Goal: Entertainment & Leisure: Browse casually

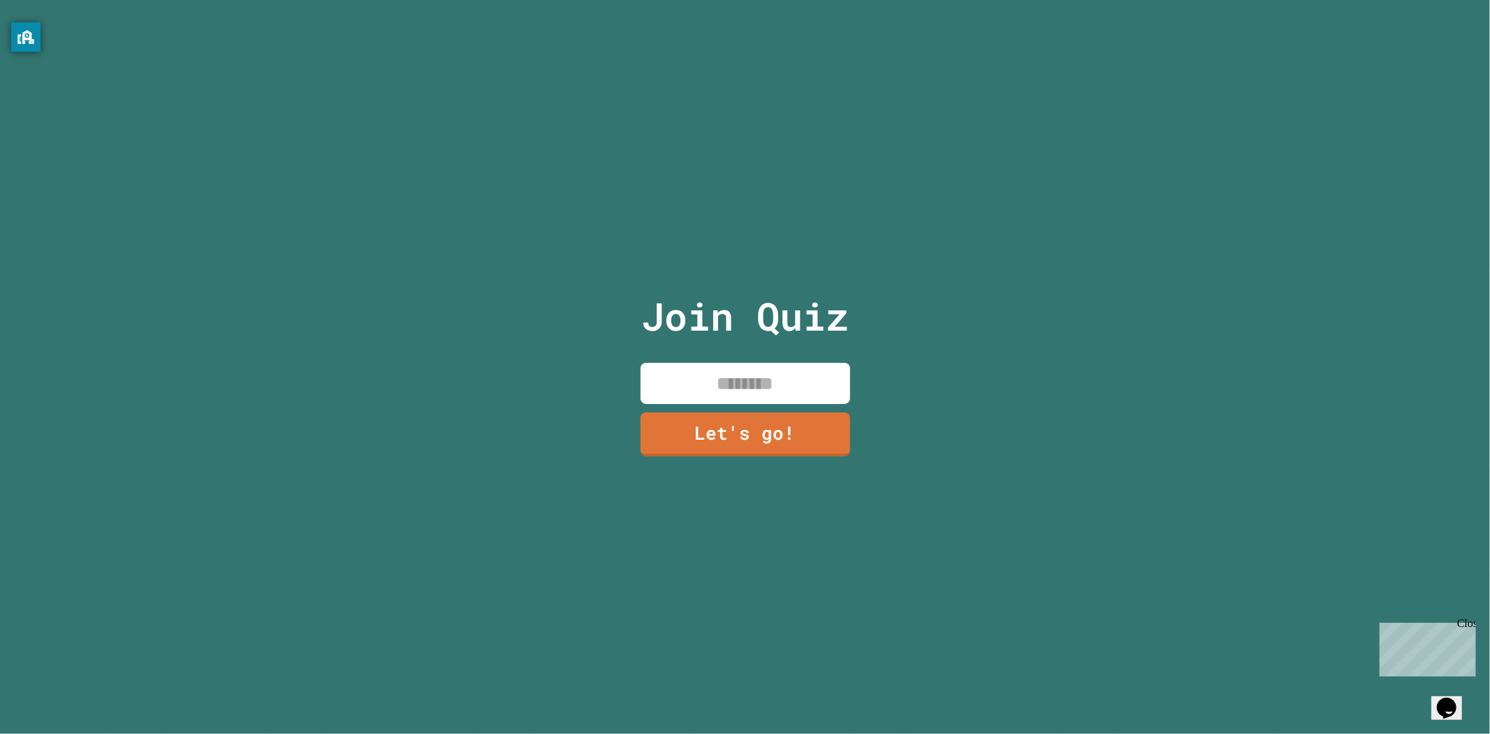
click at [738, 386] on input at bounding box center [746, 383] width 210 height 41
type input "*"
click at [762, 430] on link "Let's go!" at bounding box center [744, 433] width 203 height 46
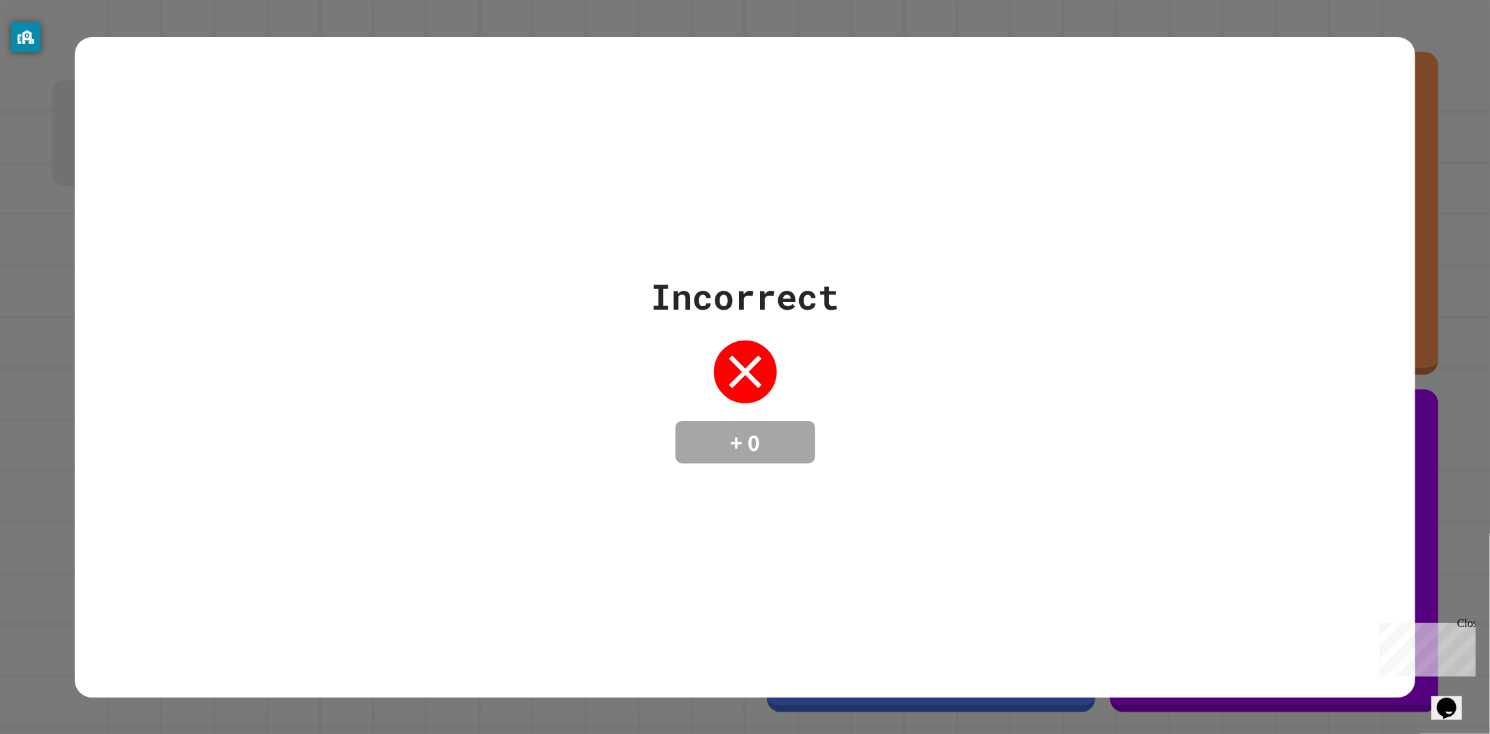
click at [1068, 212] on div "Incorrect + 0" at bounding box center [745, 367] width 1341 height 660
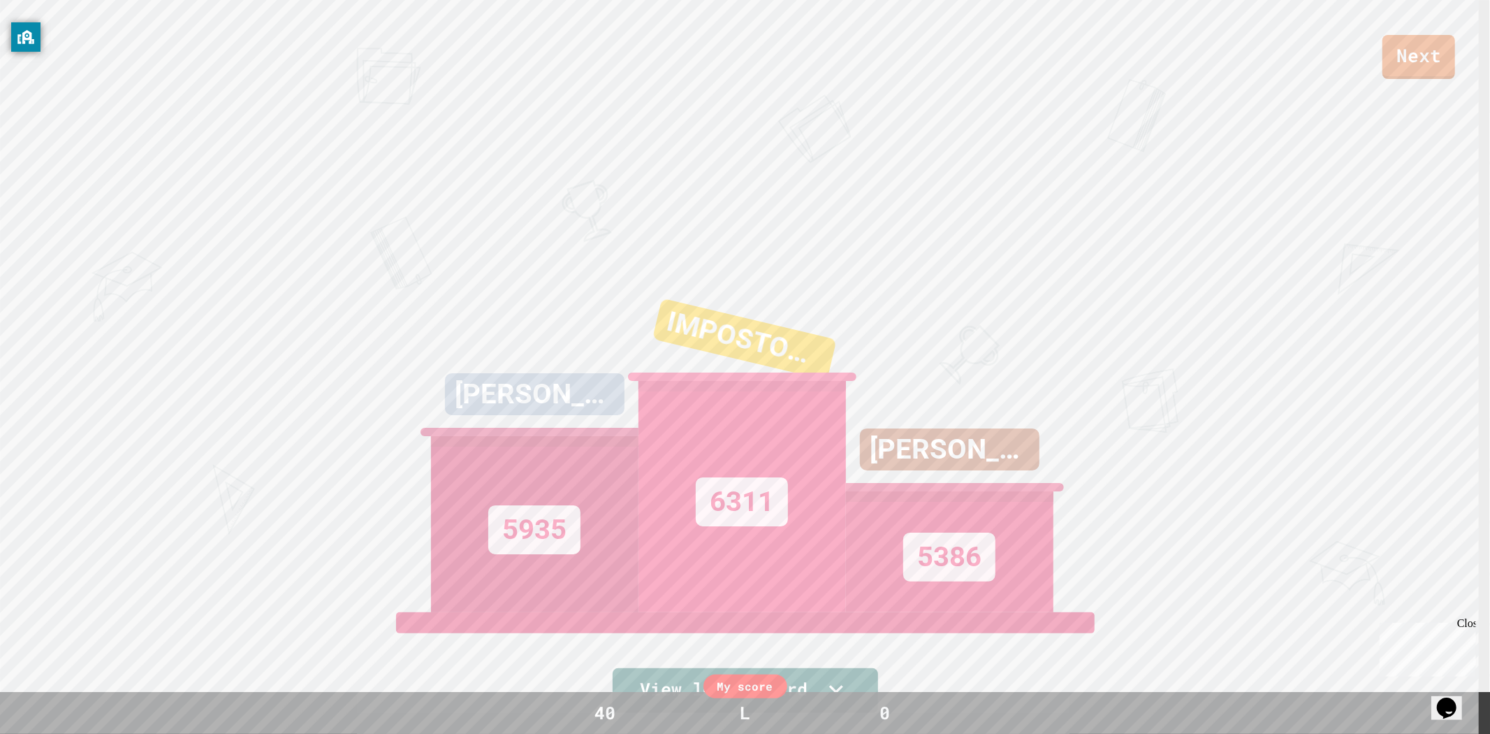
click at [501, 505] on div "5935" at bounding box center [534, 529] width 92 height 49
click at [715, 331] on div "IMPOSTOR [PERSON_NAME]" at bounding box center [740, 339] width 184 height 80
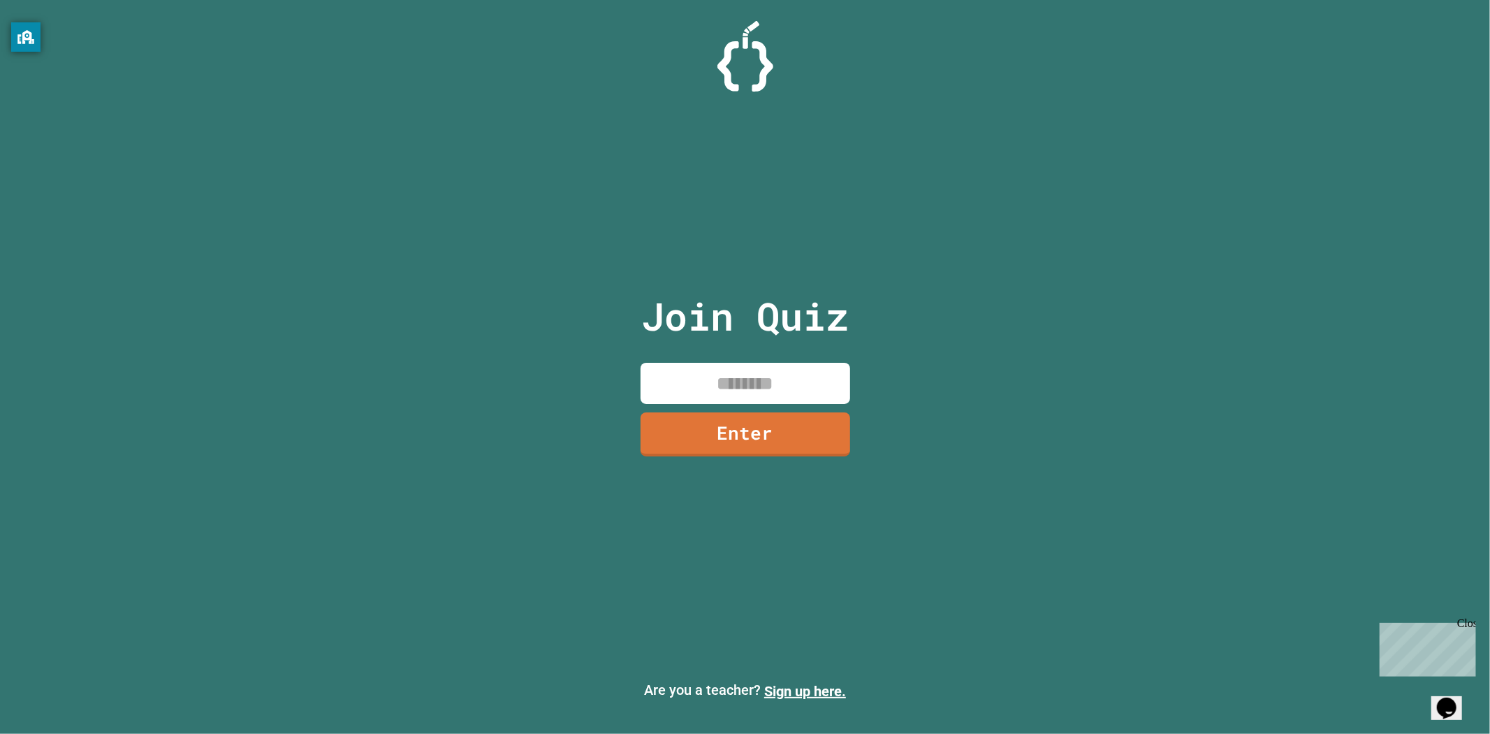
click at [773, 388] on input at bounding box center [746, 383] width 210 height 41
click at [745, 363] on input at bounding box center [746, 383] width 210 height 41
click at [758, 393] on input at bounding box center [746, 383] width 210 height 41
click at [952, 345] on div "Join Quiz Enter Are you a teacher? Sign up here." at bounding box center [745, 367] width 1490 height 734
drag, startPoint x: 0, startPoint y: 0, endPoint x: 770, endPoint y: 292, distance: 823.4
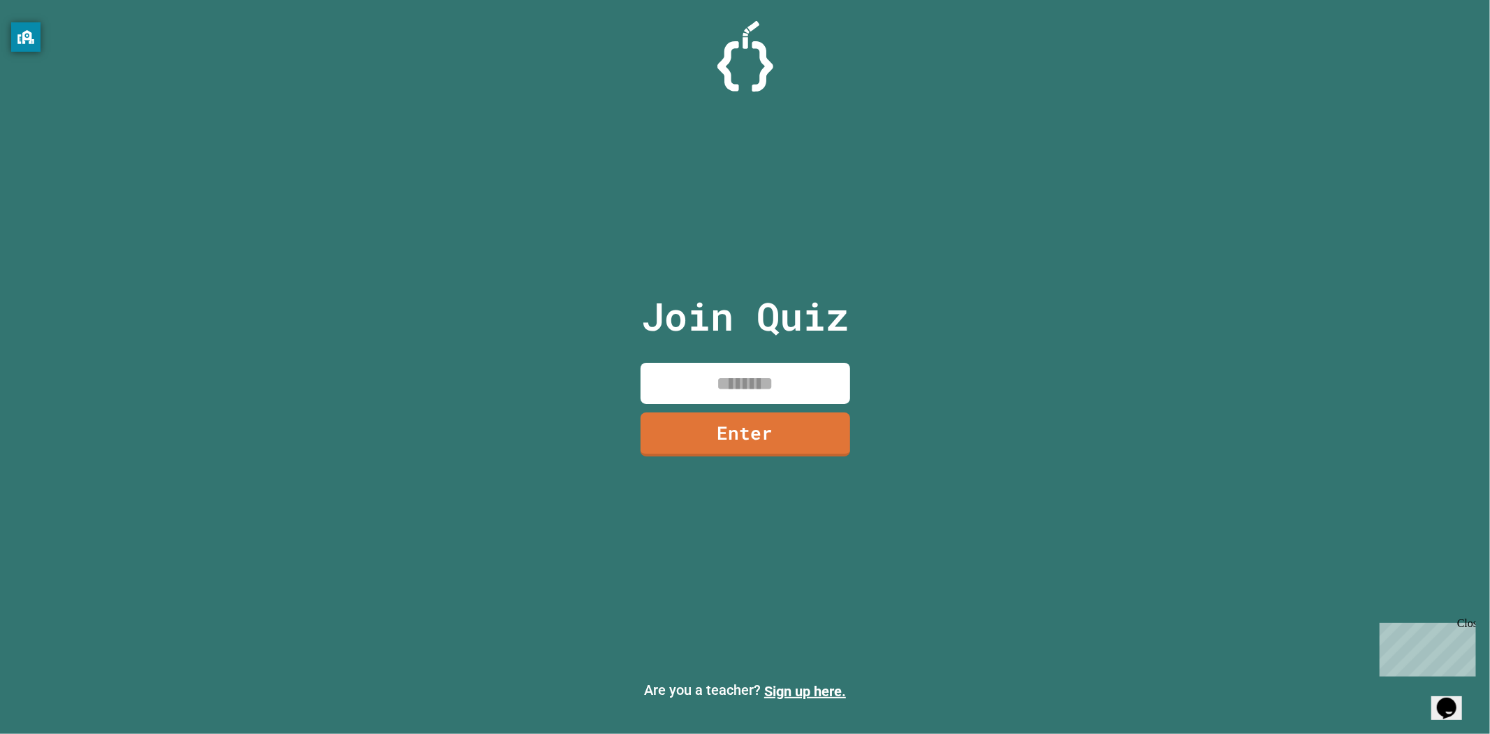
click at [765, 275] on div "Join Quiz Enter" at bounding box center [744, 367] width 235 height 664
click at [766, 381] on input at bounding box center [746, 383] width 210 height 41
drag, startPoint x: 763, startPoint y: 368, endPoint x: 773, endPoint y: 386, distance: 20.4
click at [764, 367] on input at bounding box center [746, 383] width 210 height 41
click at [774, 386] on input at bounding box center [746, 383] width 210 height 41
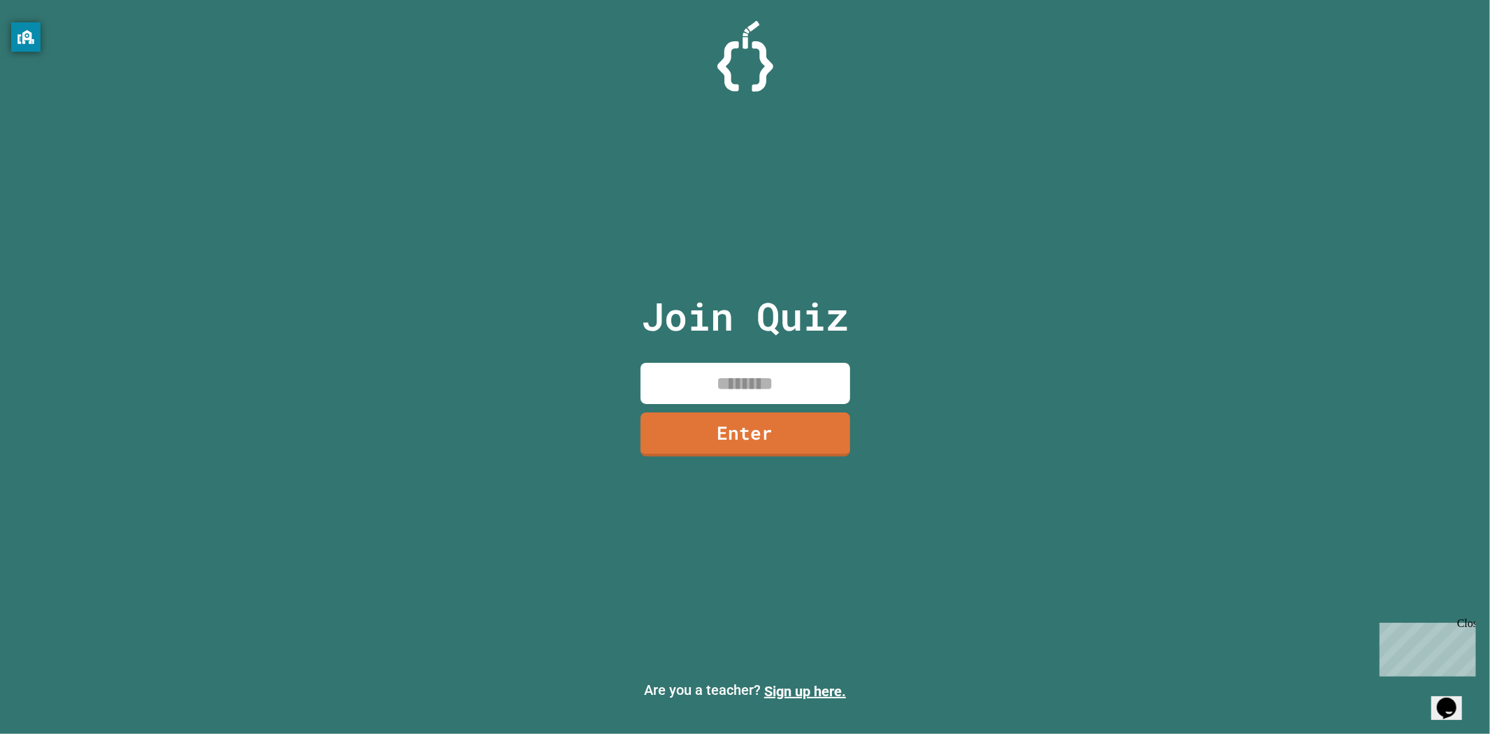
click at [774, 386] on input at bounding box center [746, 383] width 210 height 41
type input "********"
click at [810, 416] on link "Enter" at bounding box center [745, 433] width 211 height 45
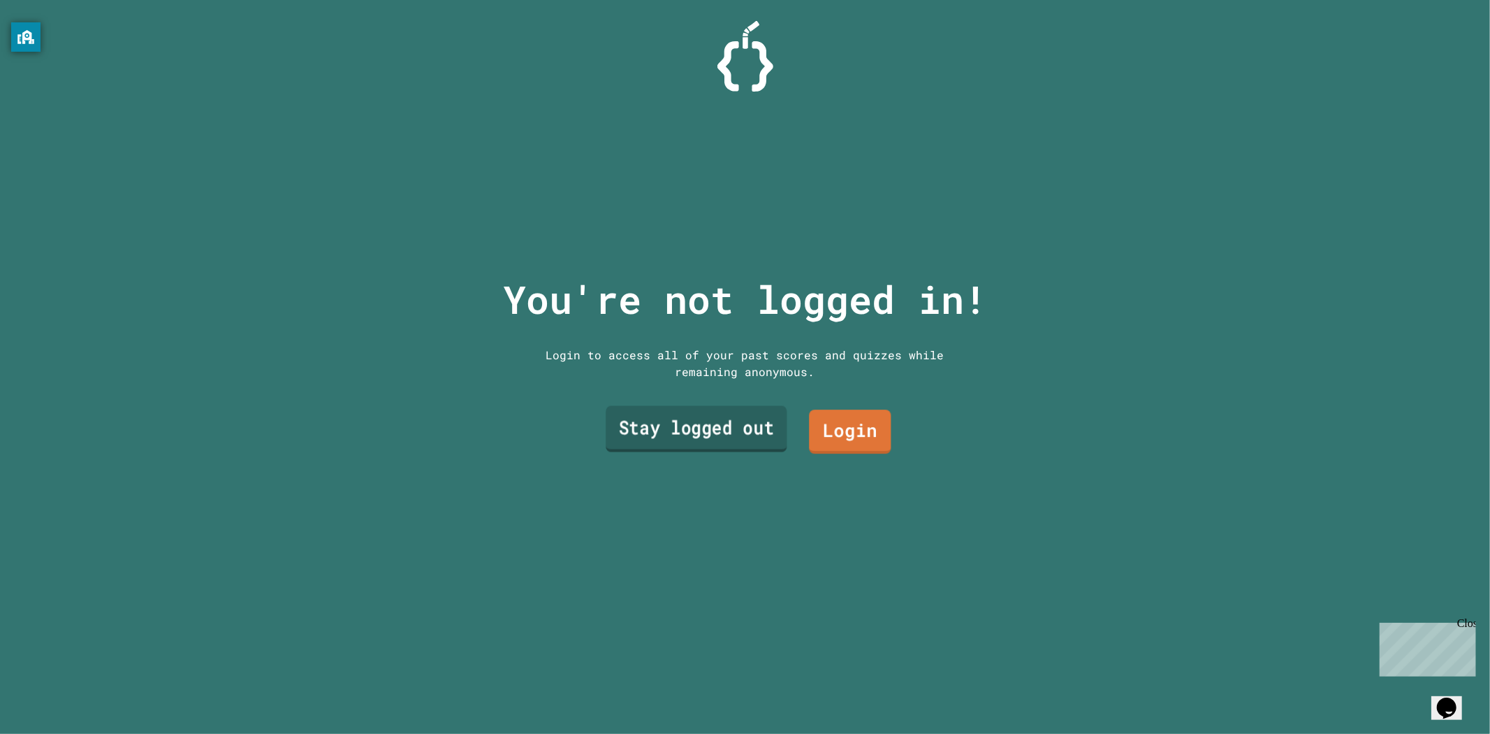
click at [746, 424] on link "Stay logged out" at bounding box center [696, 428] width 181 height 46
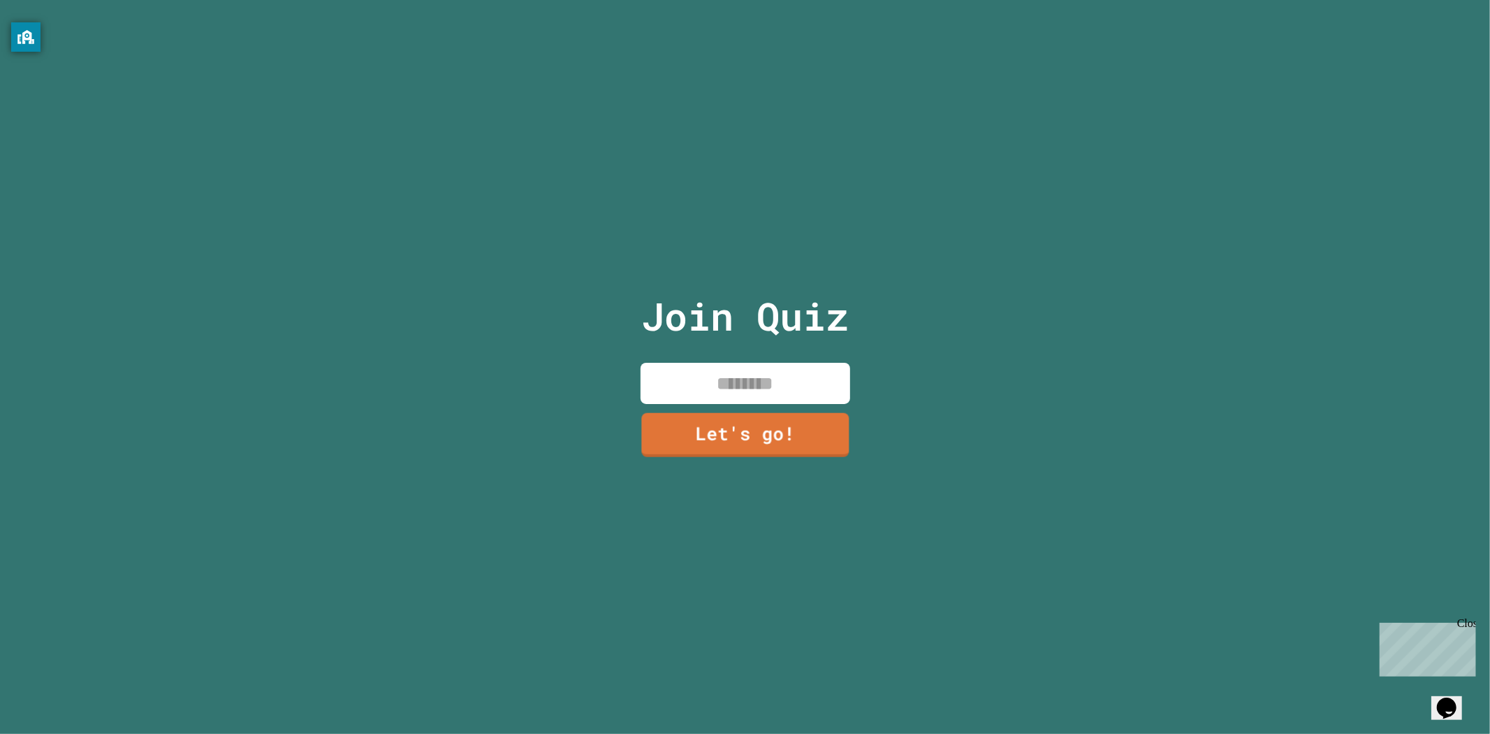
click at [736, 389] on input at bounding box center [746, 383] width 210 height 41
type input "********"
click at [796, 437] on link "Let's go!" at bounding box center [745, 432] width 193 height 46
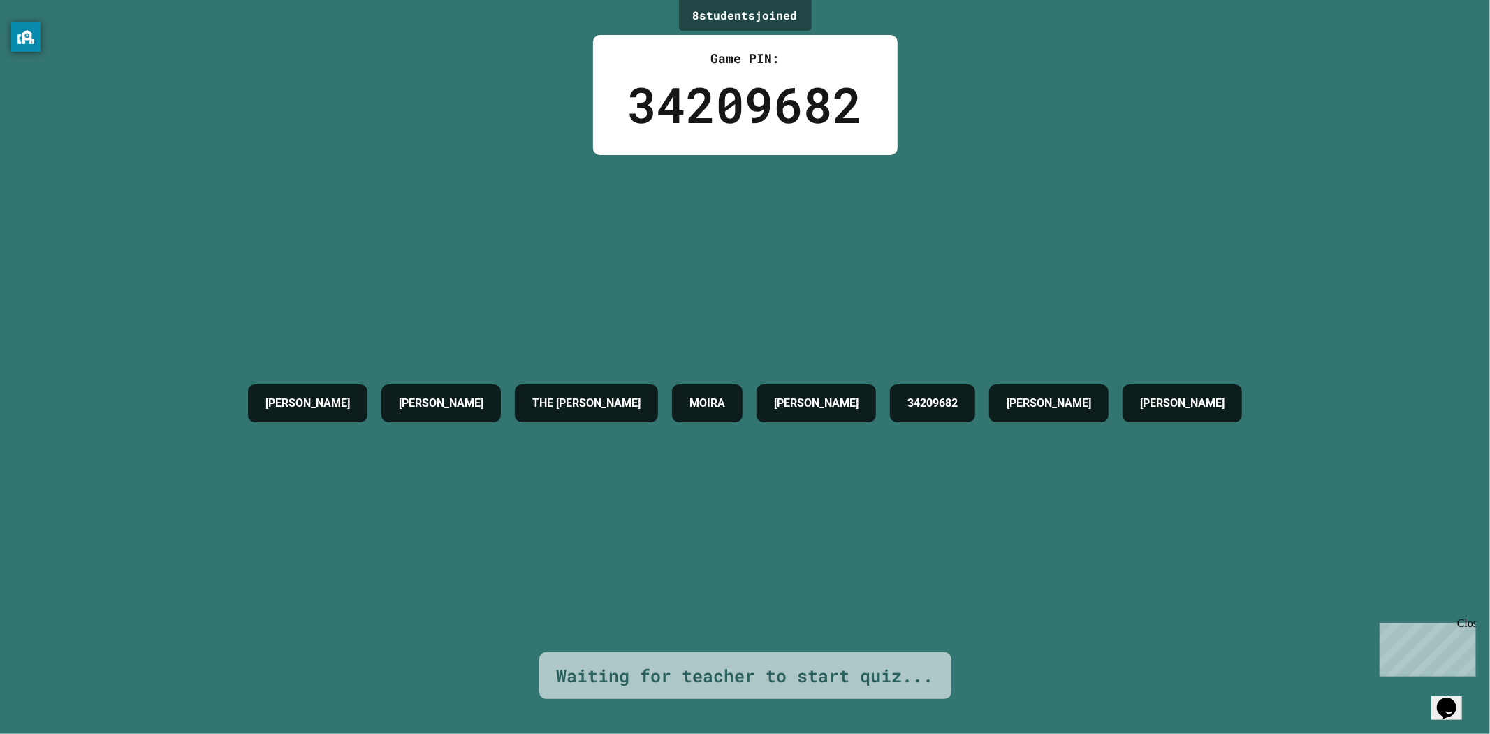
click at [815, 463] on div "BENNETT CONNOR L THE JOSHY WOSHY MOIRA FALE AVERY 34209682 CONNOR U NEIL" at bounding box center [745, 403] width 1008 height 497
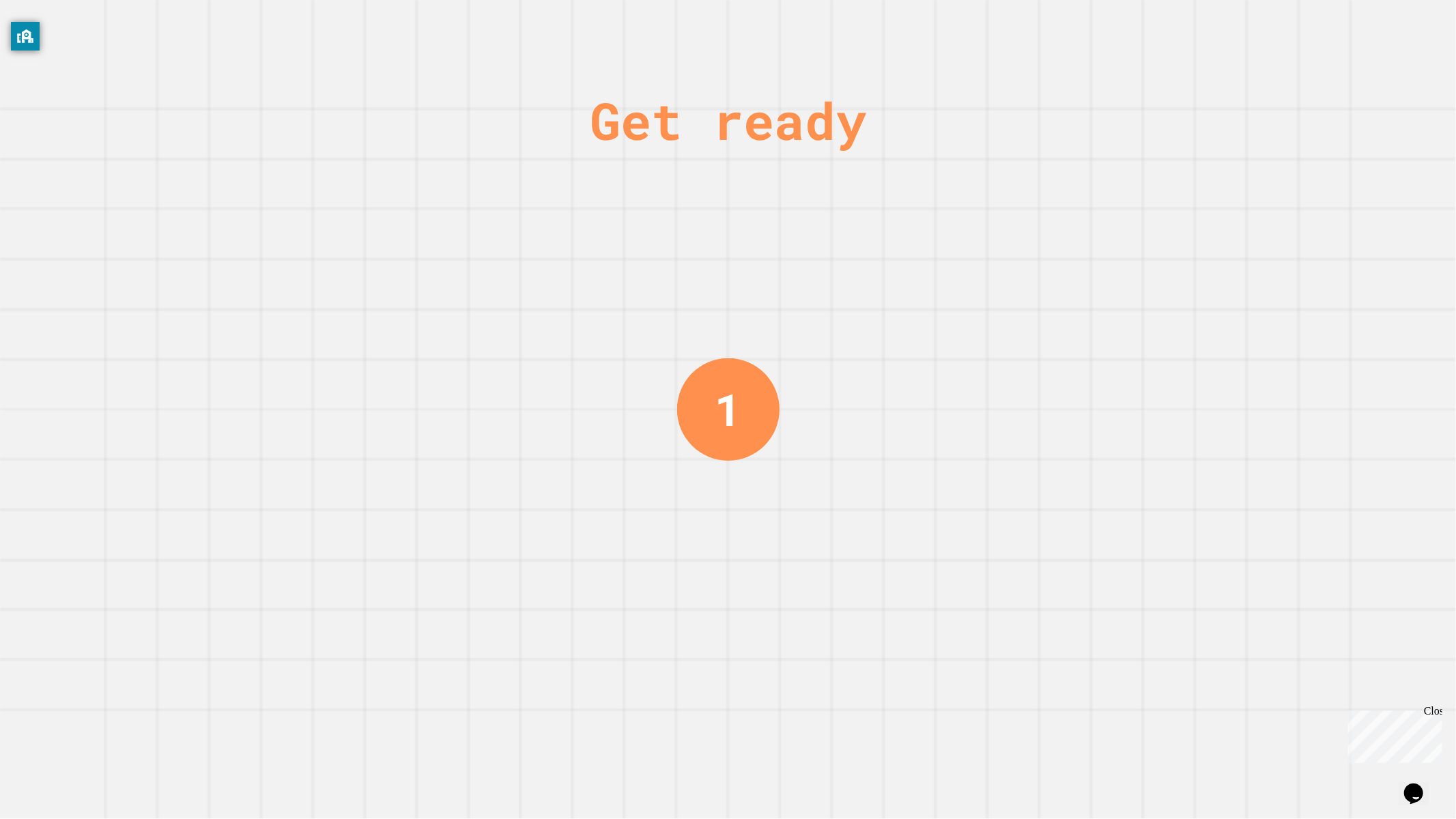
click at [964, 527] on div "Get ready 1" at bounding box center [728, 410] width 1456 height 819
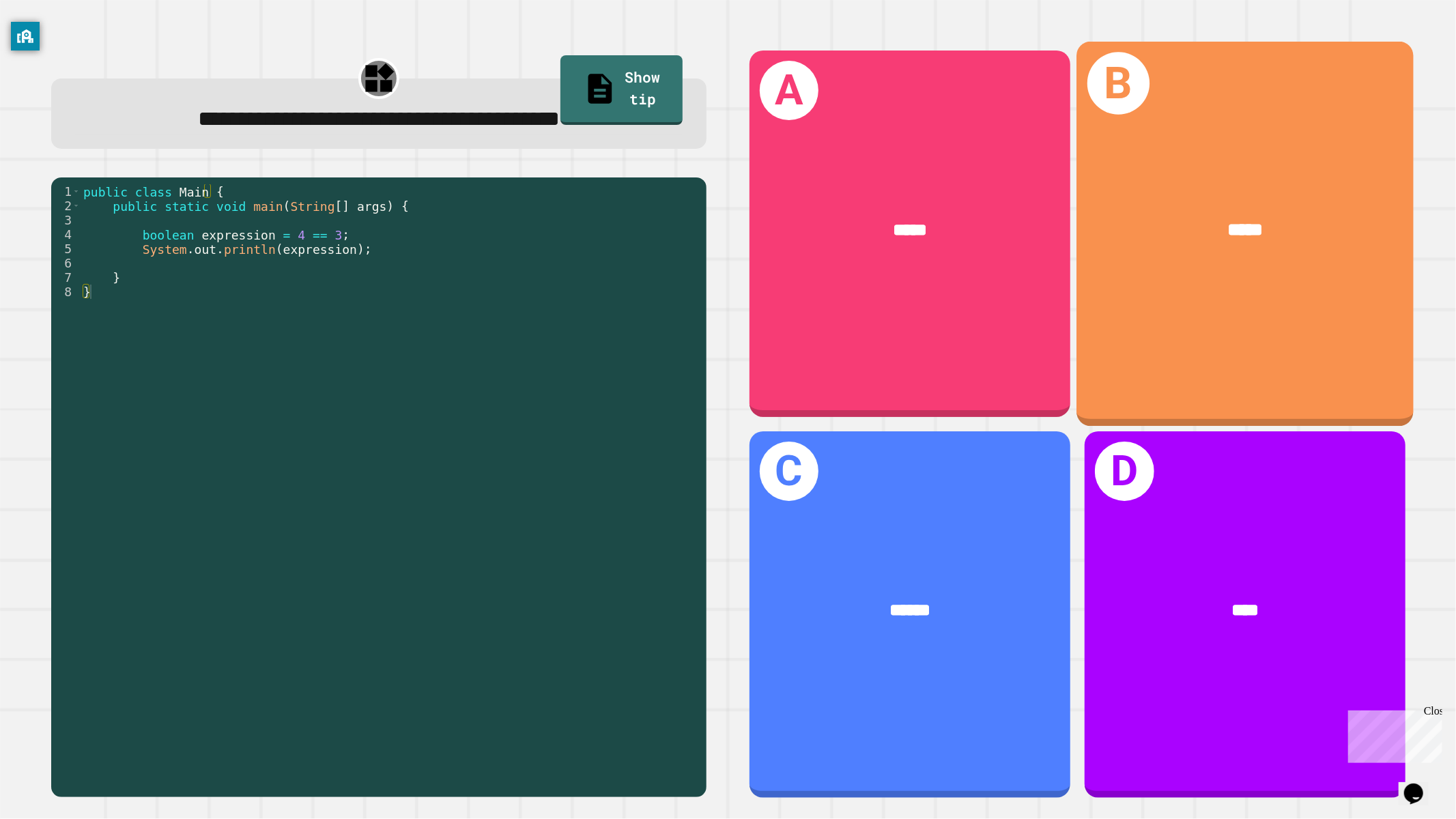
click at [1236, 294] on div "B *****" at bounding box center [1245, 235] width 336 height 385
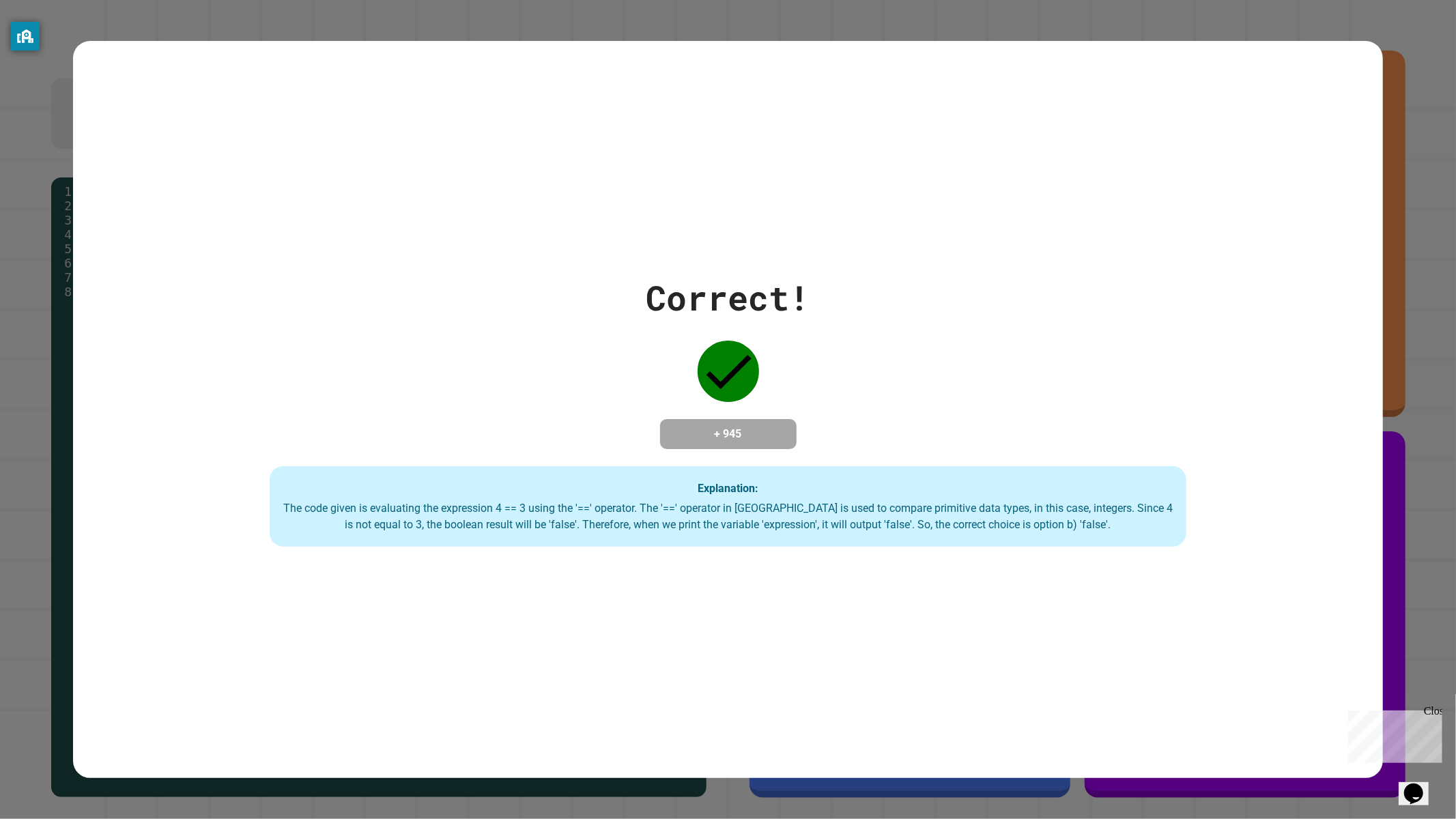
click at [711, 355] on icon at bounding box center [728, 371] width 62 height 62
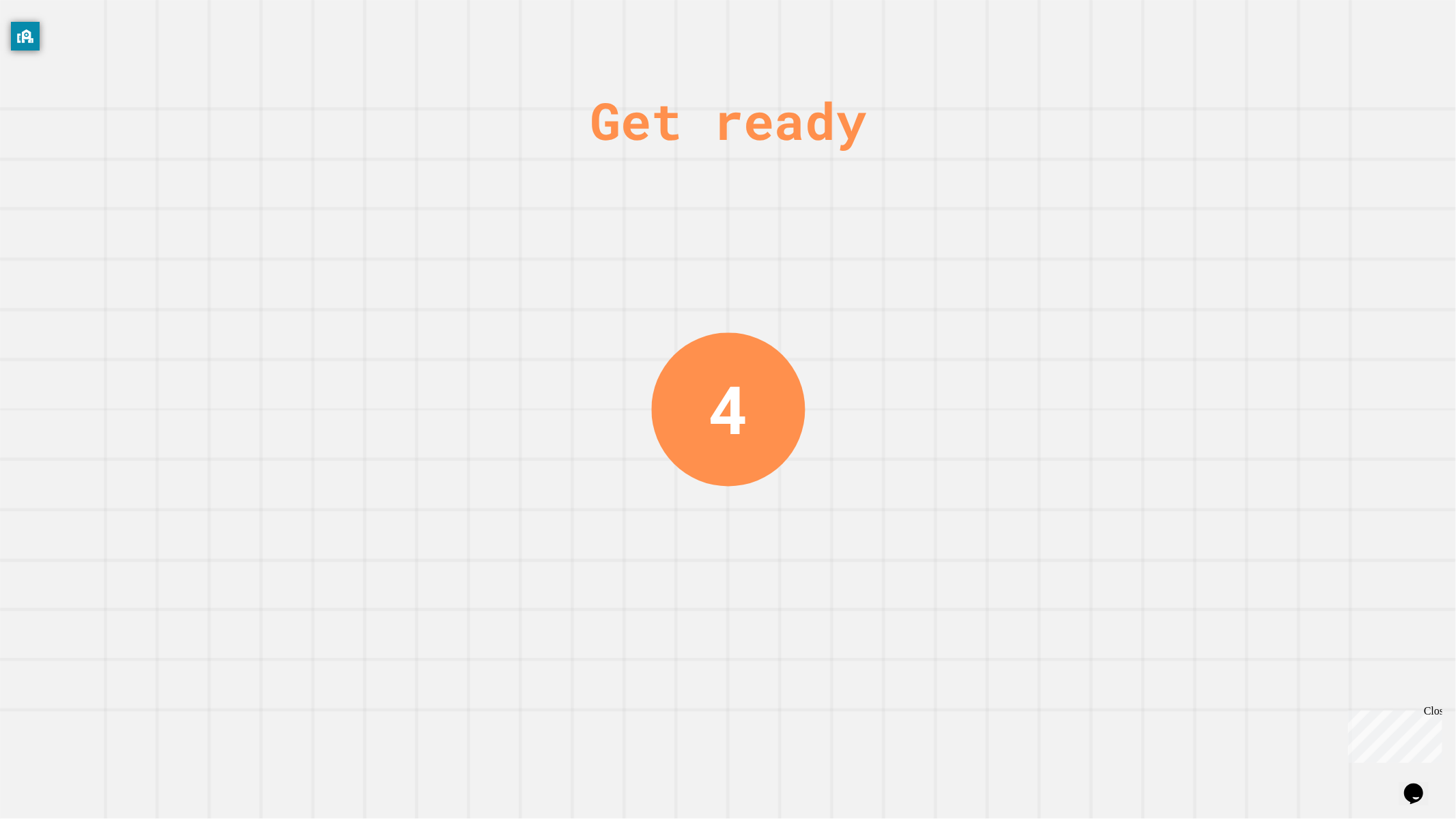
click at [674, 359] on div "4" at bounding box center [728, 409] width 153 height 153
click at [718, 359] on div "3" at bounding box center [728, 409] width 153 height 153
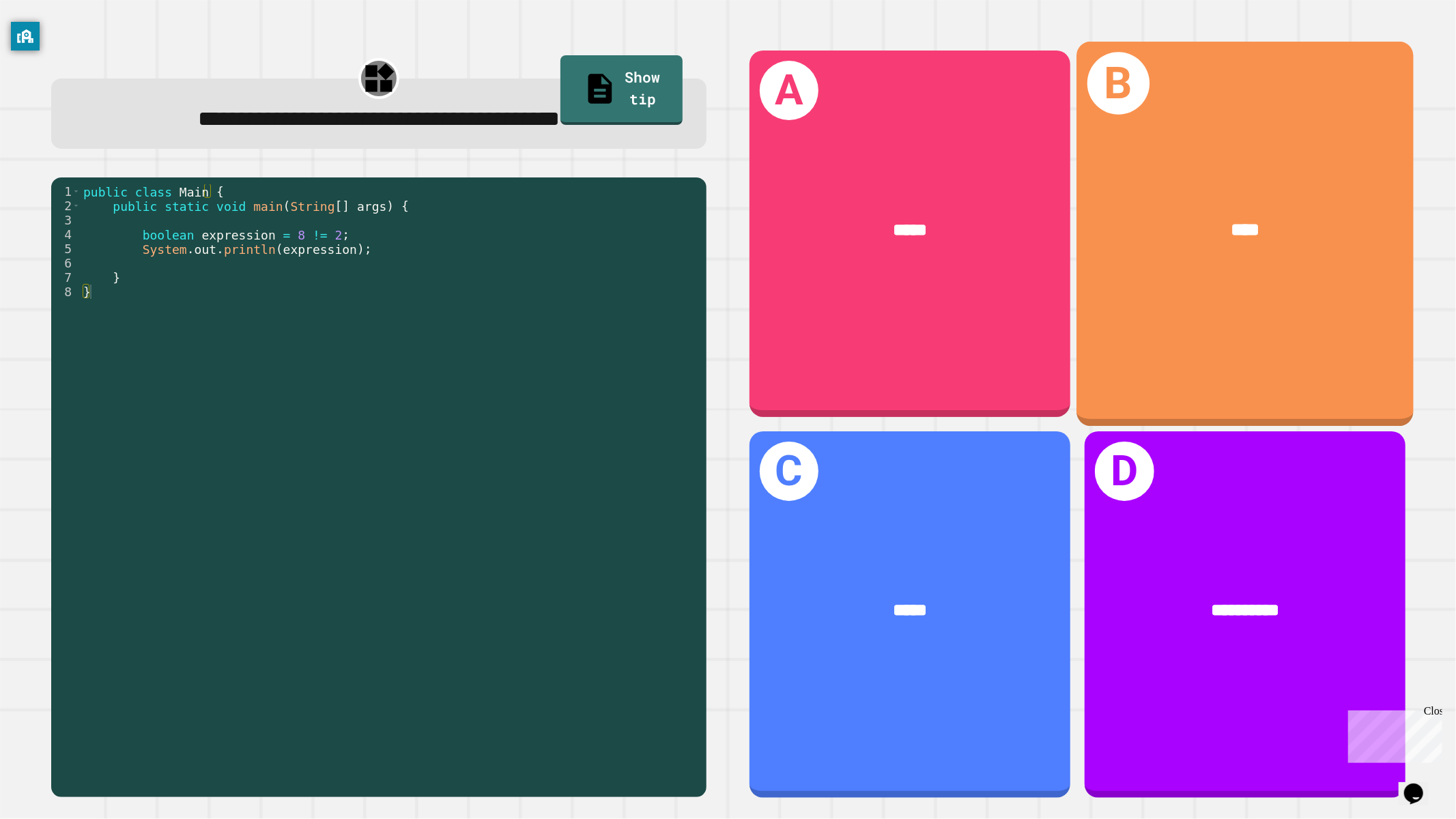
click at [1209, 298] on div "B ****" at bounding box center [1245, 235] width 336 height 385
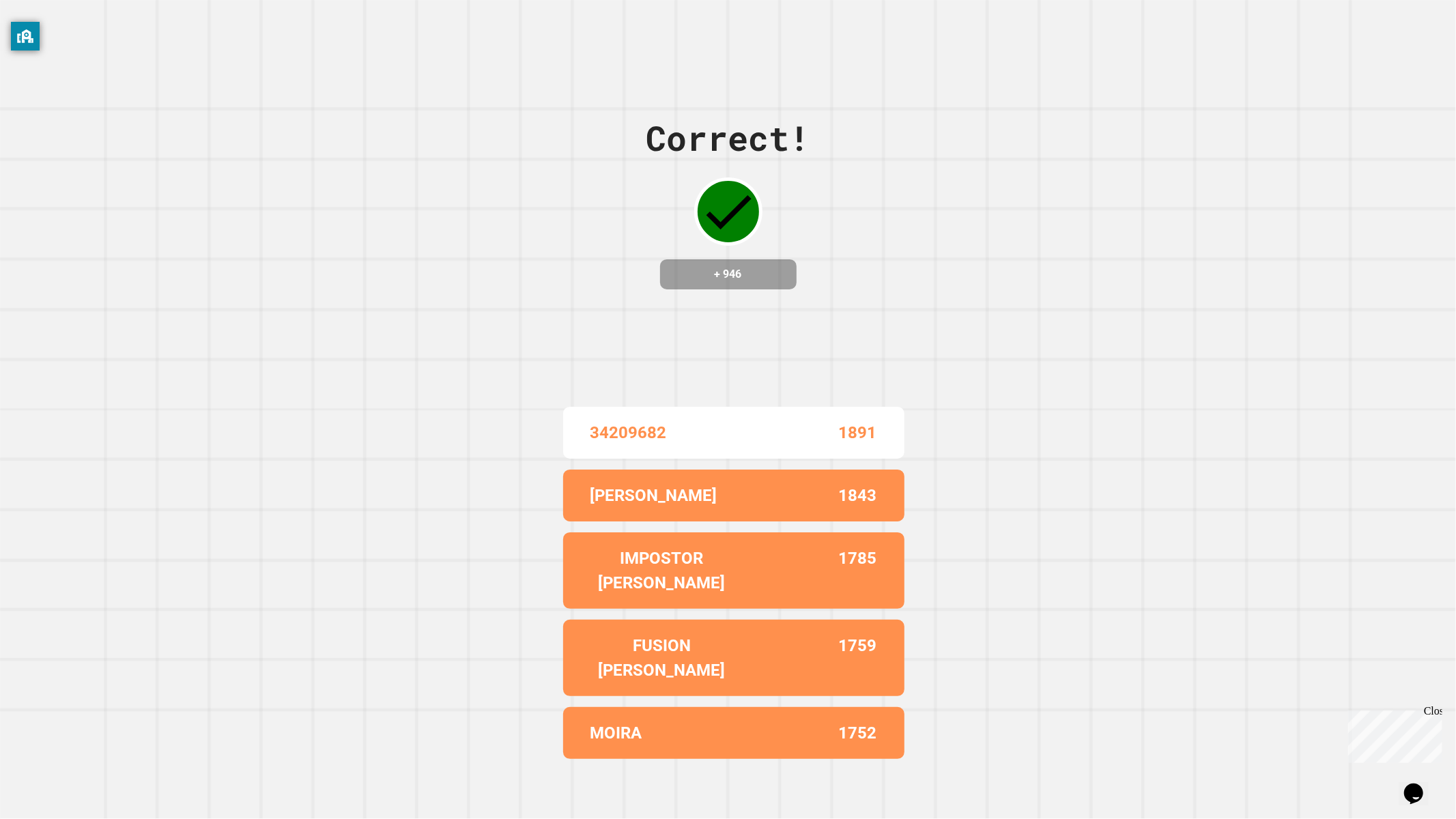
click at [567, 359] on div "Correct! + 946 34209682 1891 NEIL 1843 IMPOSTOR AVERY 1785 FUSION AVERY 1759 MO…" at bounding box center [728, 410] width 1456 height 819
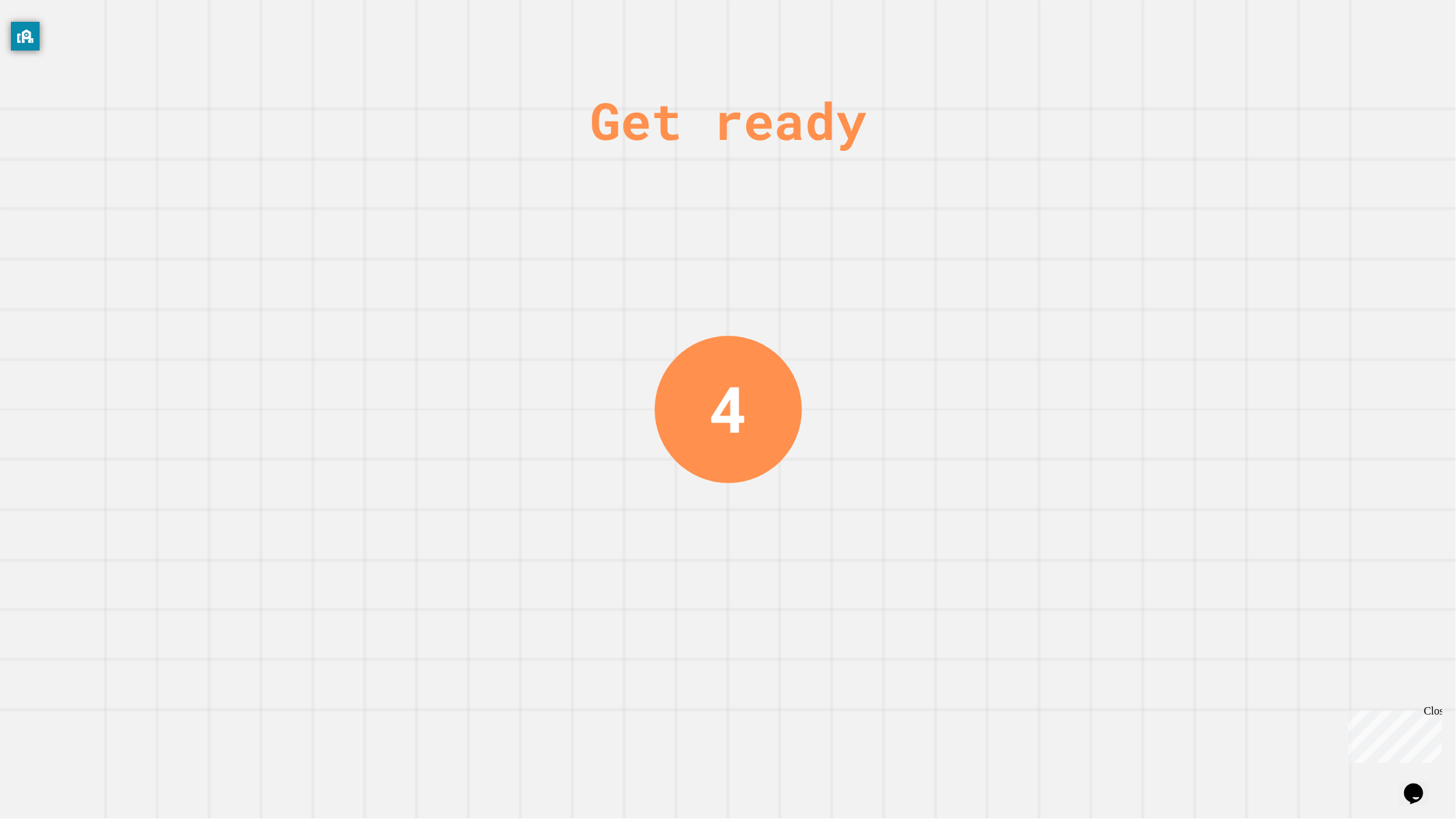
drag, startPoint x: 1110, startPoint y: 532, endPoint x: 1096, endPoint y: 523, distance: 16.6
click at [1109, 532] on div "Get ready 4" at bounding box center [728, 410] width 1456 height 819
drag, startPoint x: 751, startPoint y: 427, endPoint x: 694, endPoint y: 393, distance: 66.4
click at [694, 393] on div "3" at bounding box center [728, 410] width 148 height 148
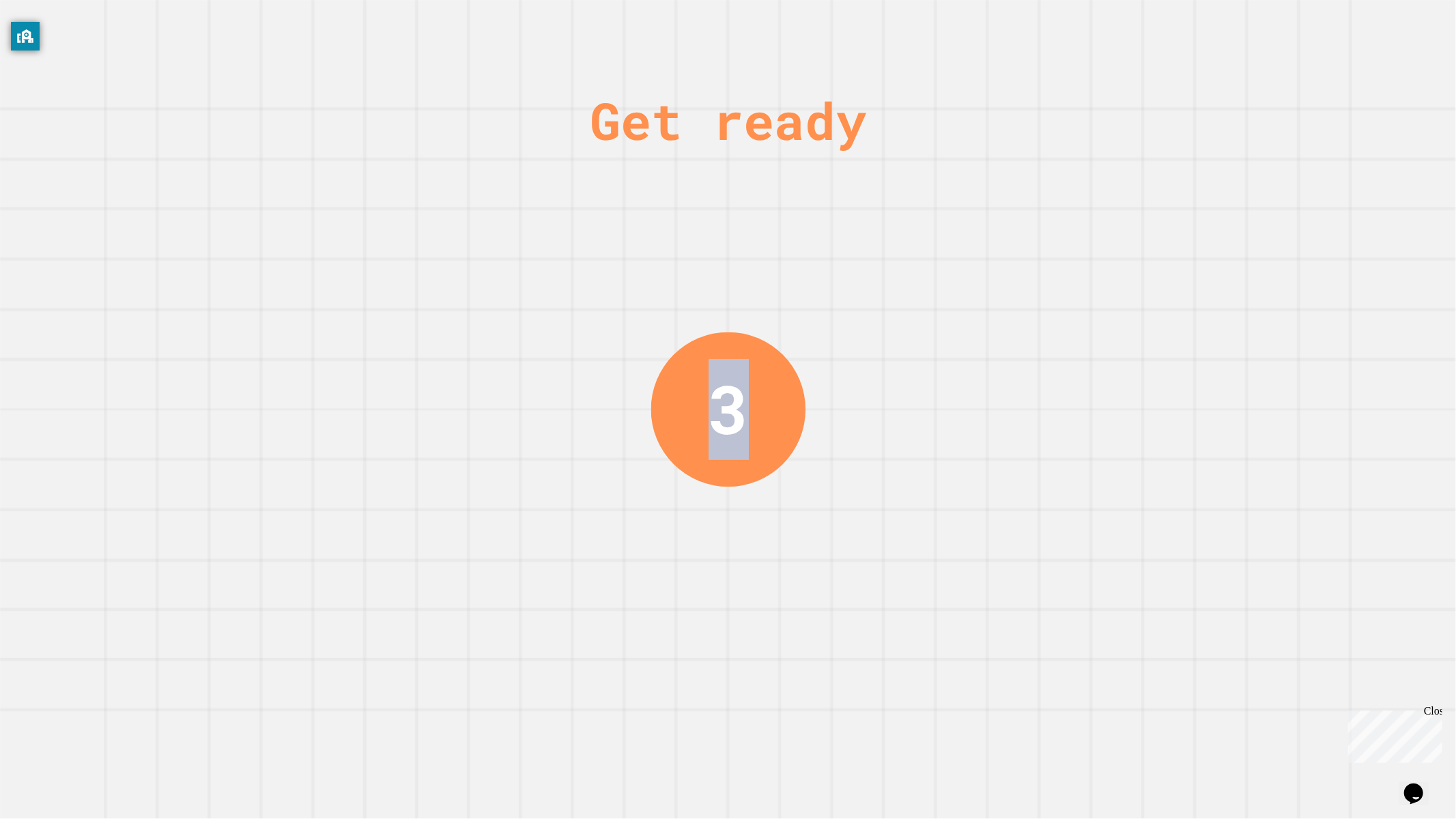
click at [695, 396] on div "3" at bounding box center [728, 410] width 155 height 155
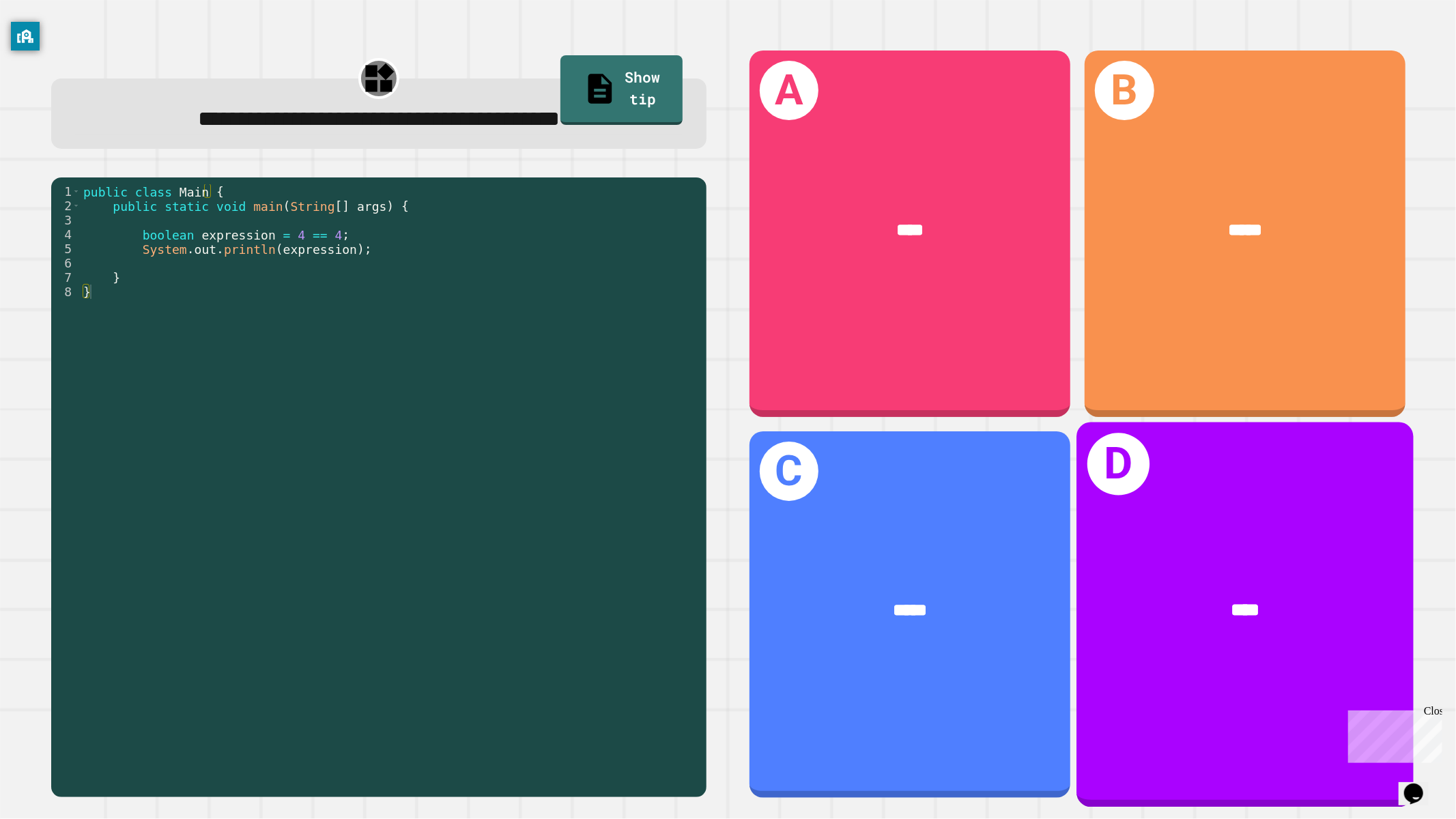
click at [1188, 561] on div "****" at bounding box center [1245, 612] width 336 height 102
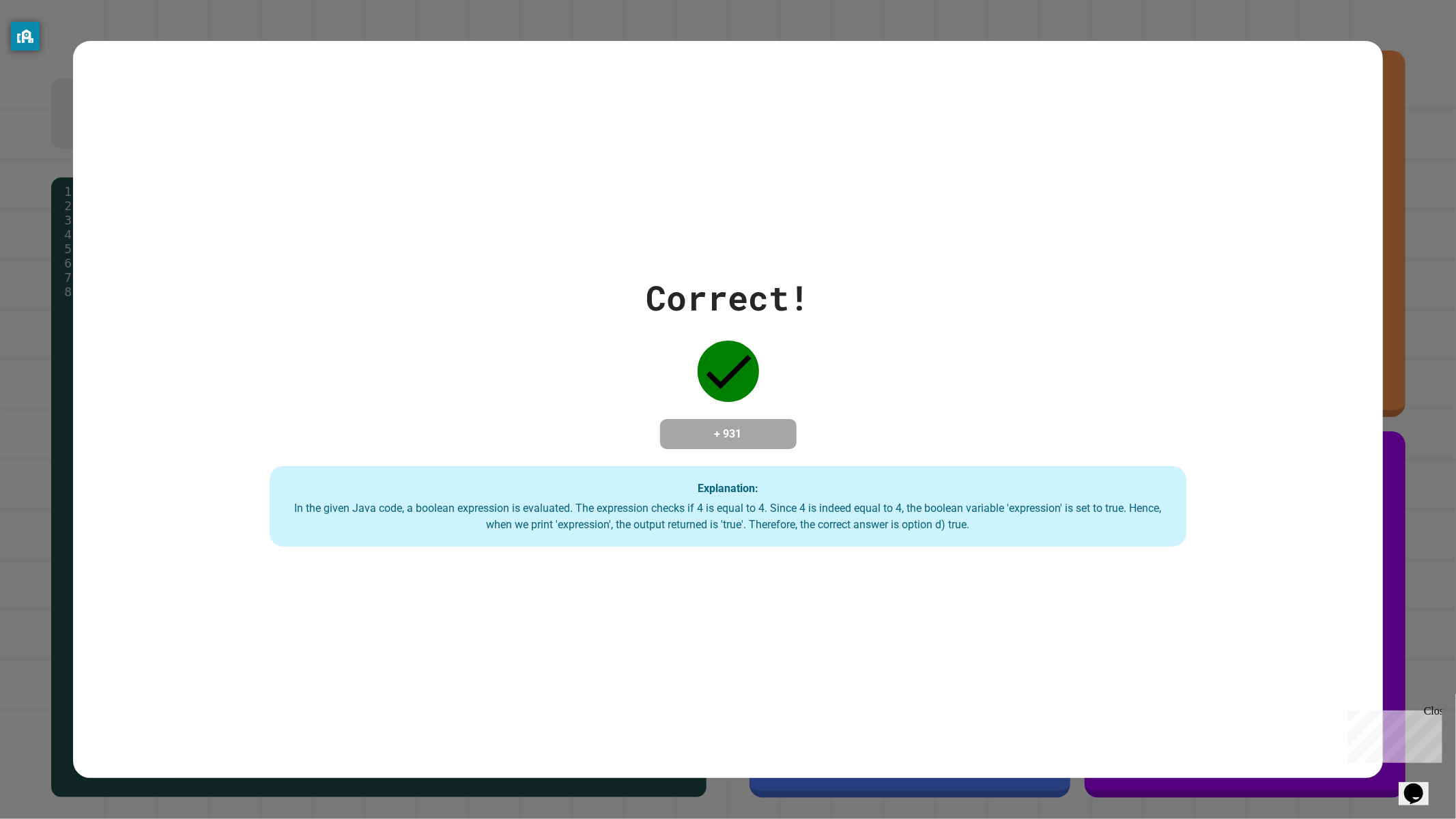
click at [692, 404] on div "Correct! + 931 Explanation: In the given Java code, a boolean expression is eva…" at bounding box center [728, 410] width 1310 height 275
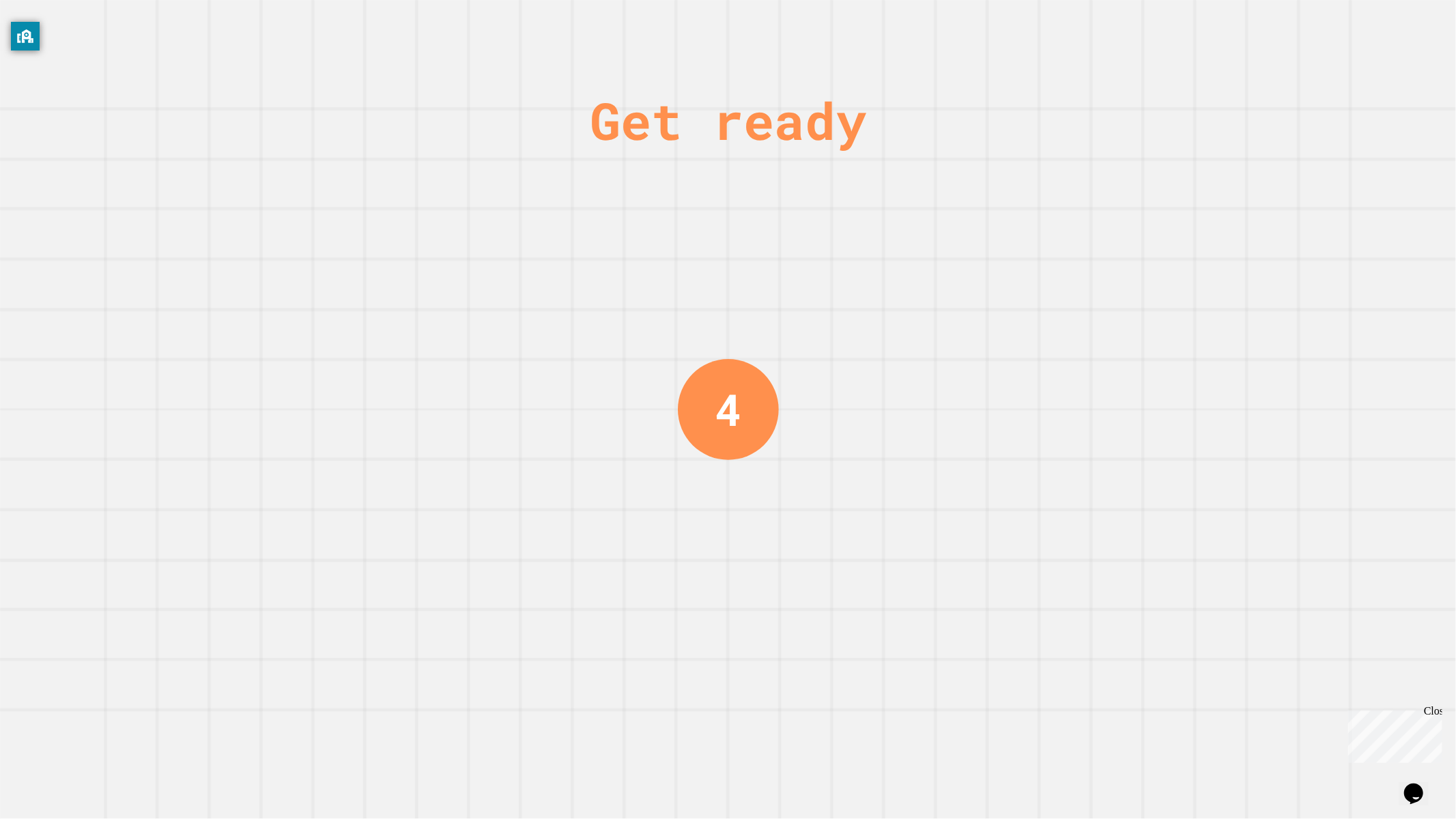
drag, startPoint x: 756, startPoint y: 504, endPoint x: 749, endPoint y: 498, distance: 9.2
click at [755, 504] on div "Get ready 4" at bounding box center [728, 410] width 103 height 819
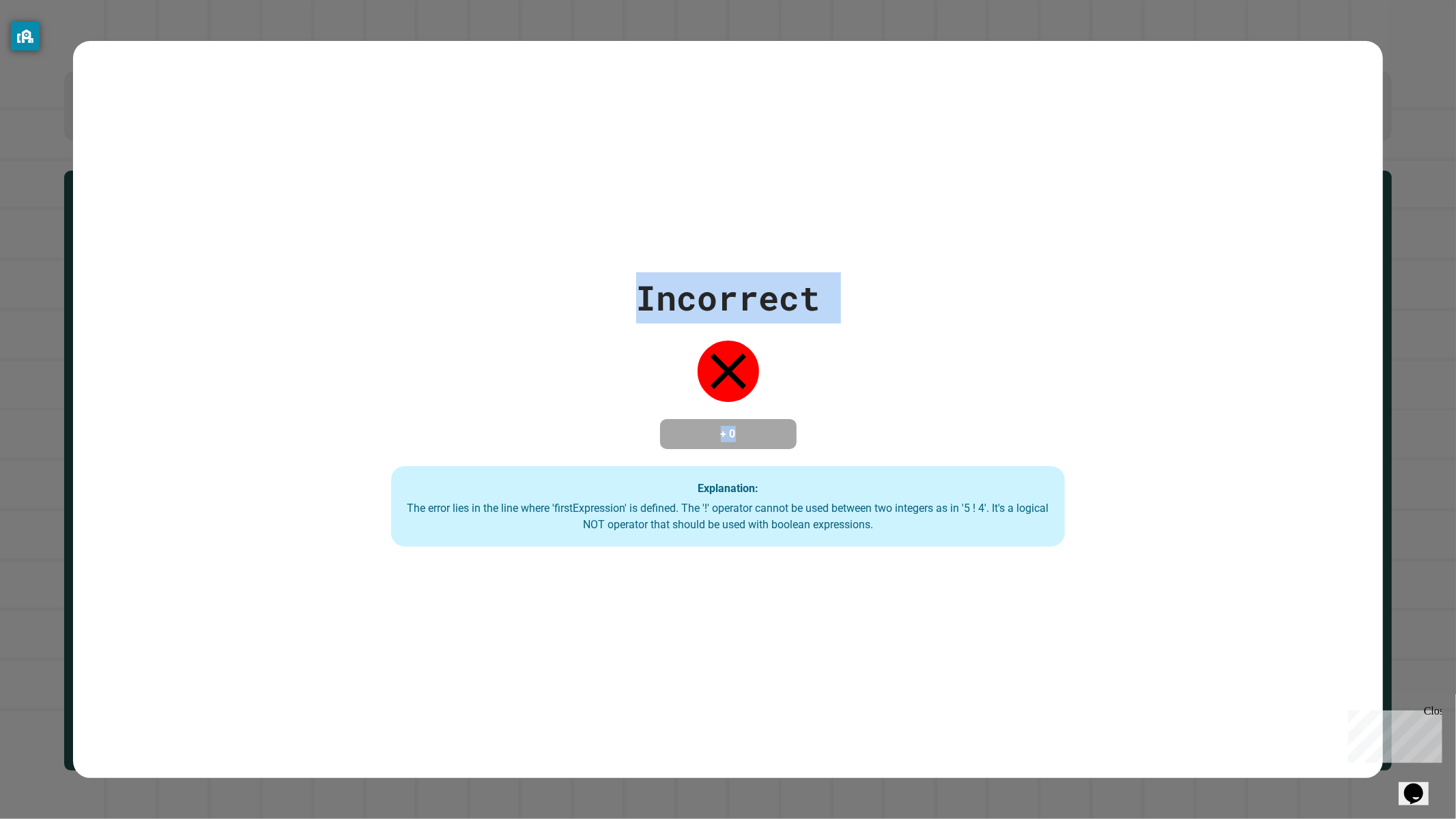
drag, startPoint x: 460, startPoint y: 364, endPoint x: 364, endPoint y: 366, distance: 96.0
click at [364, 366] on div "Incorrect + 0 Explanation: The error lies in the line where 'firstExpression' i…" at bounding box center [728, 410] width 962 height 275
click at [447, 354] on div "Incorrect + 0 Explanation: The error lies in the line where 'firstExpression' i…" at bounding box center [728, 410] width 962 height 275
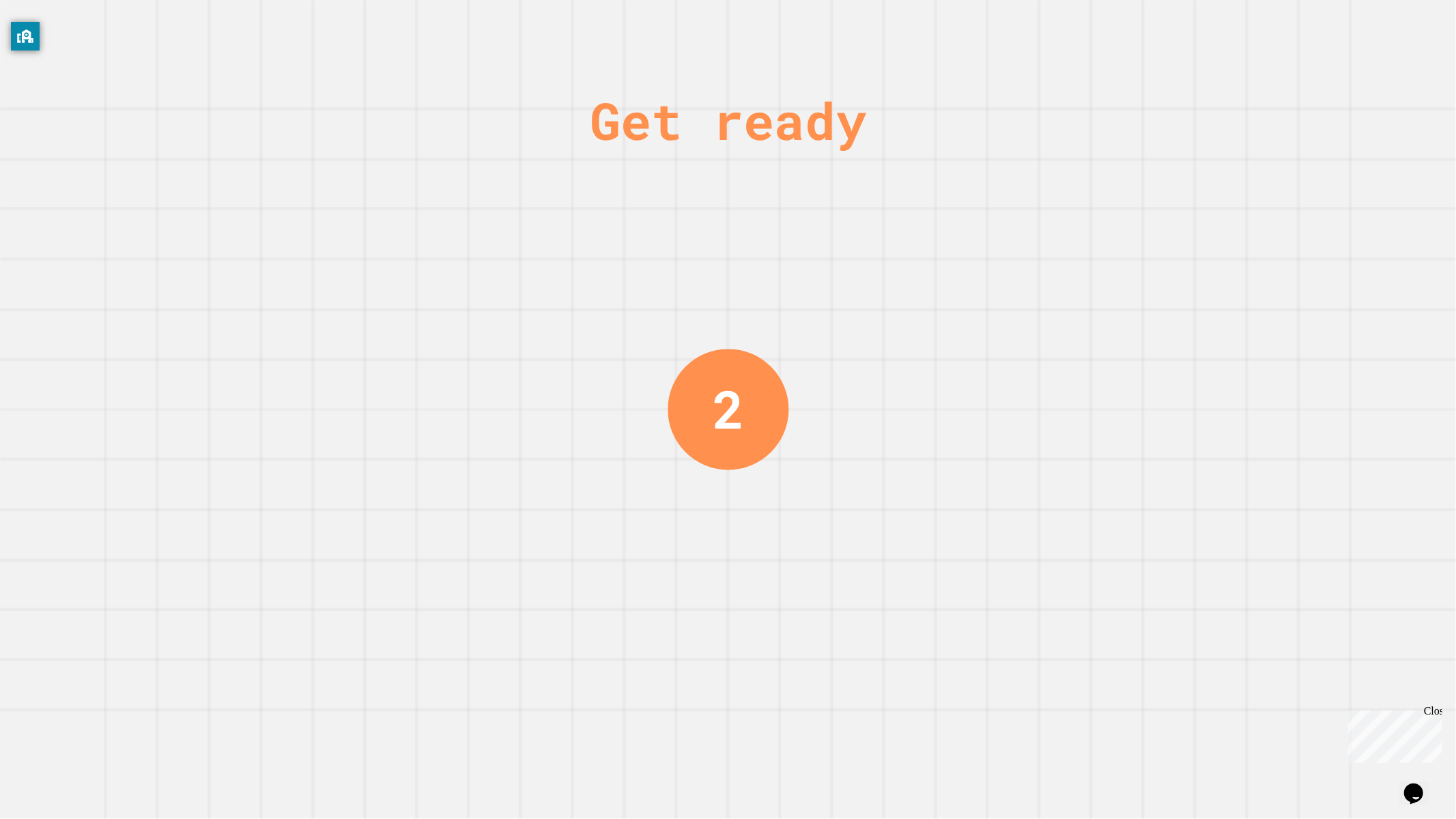
click at [441, 357] on div "Get ready 2" at bounding box center [728, 410] width 1456 height 819
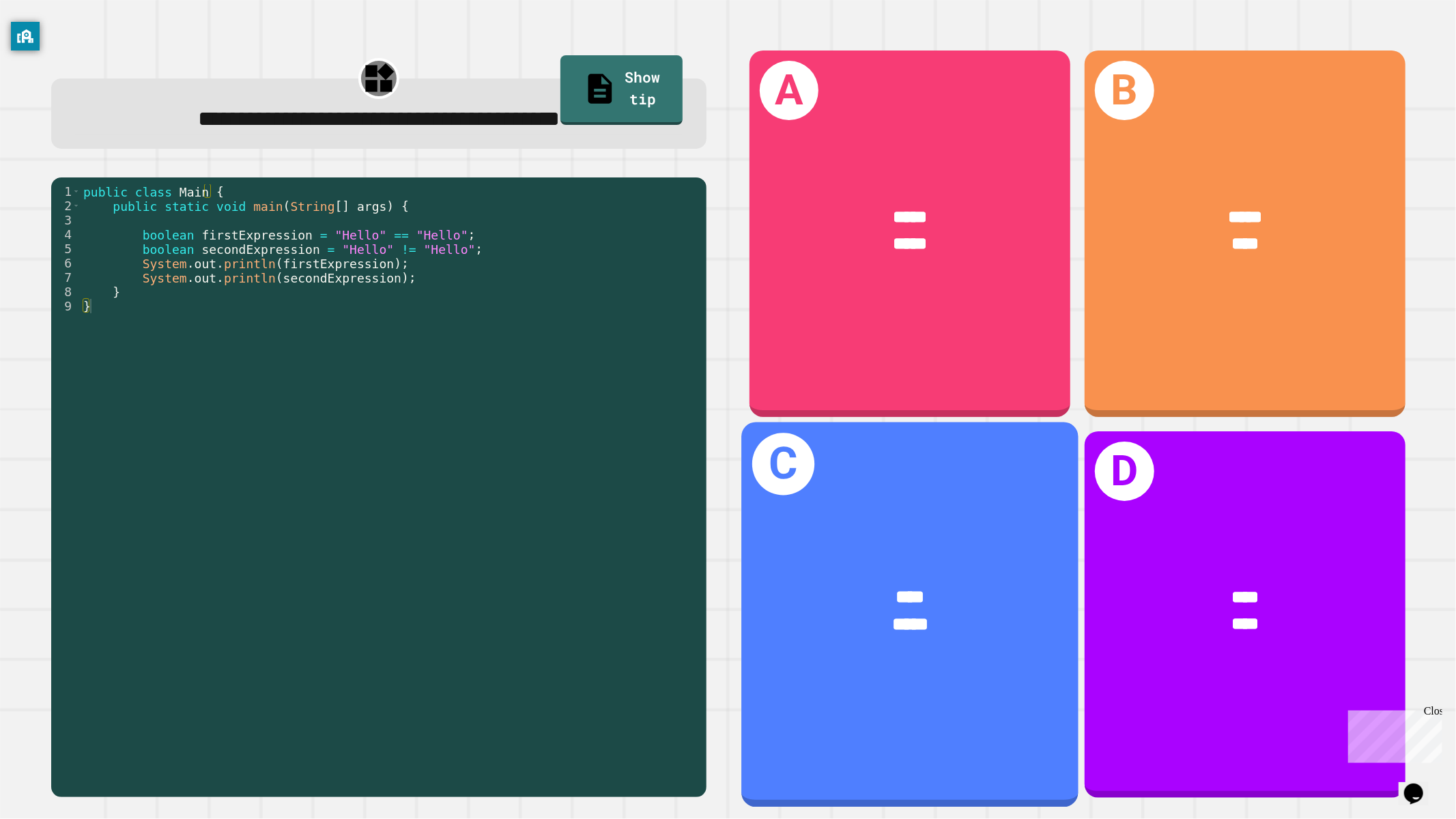
click at [994, 546] on div "**** *****" at bounding box center [910, 611] width 336 height 130
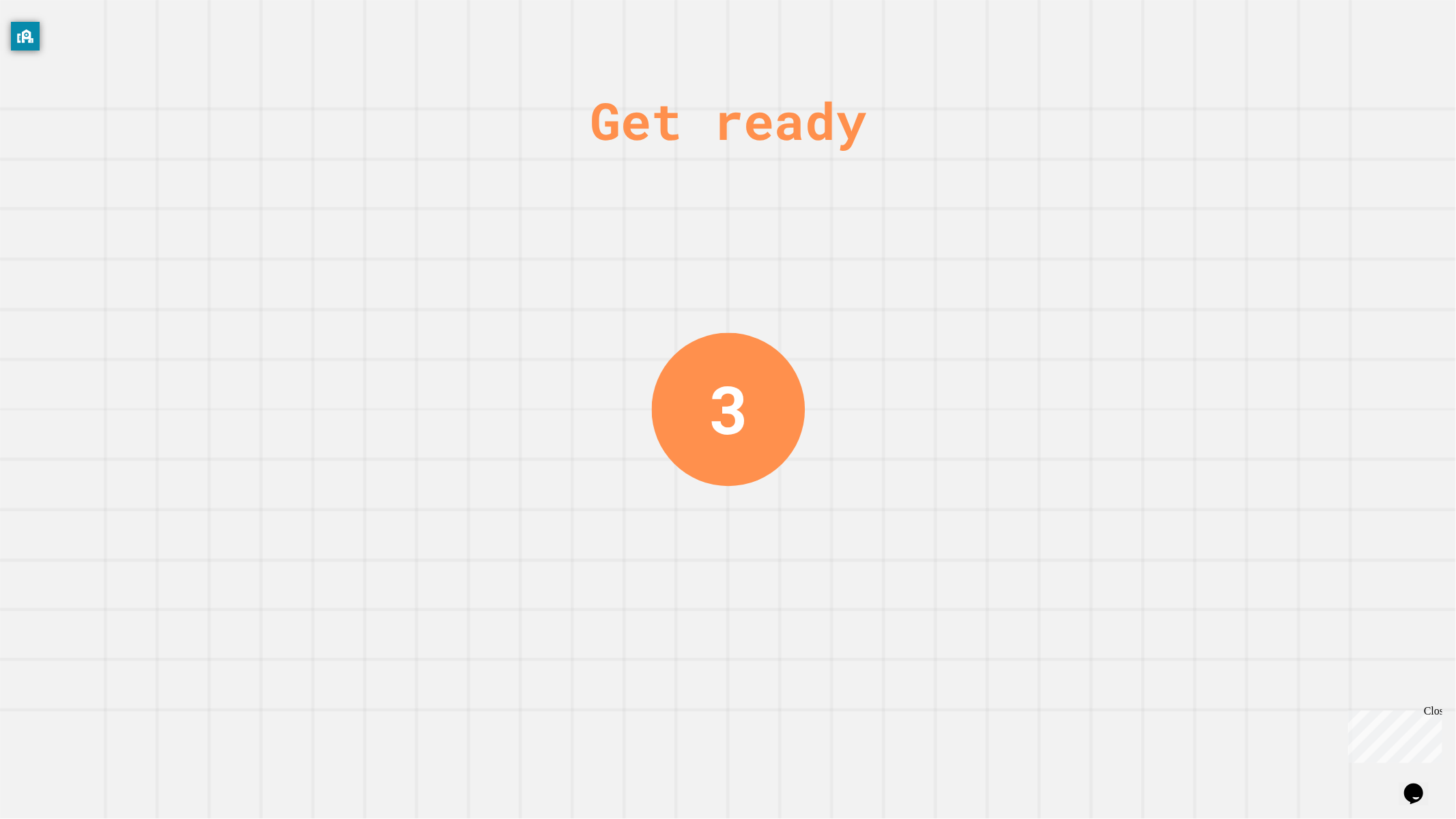
drag, startPoint x: 766, startPoint y: 497, endPoint x: 726, endPoint y: 460, distance: 54.5
click at [749, 491] on div "Get ready 3" at bounding box center [728, 410] width 103 height 819
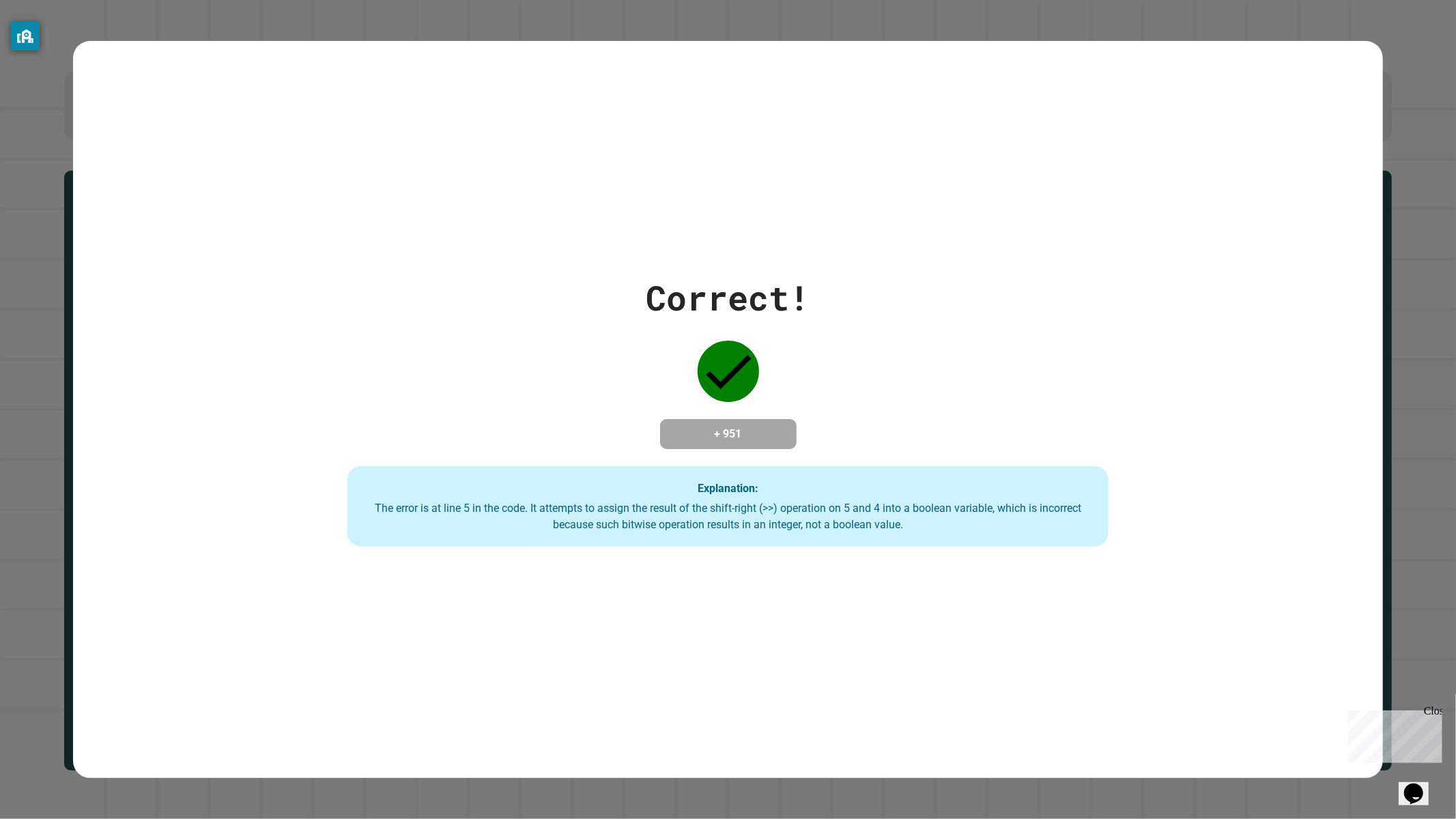
click at [494, 337] on div "Correct! + 951 Explanation: The error is at line 5 in the code. It attempts to …" at bounding box center [728, 410] width 1087 height 275
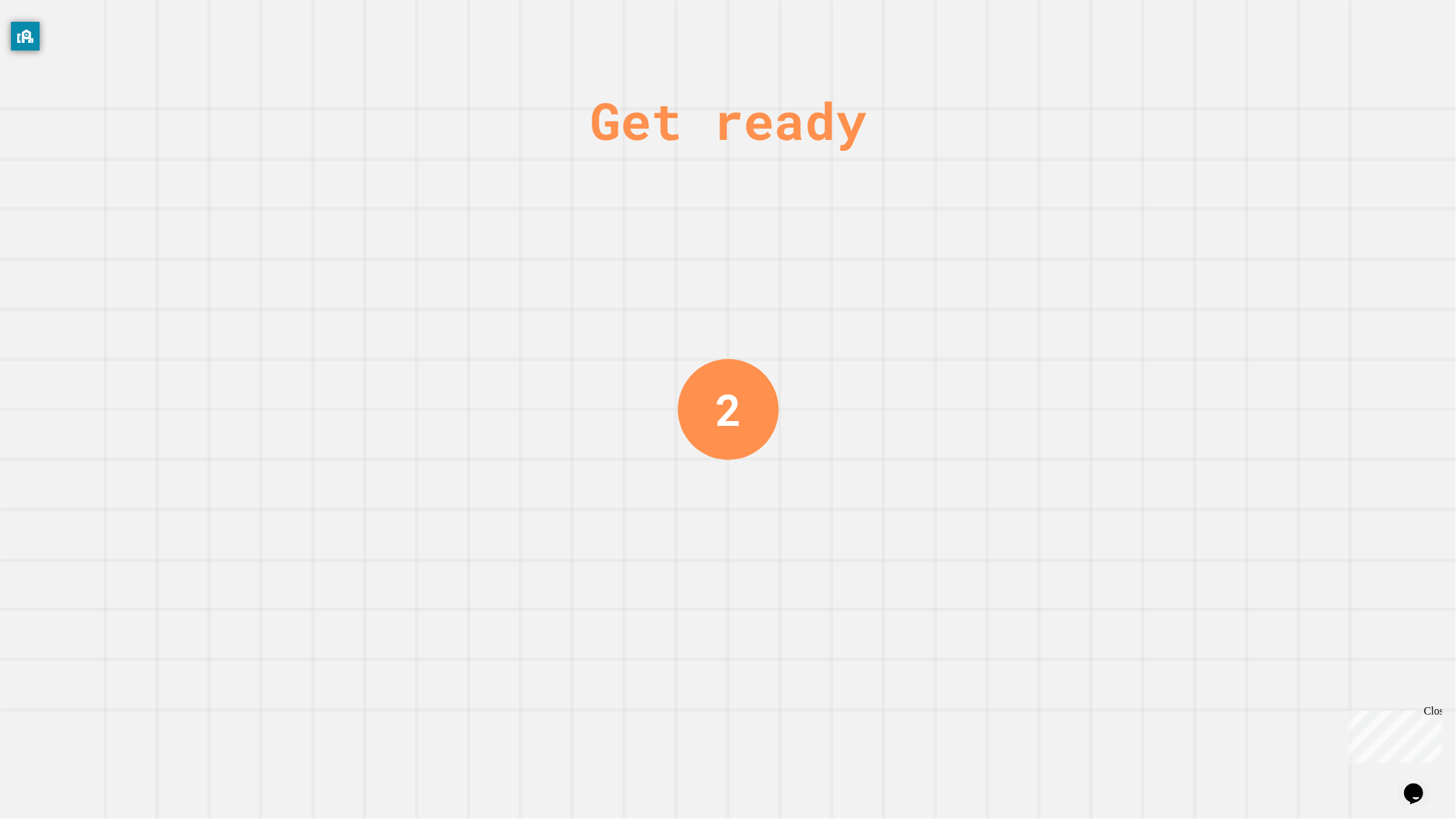
click at [520, 315] on div "Get ready 2" at bounding box center [728, 410] width 1456 height 819
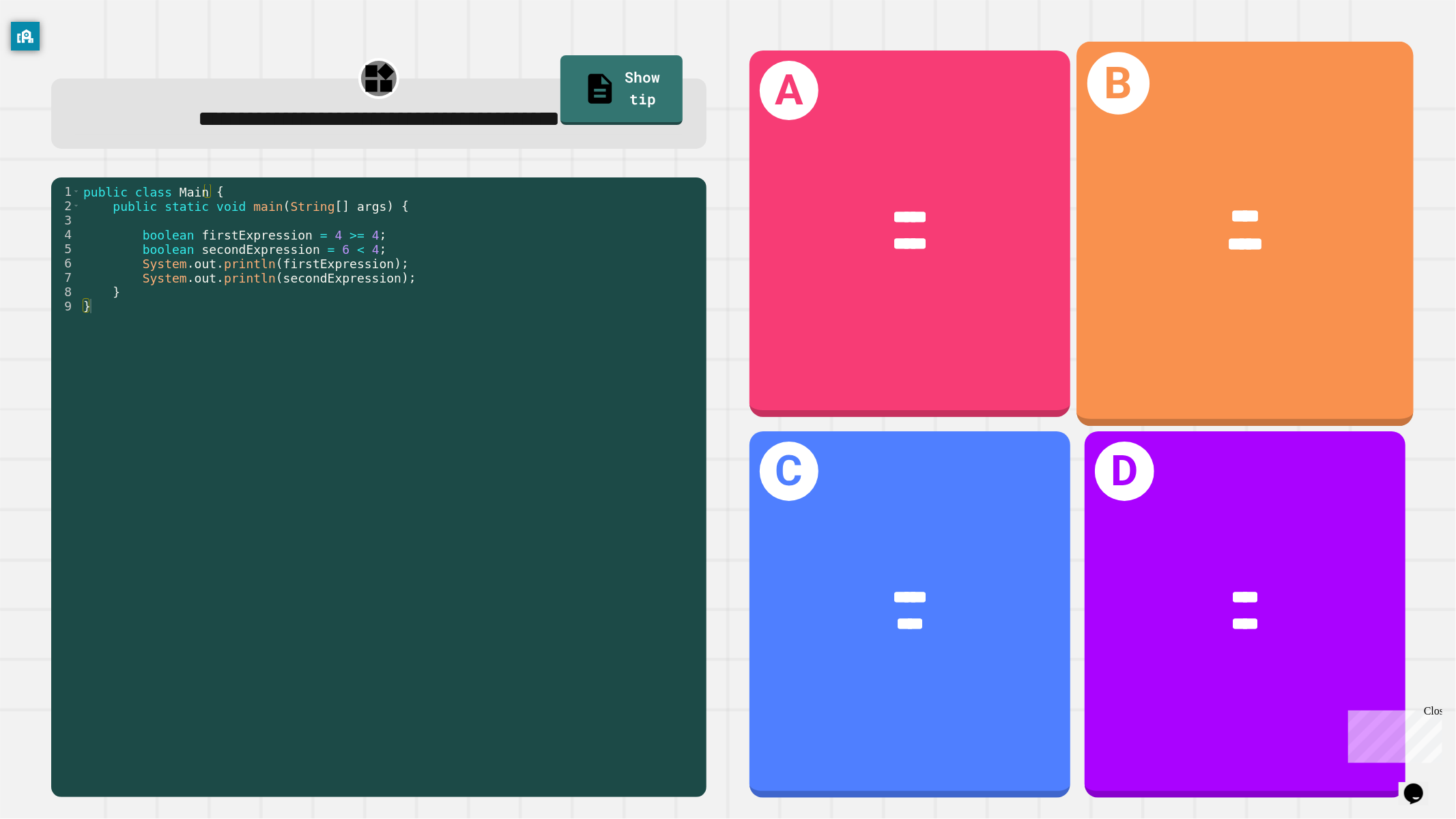
click at [1206, 290] on div "**** *****" at bounding box center [1245, 230] width 336 height 130
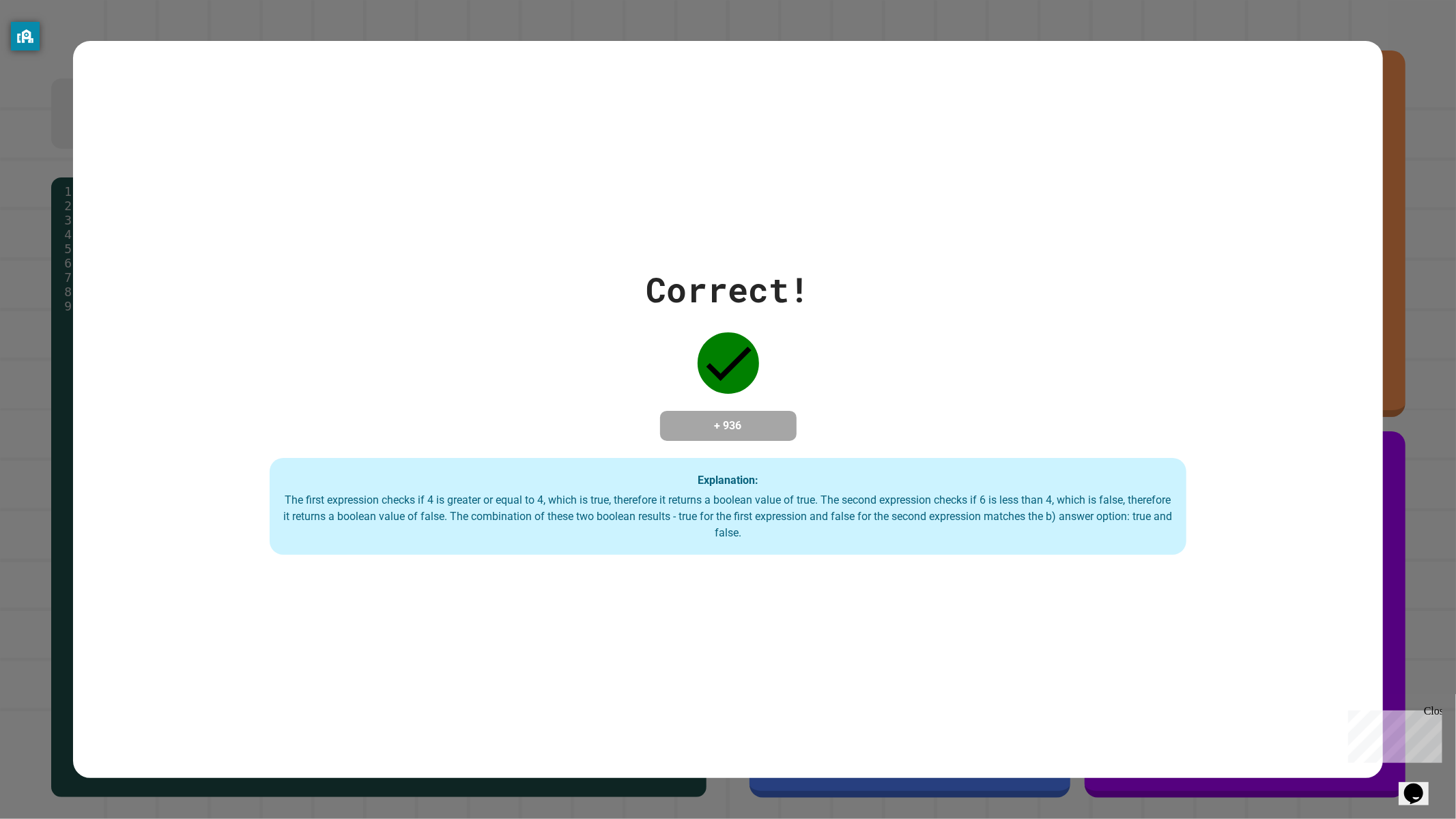
click at [944, 379] on div "Correct! + 936 Explanation: The first expression checks if 4 is greater or equa…" at bounding box center [728, 410] width 1310 height 291
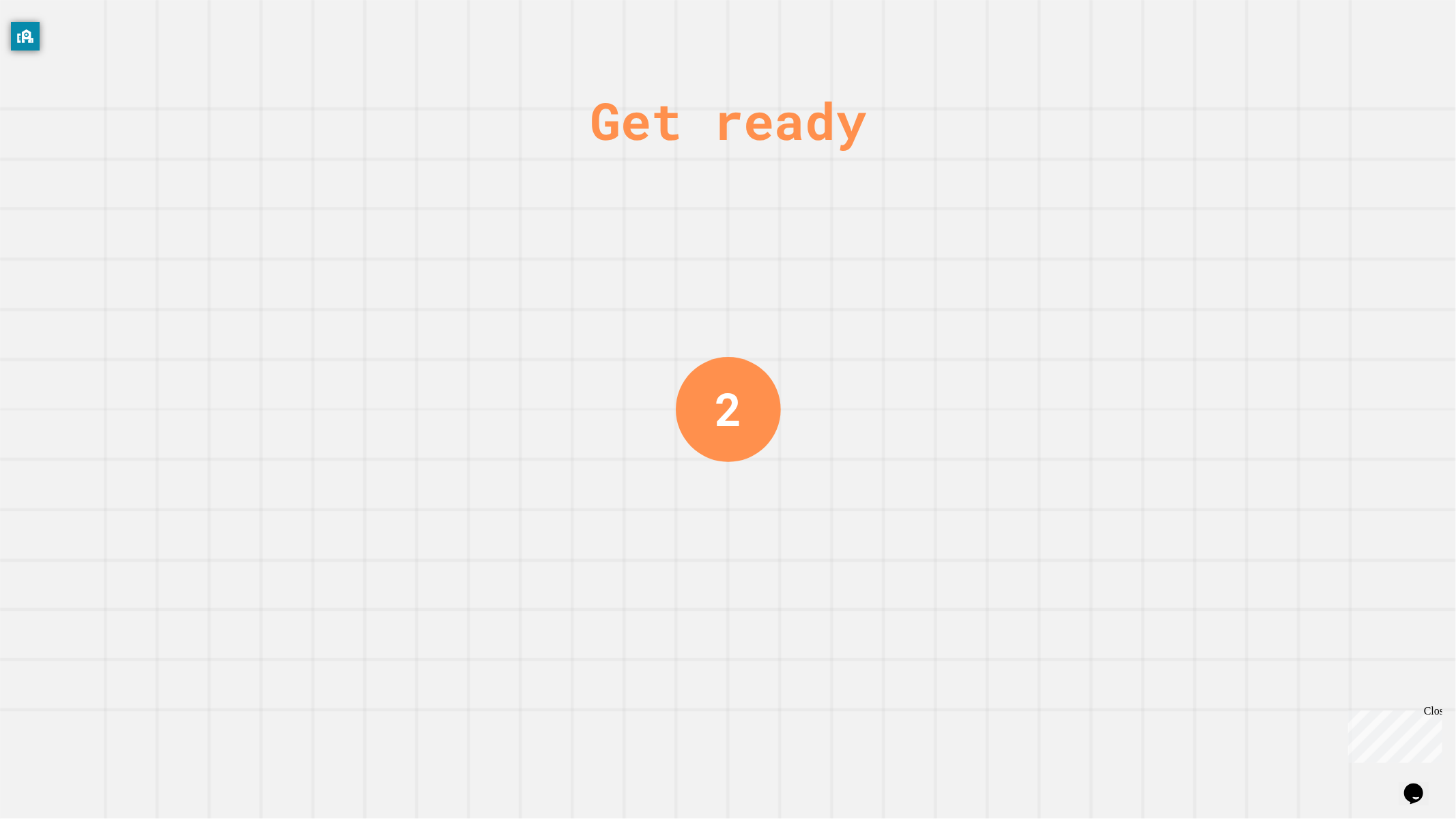
drag, startPoint x: 973, startPoint y: 393, endPoint x: 964, endPoint y: 394, distance: 9.1
click at [964, 394] on div "Get ready 2" at bounding box center [728, 410] width 1456 height 819
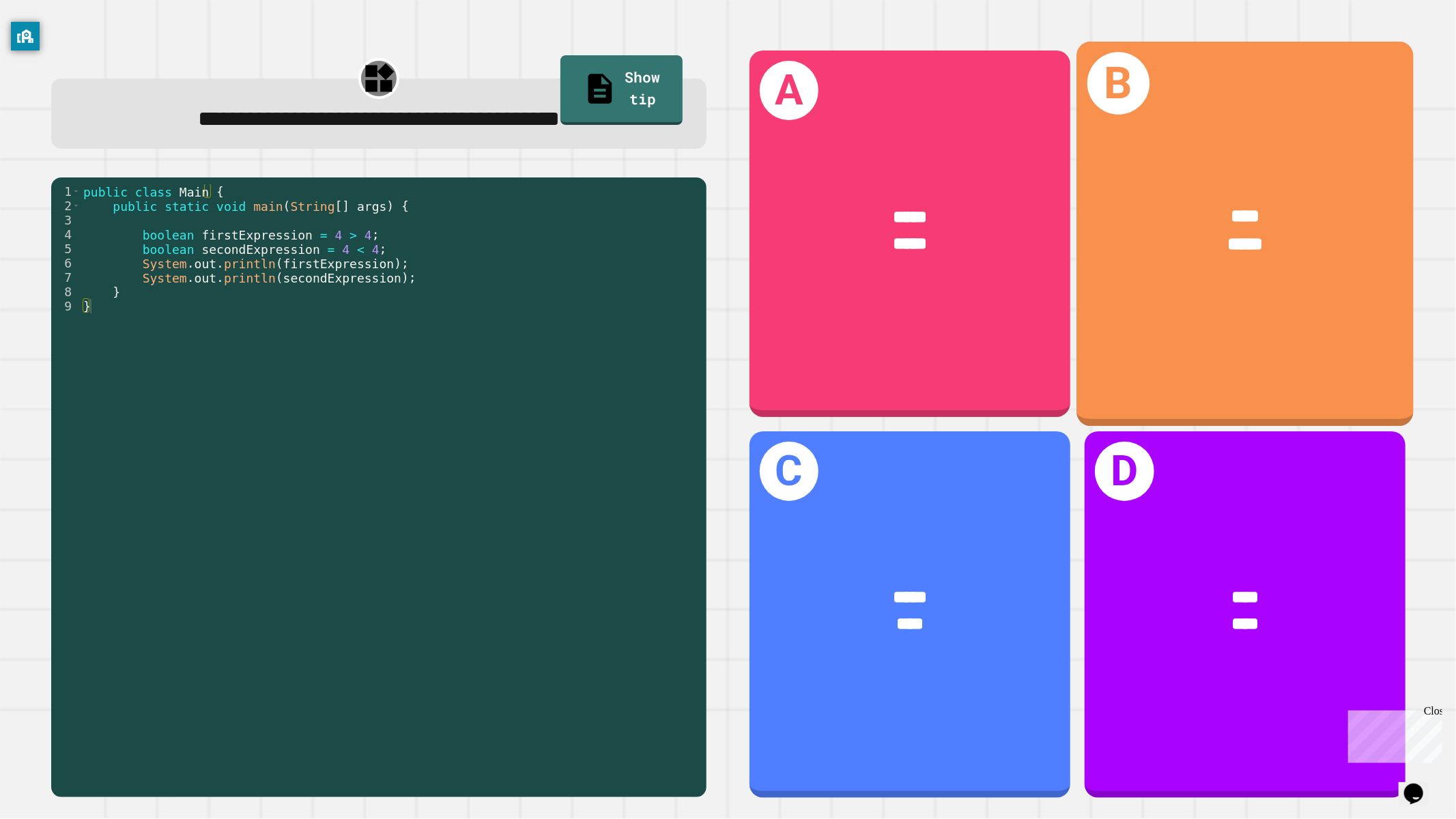
click at [878, 255] on div "***** *****" at bounding box center [910, 231] width 321 height 123
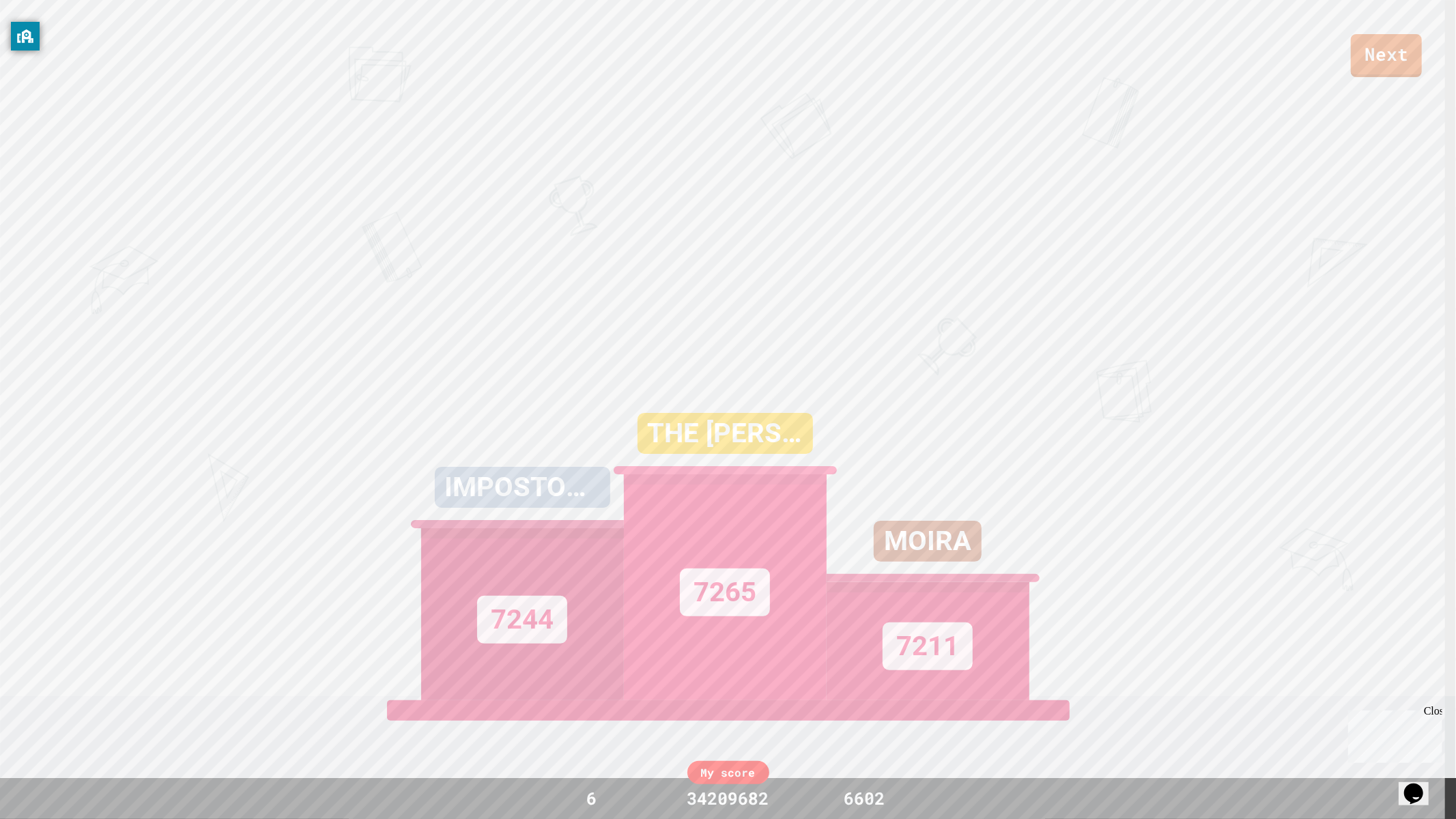
click at [749, 475] on div "7265" at bounding box center [725, 587] width 202 height 226
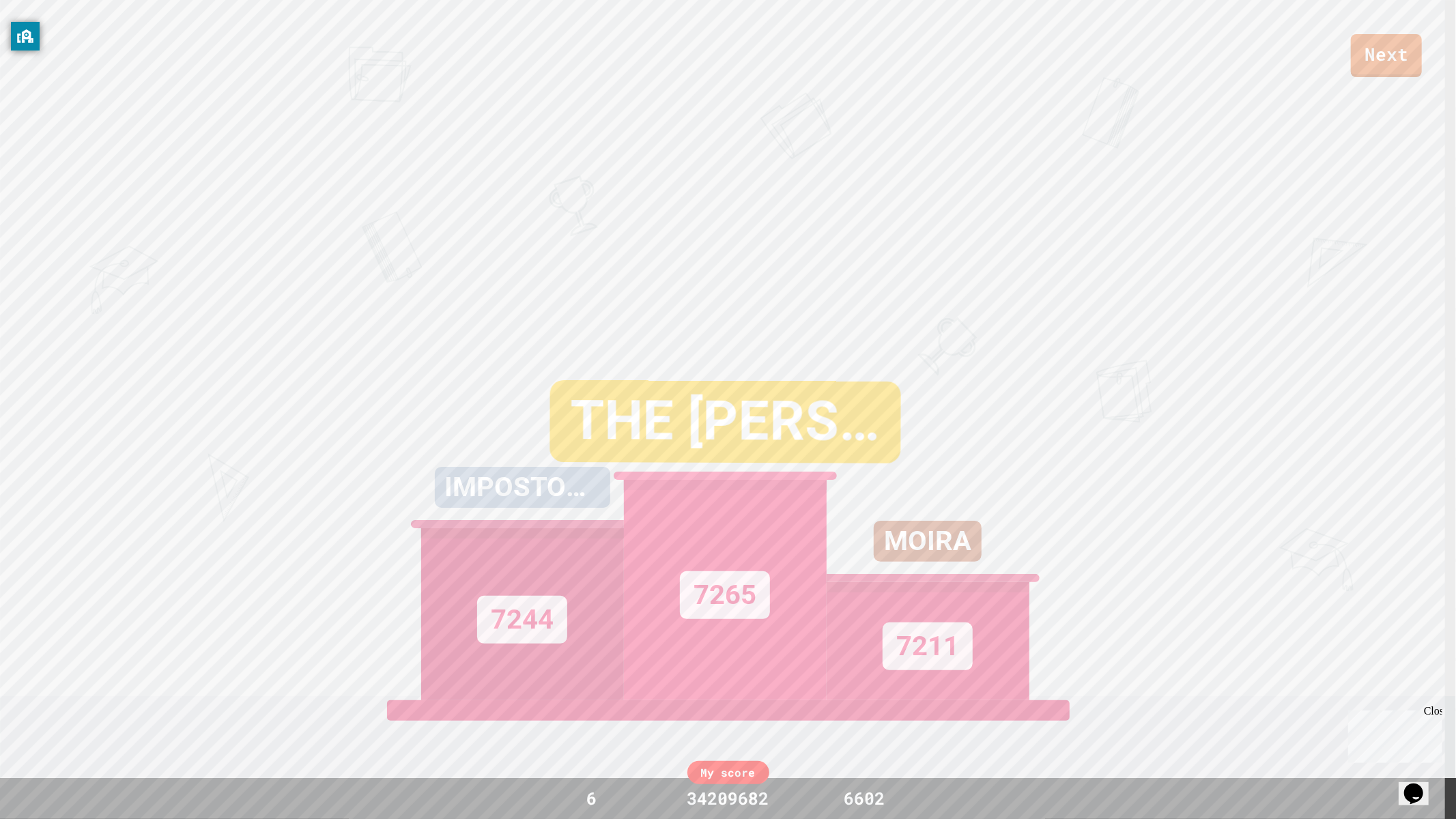
click at [726, 788] on div "34209682" at bounding box center [729, 798] width 109 height 26
click at [728, 794] on div "34209682" at bounding box center [729, 798] width 109 height 26
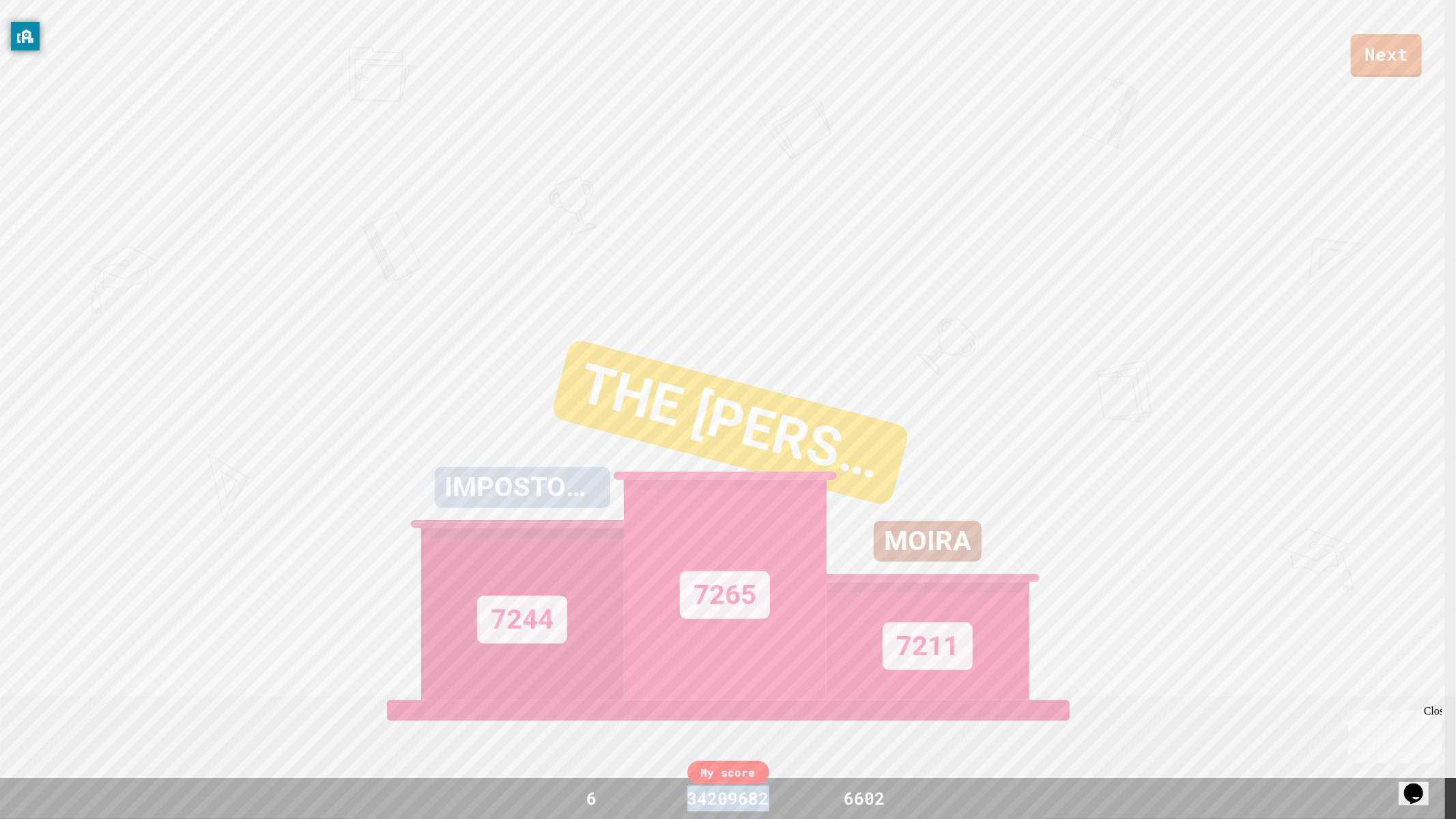
click at [728, 794] on div "34209682" at bounding box center [729, 798] width 109 height 26
click at [728, 795] on div "34209682" at bounding box center [729, 798] width 109 height 26
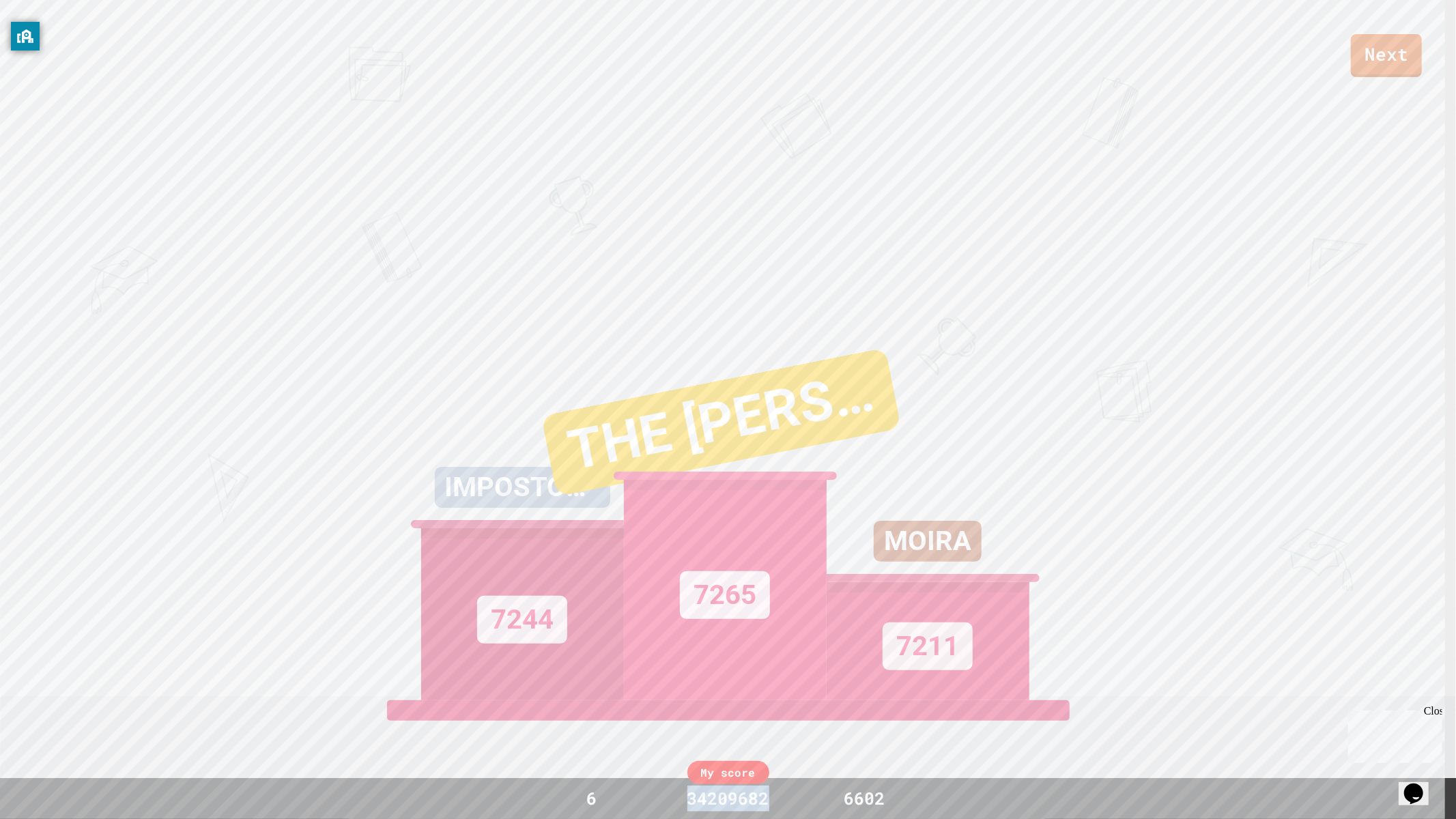
copy div "34209682"
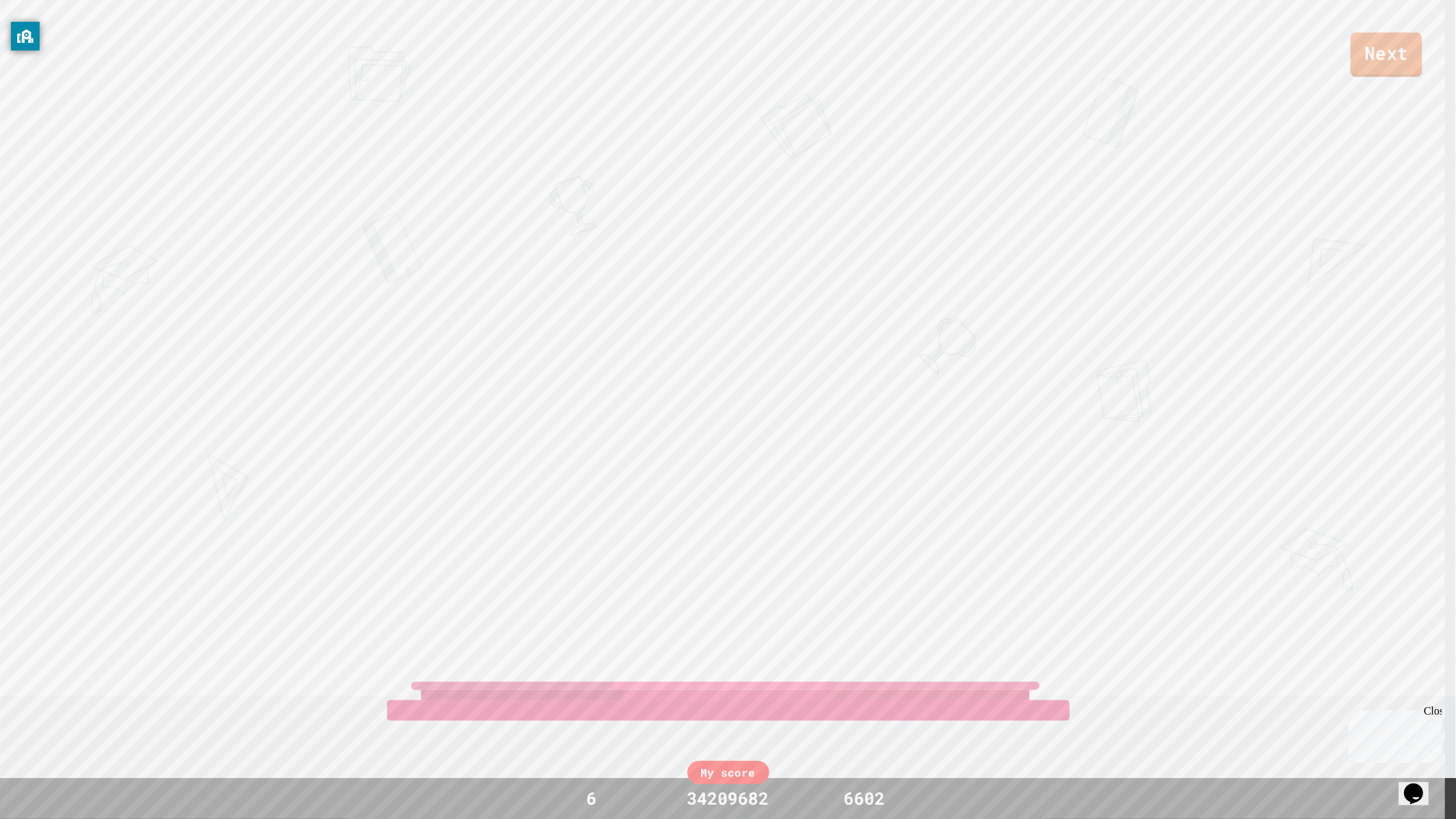
click at [1374, 41] on link "Next" at bounding box center [1387, 55] width 71 height 44
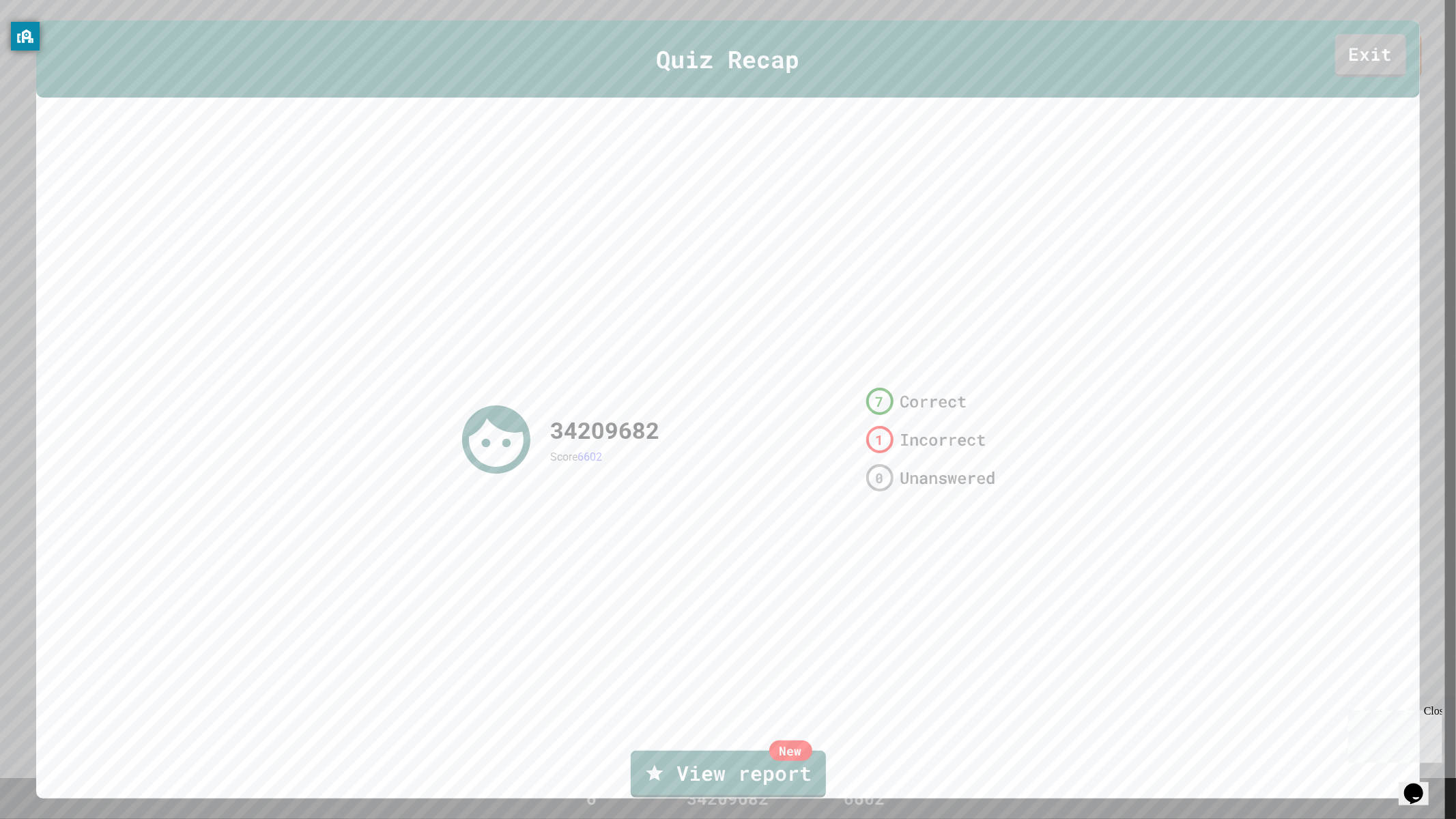
click at [1395, 71] on div "Quiz Recap Exit" at bounding box center [727, 59] width 1383 height 77
click at [1375, 58] on link "Exit" at bounding box center [1371, 53] width 64 height 45
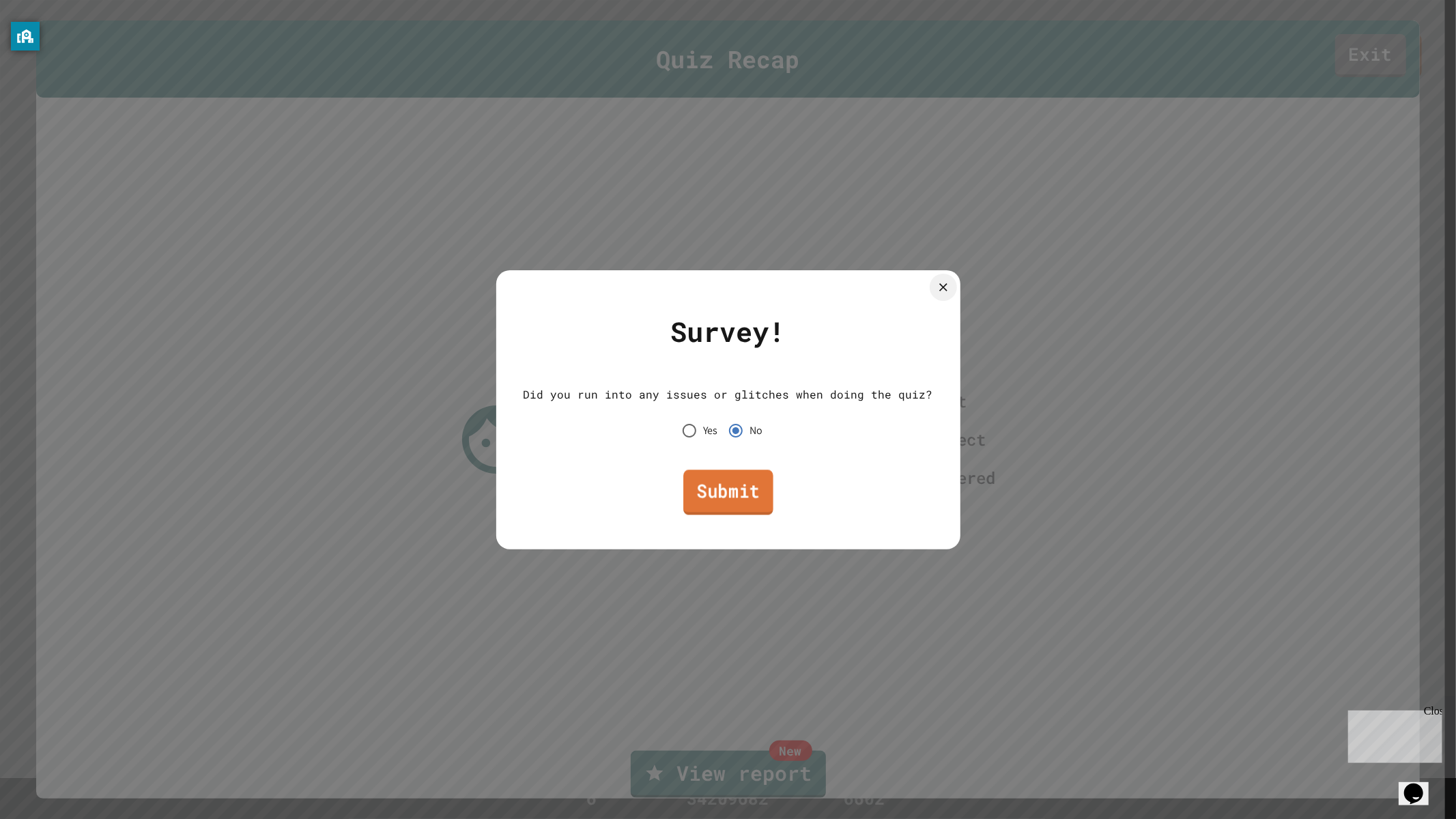
drag, startPoint x: 717, startPoint y: 485, endPoint x: 760, endPoint y: 496, distance: 44.4
click at [722, 489] on link "Submit" at bounding box center [728, 493] width 90 height 45
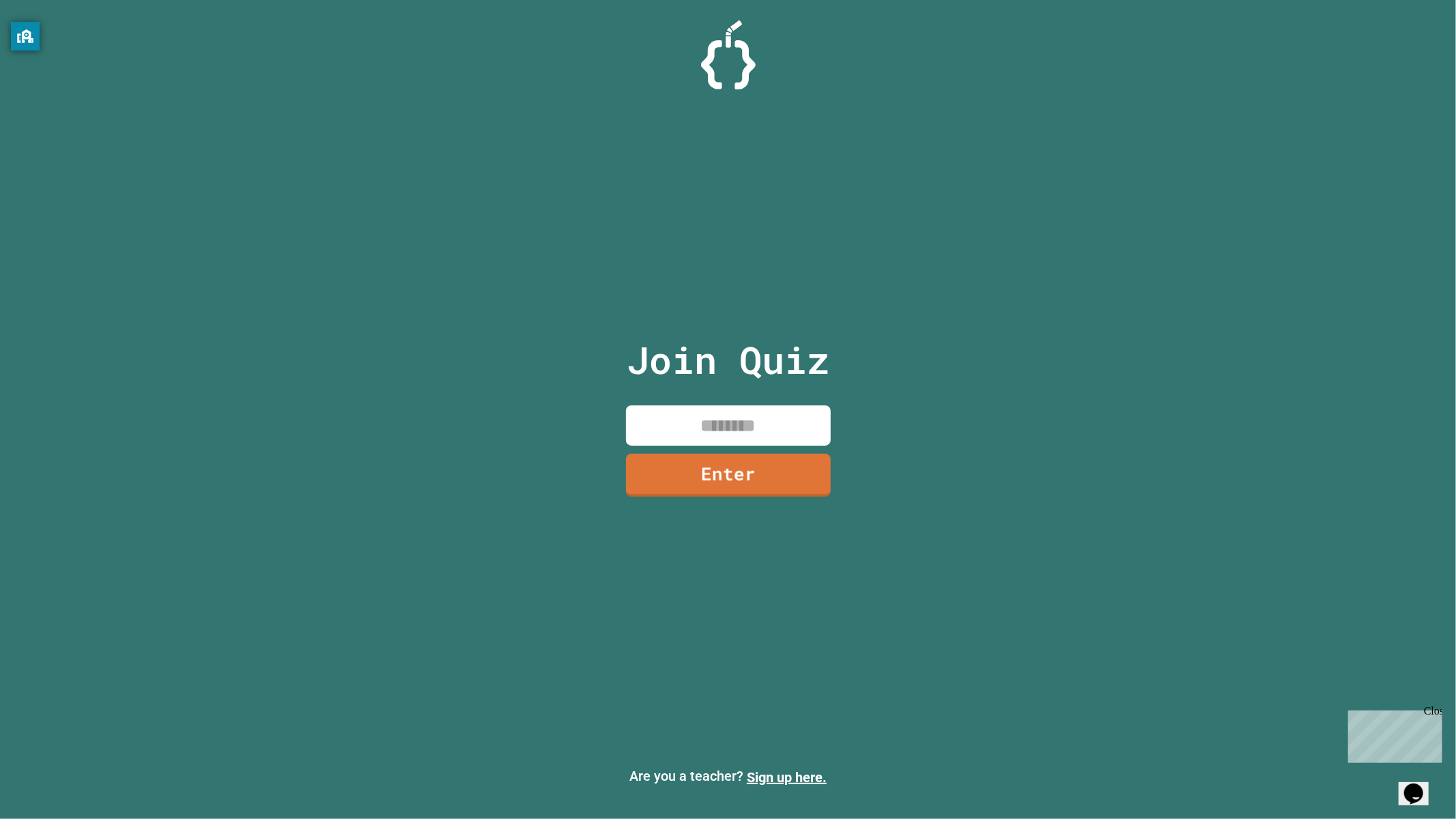
click at [718, 409] on input at bounding box center [729, 425] width 205 height 40
paste input "********"
type input "********"
click at [740, 467] on link "Enter" at bounding box center [728, 475] width 205 height 45
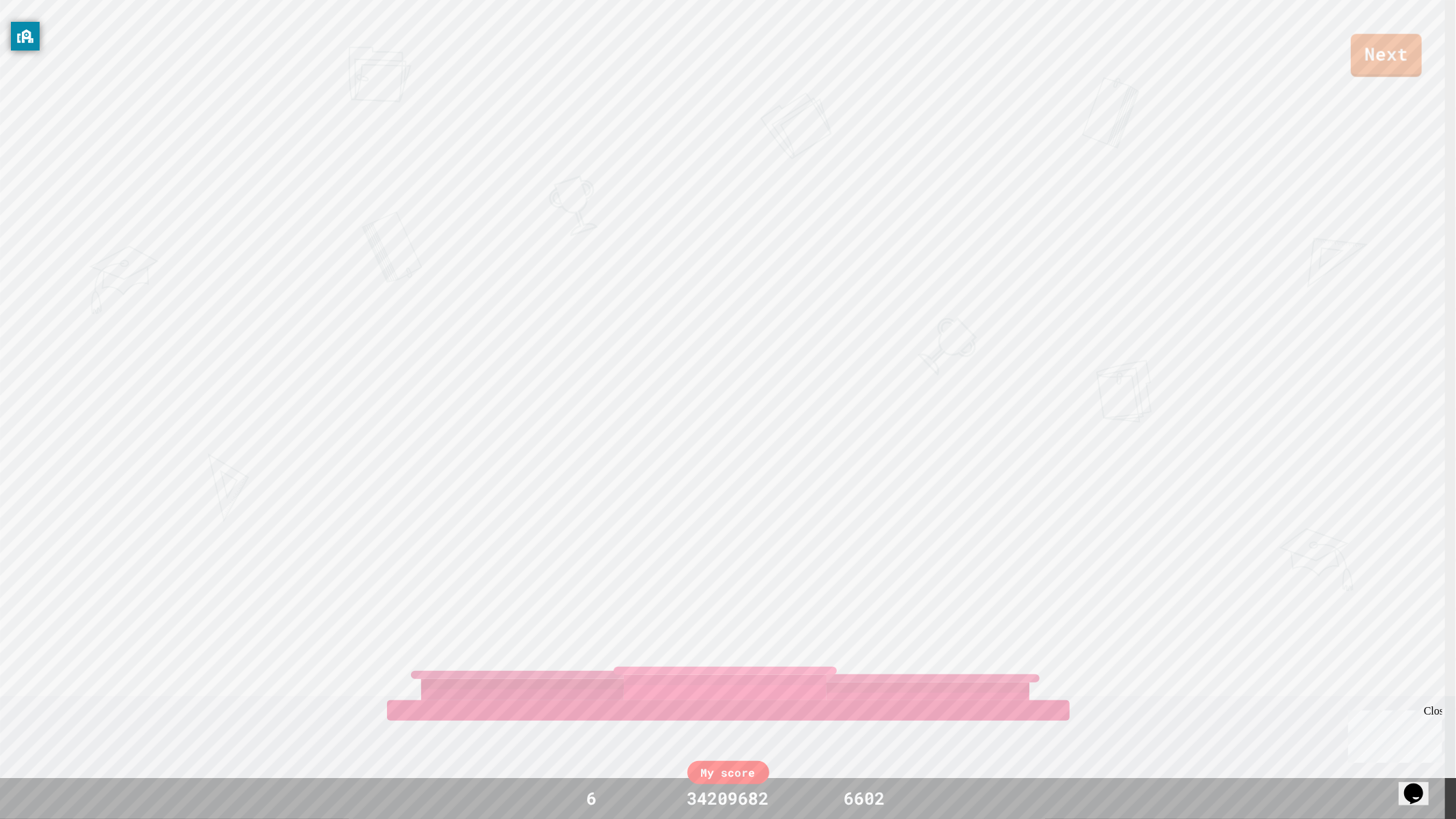
click at [1384, 77] on div "Next IMPOSTOR AVERY THE JOSHY WOSHY MOIRA View leaderboard" at bounding box center [728, 410] width 1456 height 819
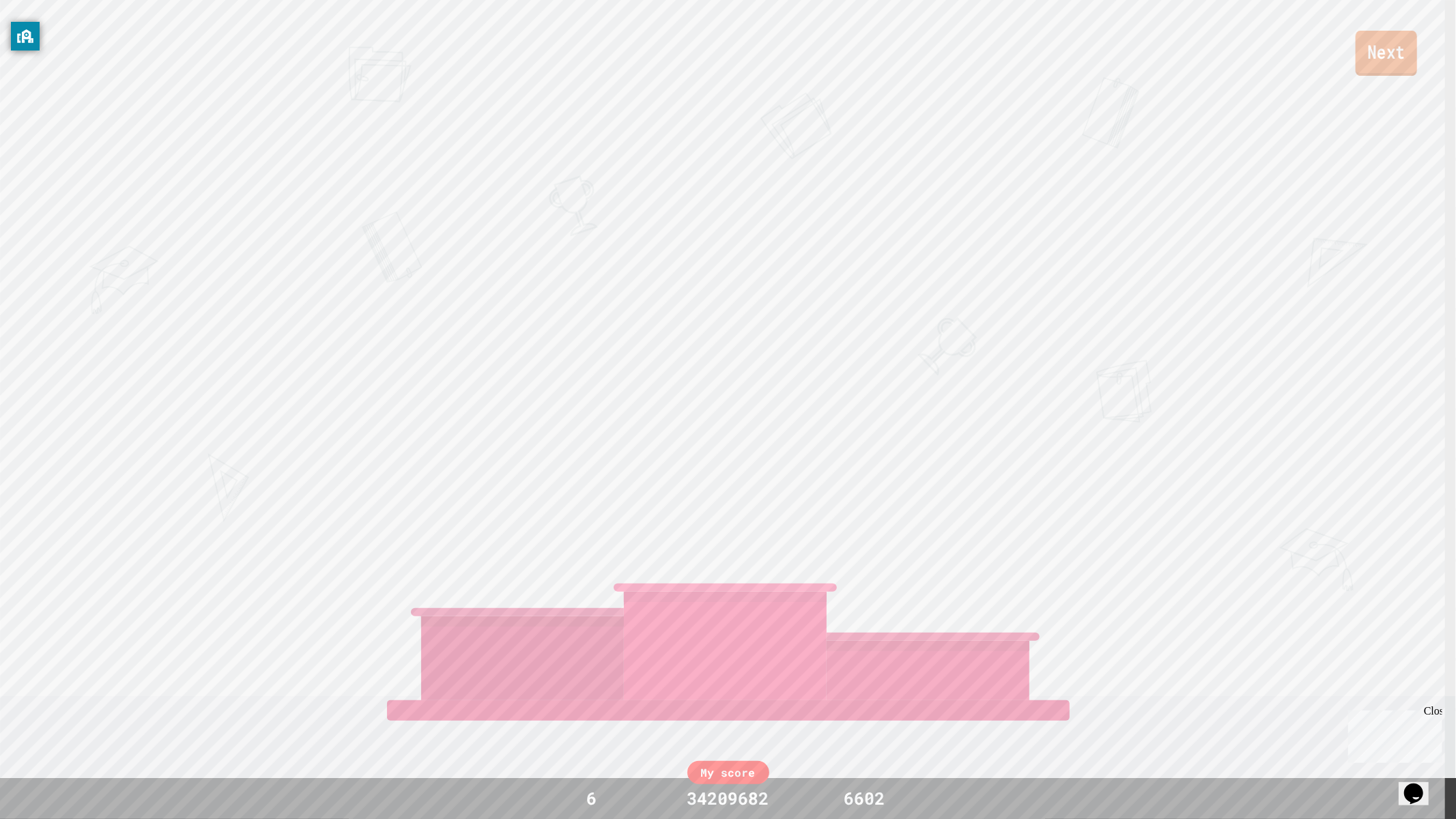
drag, startPoint x: 1383, startPoint y: 65, endPoint x: 1121, endPoint y: 426, distance: 446.1
click at [1380, 79] on div "Next IMPOSTOR AVERY THE JOSHY WOSHY MOIRA View leaderboard" at bounding box center [728, 410] width 1456 height 819
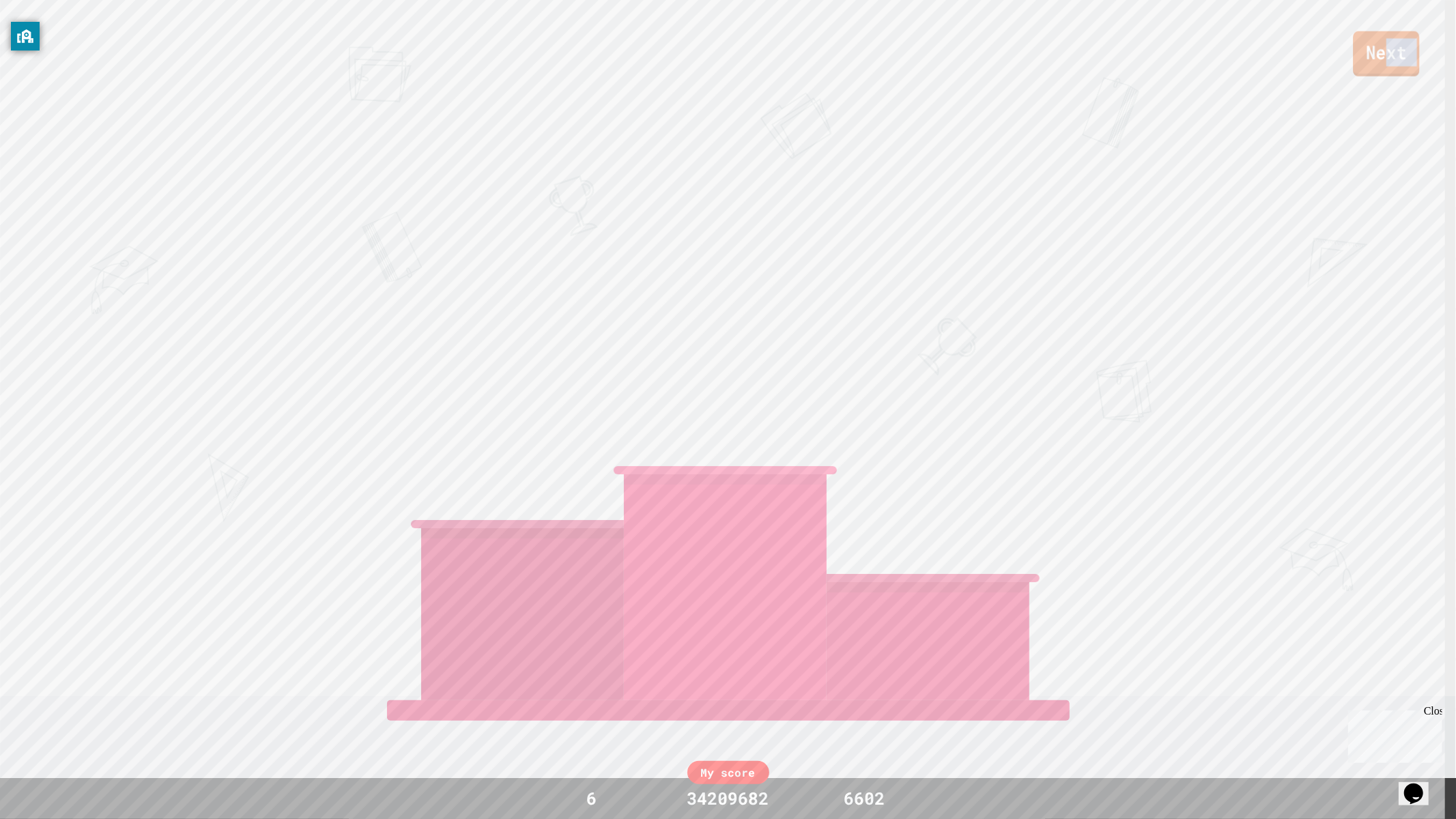
click at [1392, 51] on link "Next" at bounding box center [1387, 54] width 66 height 45
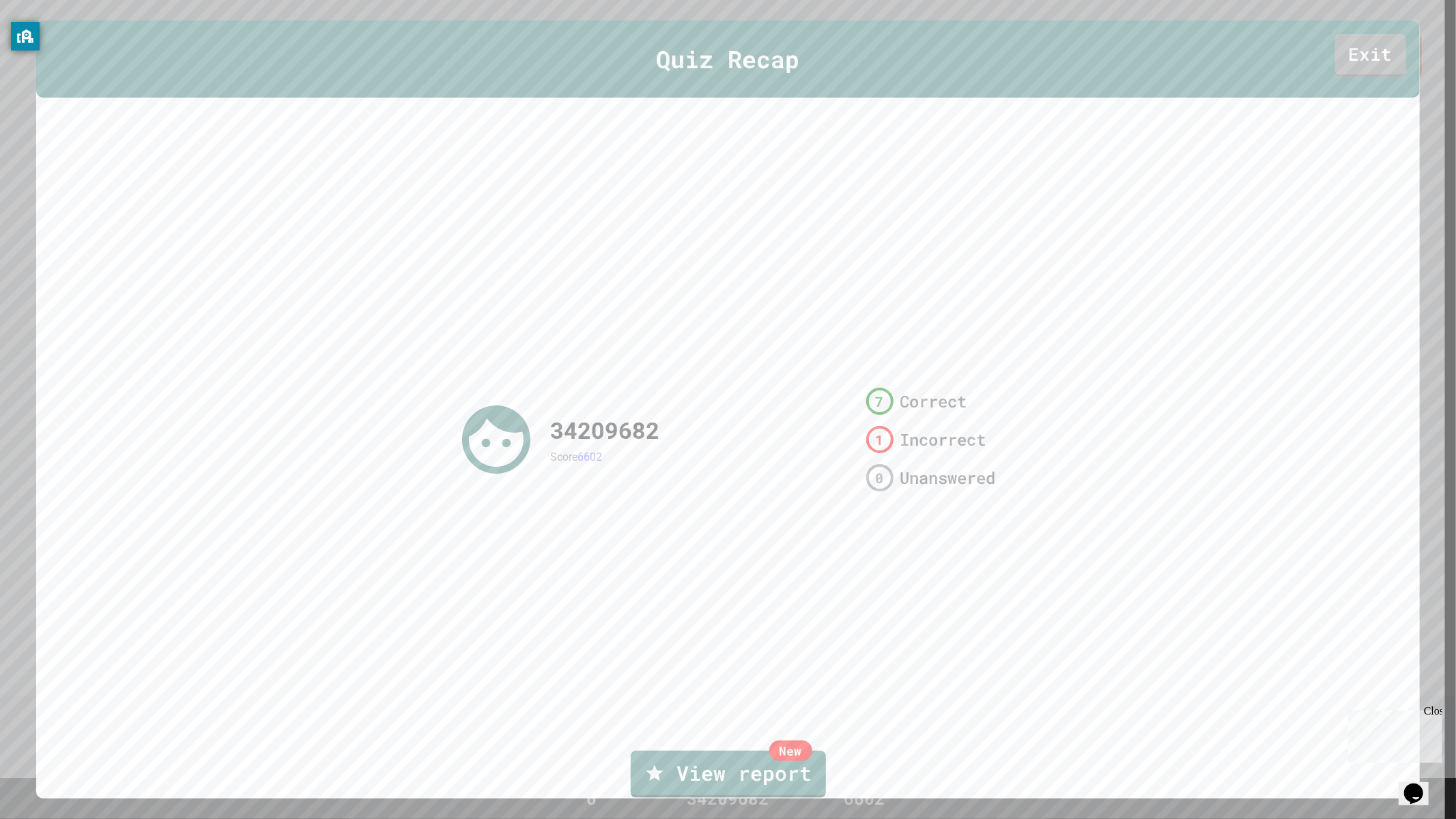
click at [1377, 75] on link "Exit" at bounding box center [1371, 56] width 71 height 43
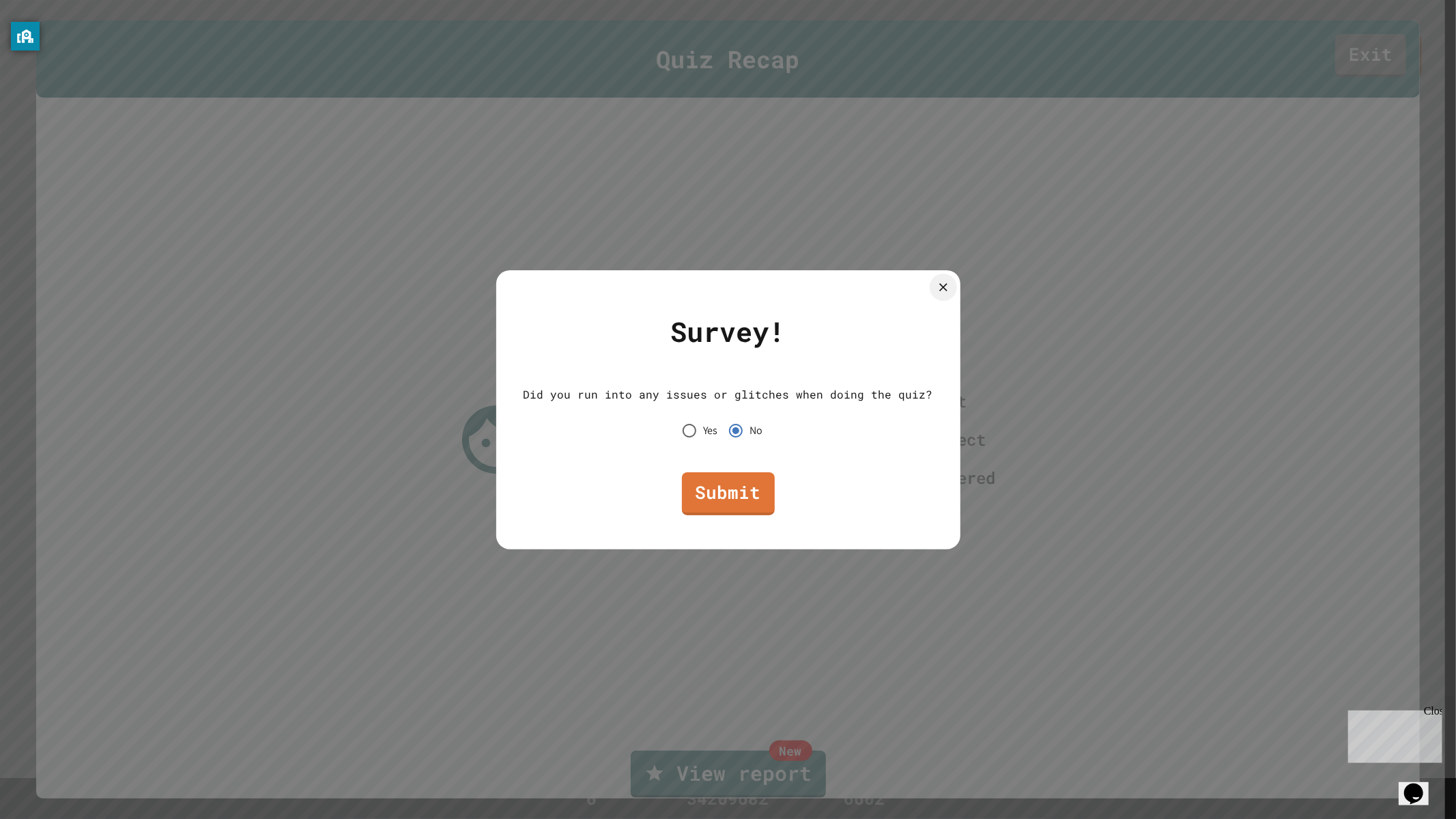
click at [746, 489] on link "Submit" at bounding box center [728, 494] width 93 height 43
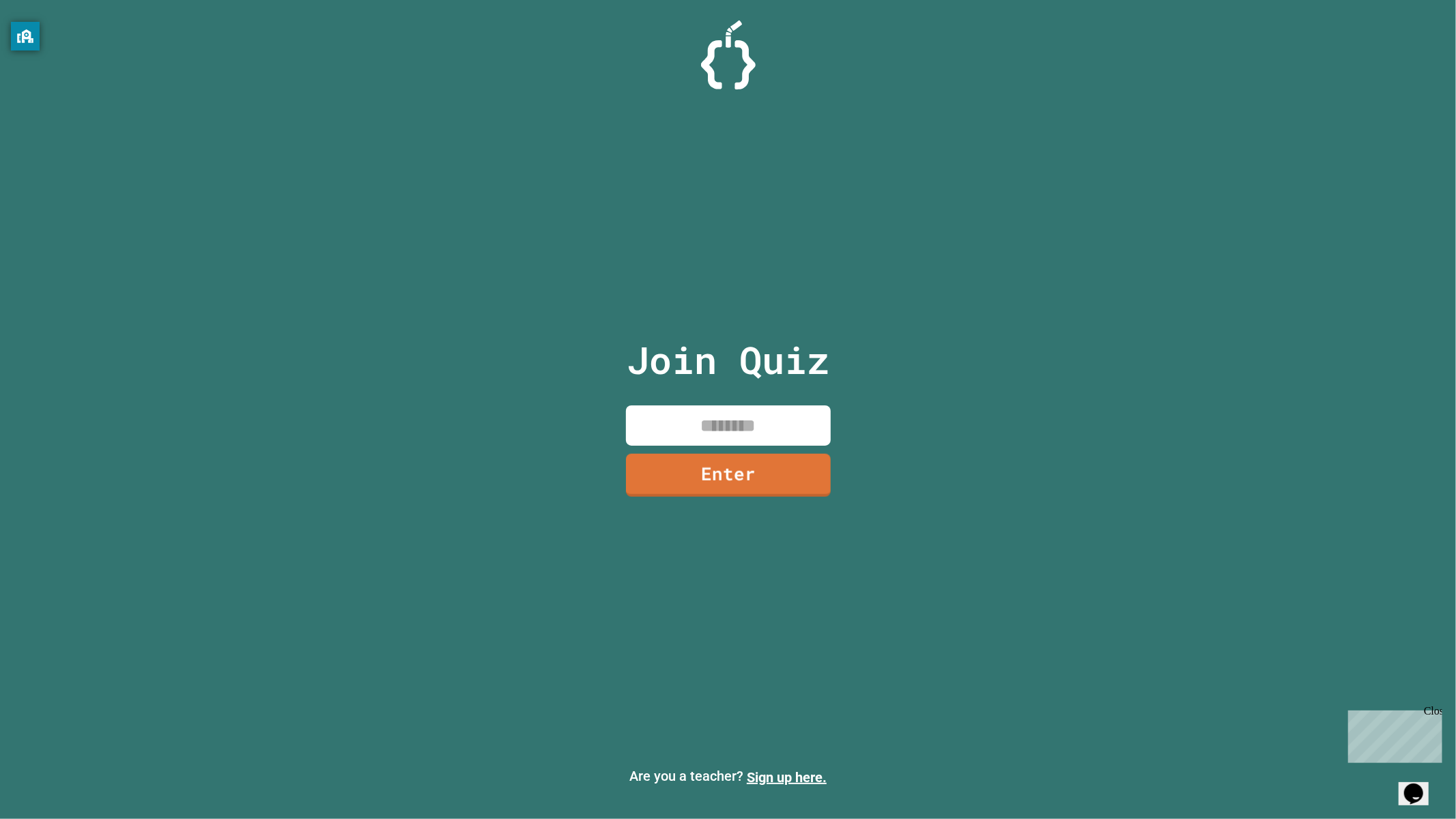
click at [672, 412] on input at bounding box center [729, 425] width 205 height 40
type input "********"
click at [706, 490] on link "Enter" at bounding box center [728, 475] width 207 height 44
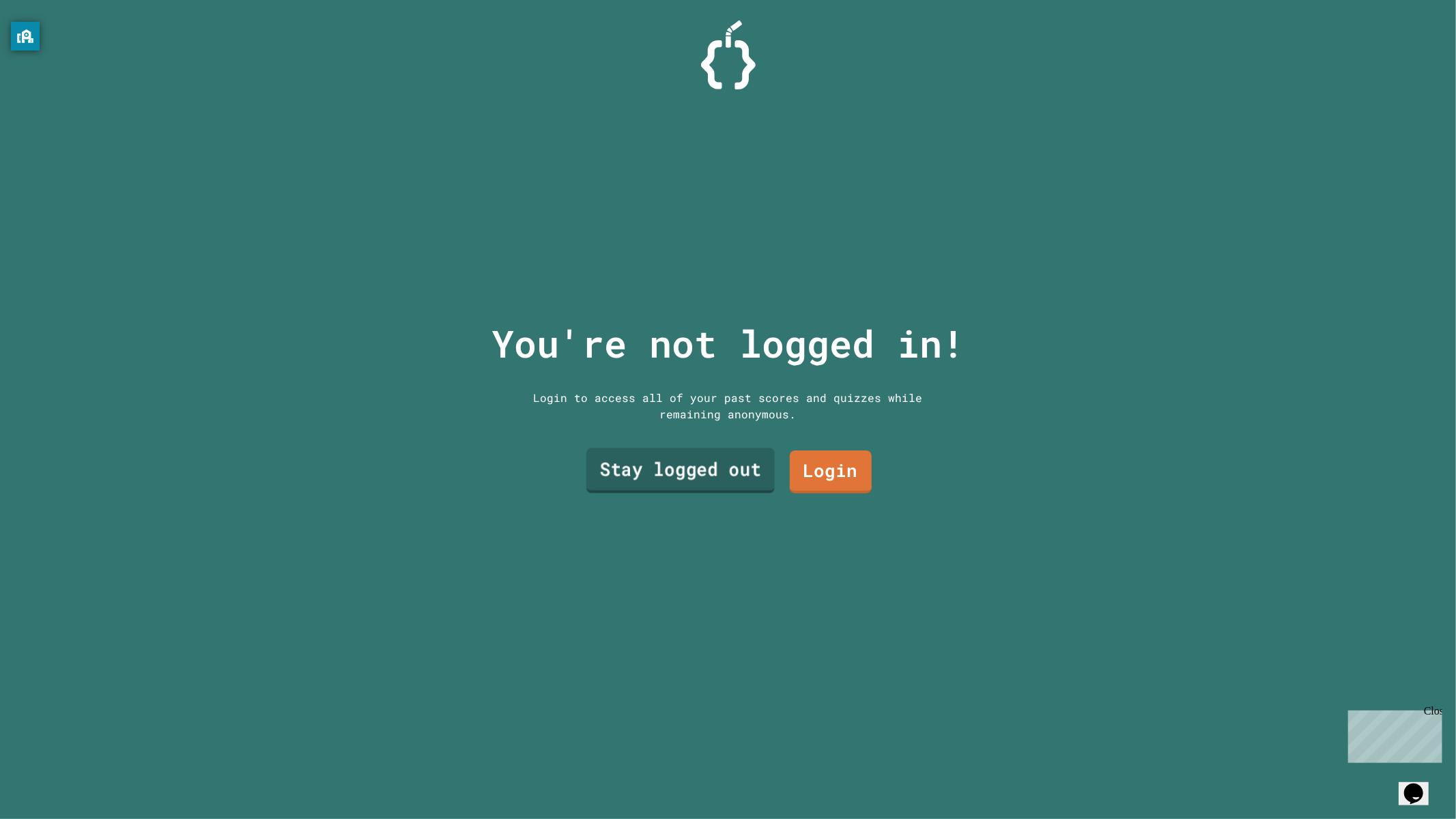
click at [724, 459] on link "Stay logged out" at bounding box center [679, 470] width 189 height 45
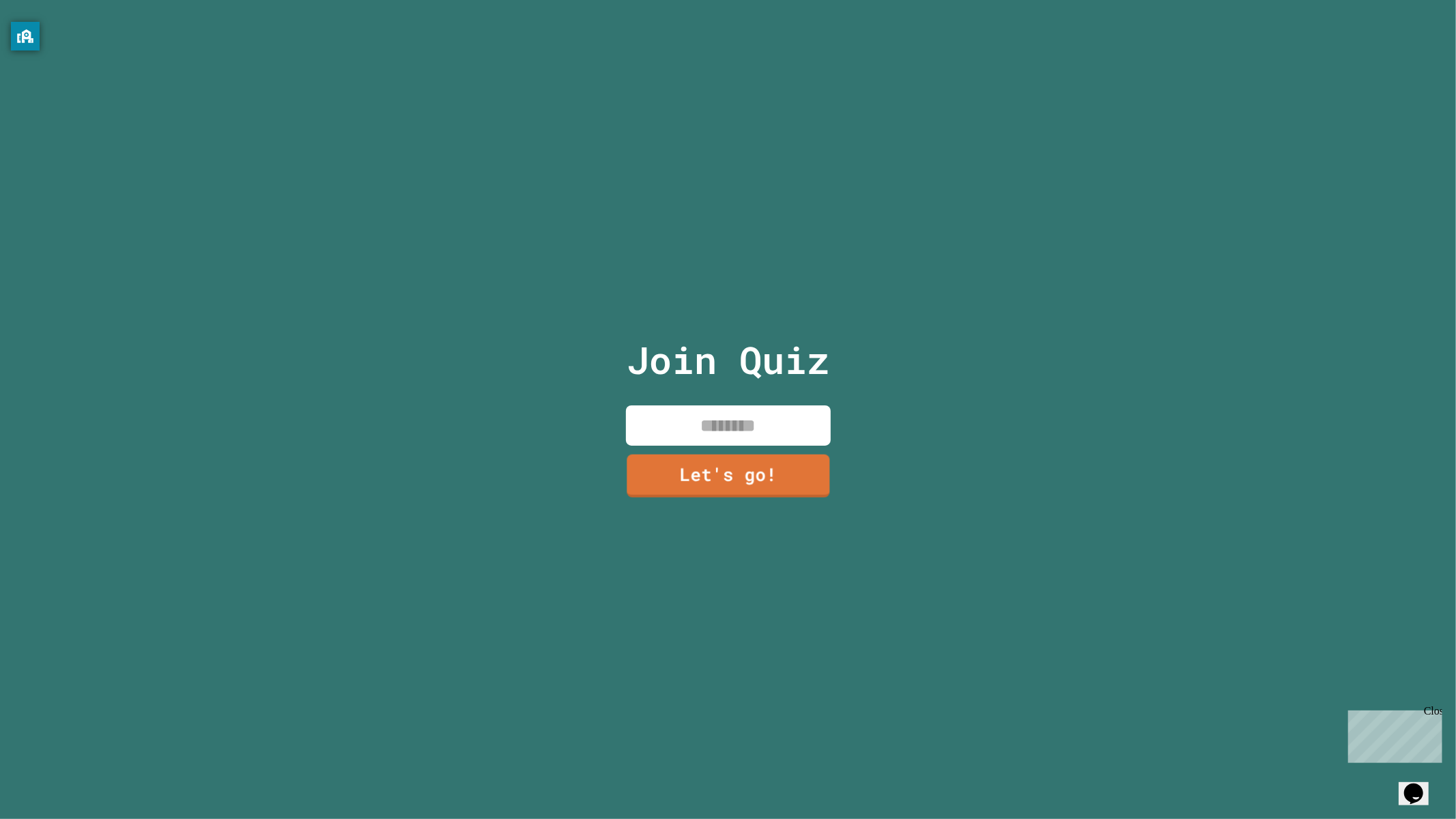
click at [718, 434] on input at bounding box center [729, 425] width 205 height 40
paste input "********"
click at [699, 488] on link "Let's go!" at bounding box center [728, 475] width 201 height 45
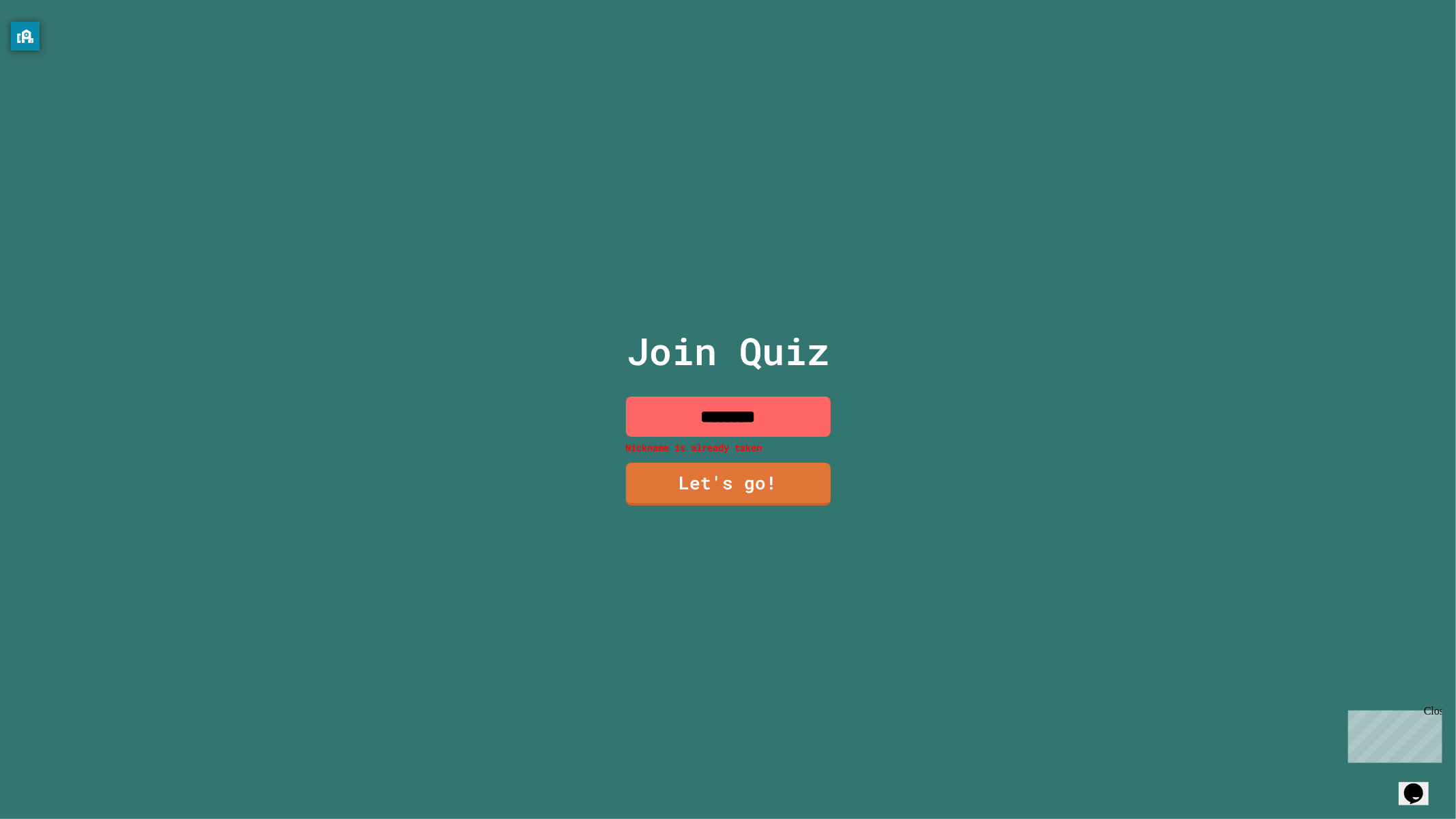
drag, startPoint x: 783, startPoint y: 411, endPoint x: 480, endPoint y: 391, distance: 303.7
click at [480, 391] on div "Join Quiz ******** Nickname is already taken Let's go!" at bounding box center [728, 410] width 1456 height 819
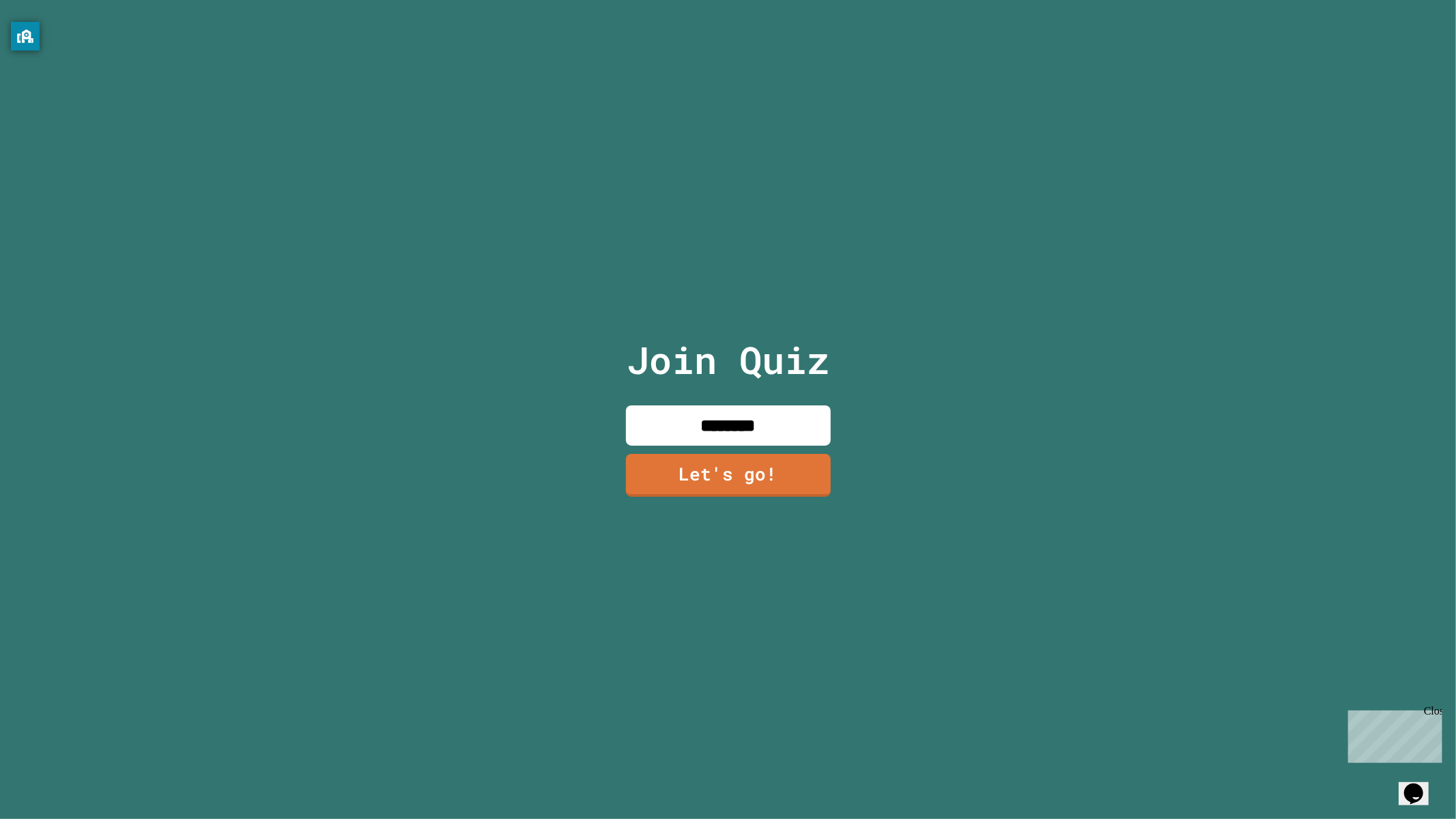
type input "********"
click at [787, 459] on link "Let's go!" at bounding box center [727, 475] width 202 height 45
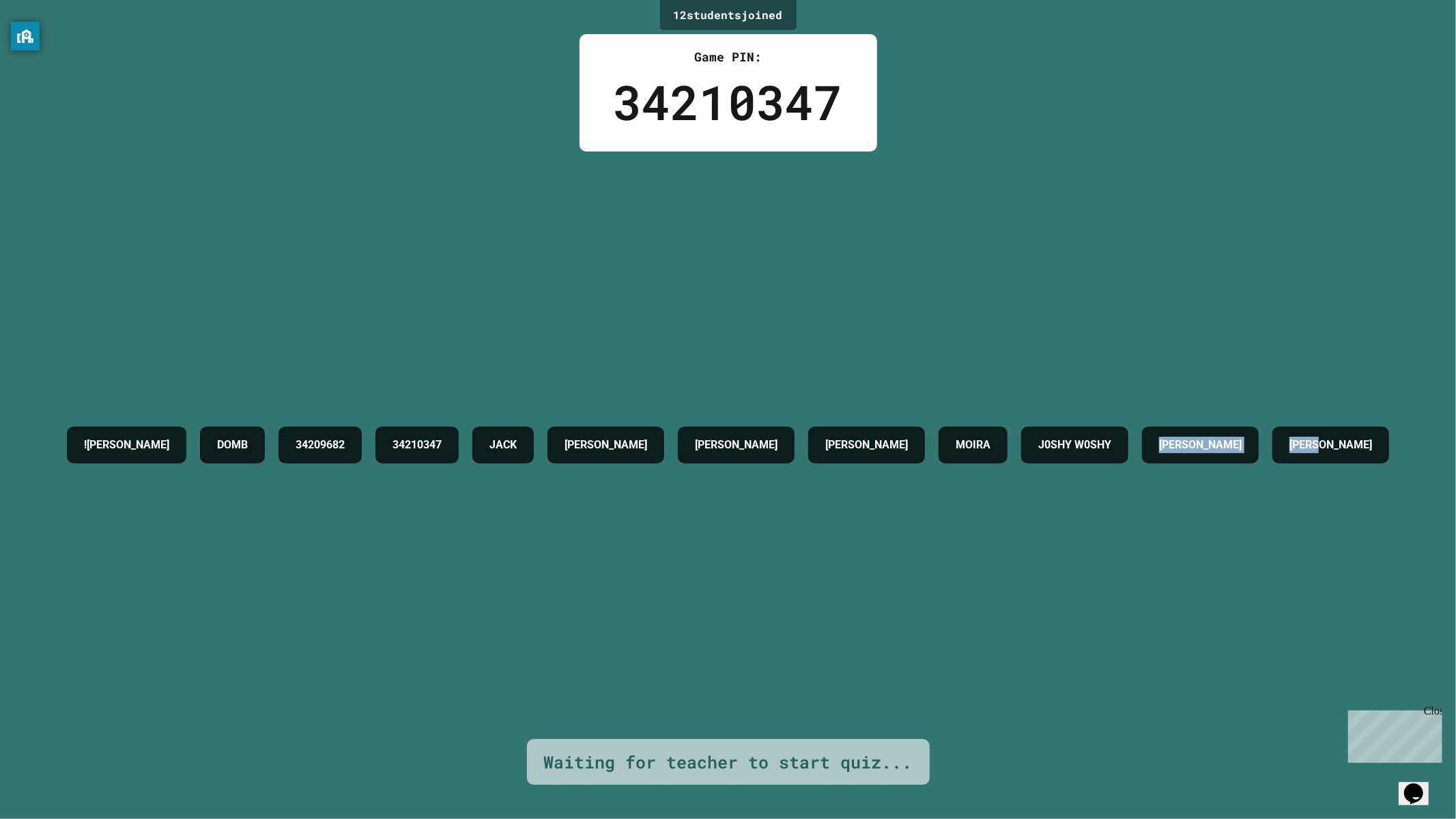
drag, startPoint x: 825, startPoint y: 465, endPoint x: 596, endPoint y: 473, distance: 229.1
click at [596, 470] on div "!AVERY DOMB 34209682 34210347 JACK CONNOR L CONNOR U BENNETT MOIRA J0SHY W0SHY …" at bounding box center [727, 446] width 1336 height 51
click at [592, 470] on div "!AVERY DOMB 34209682 34210347 JACK CONNOR L CONNOR U BENNETT MOIRA J0SHY W0SHY …" at bounding box center [727, 446] width 1336 height 51
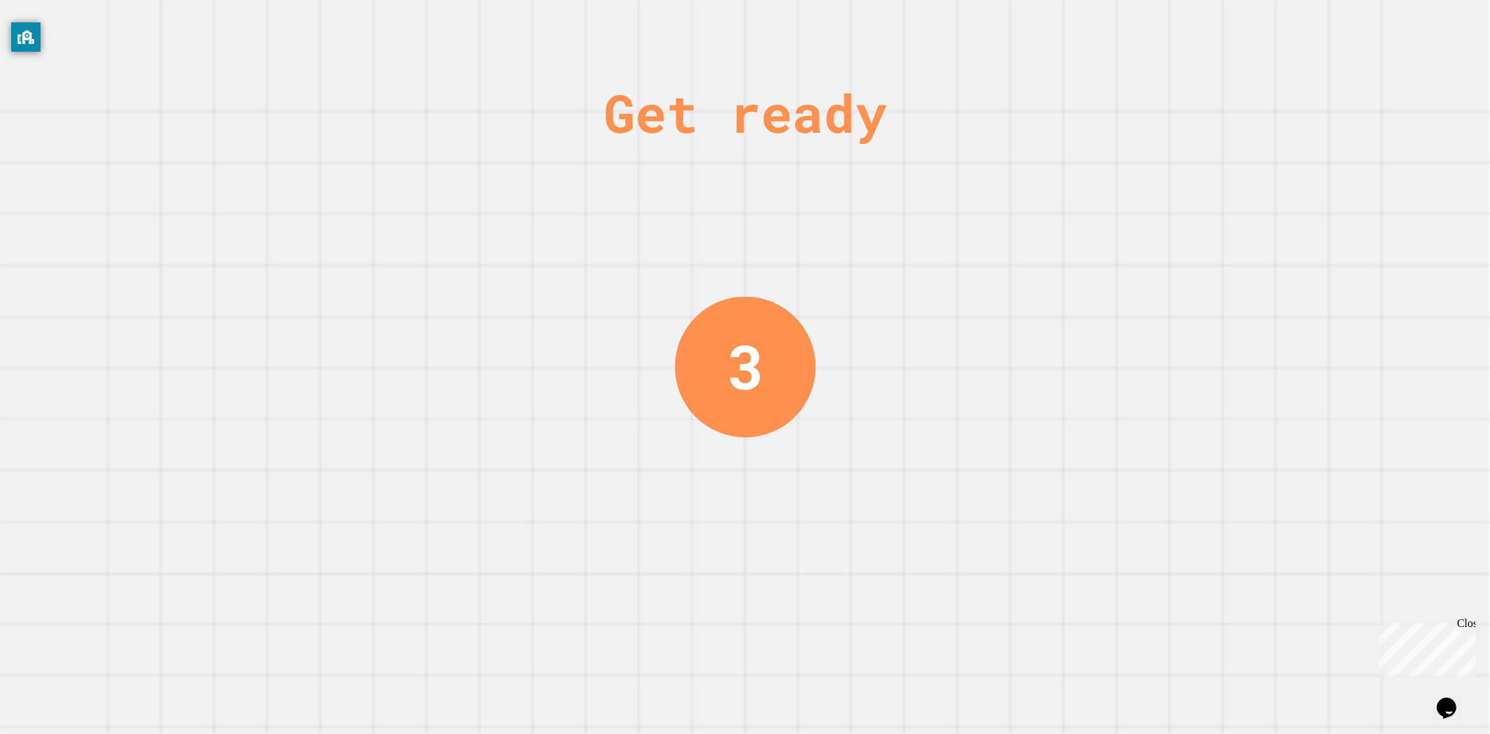
click at [444, 311] on div "Get ready 3" at bounding box center [745, 367] width 1490 height 734
click at [495, 238] on div "Get ready 1" at bounding box center [745, 367] width 1490 height 734
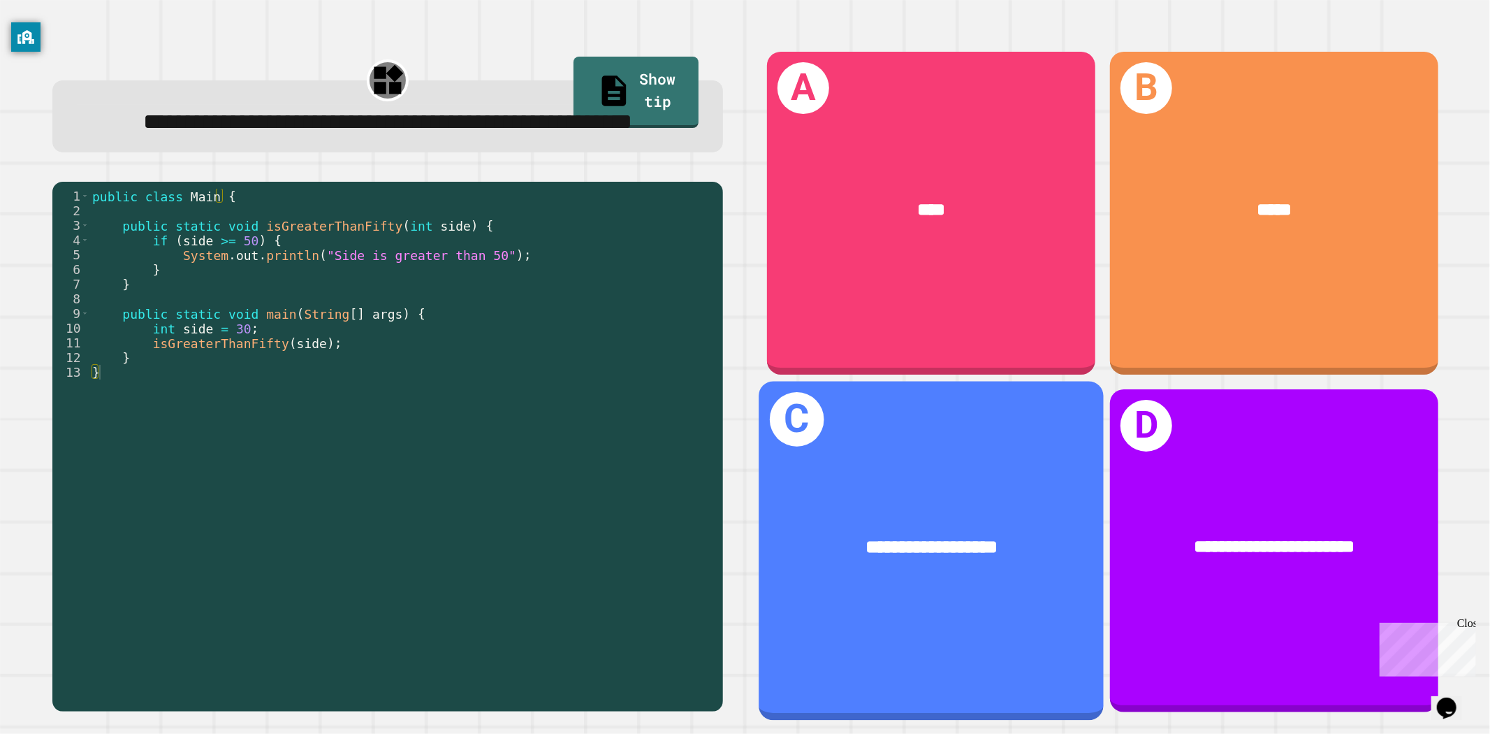
click at [928, 537] on span "**********" at bounding box center [932, 546] width 132 height 18
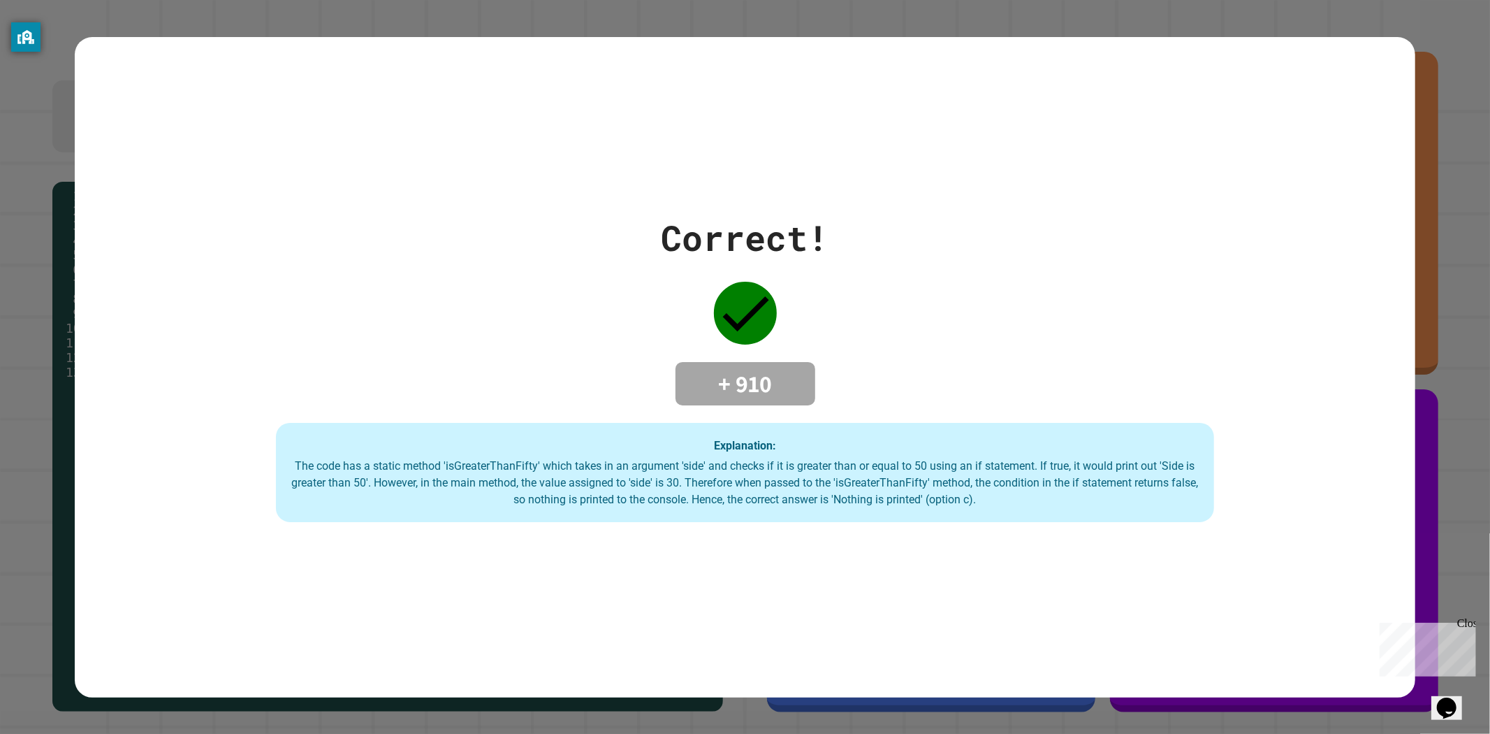
click at [741, 389] on h4 "+ 910" at bounding box center [746, 383] width 112 height 29
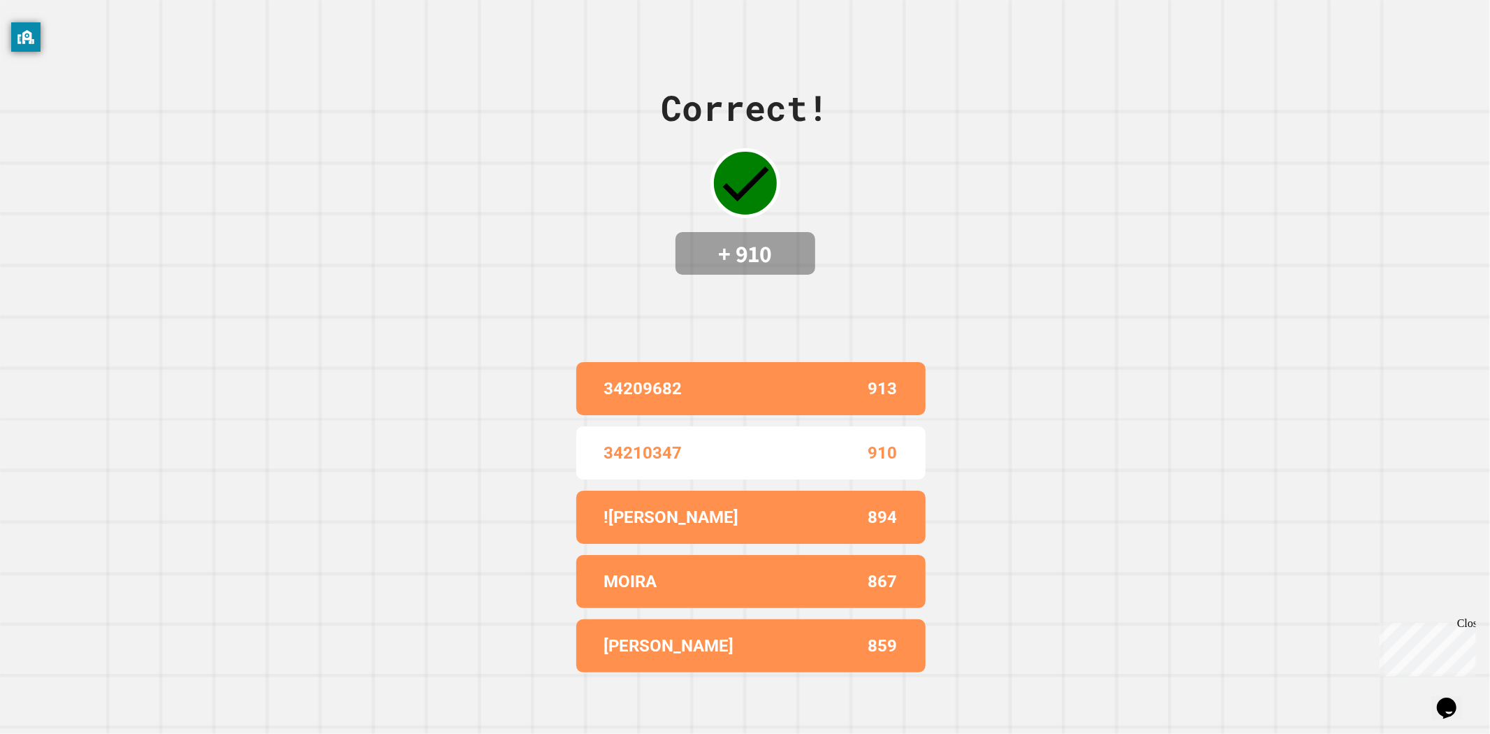
click at [662, 205] on div "Correct! + 910" at bounding box center [746, 179] width 168 height 194
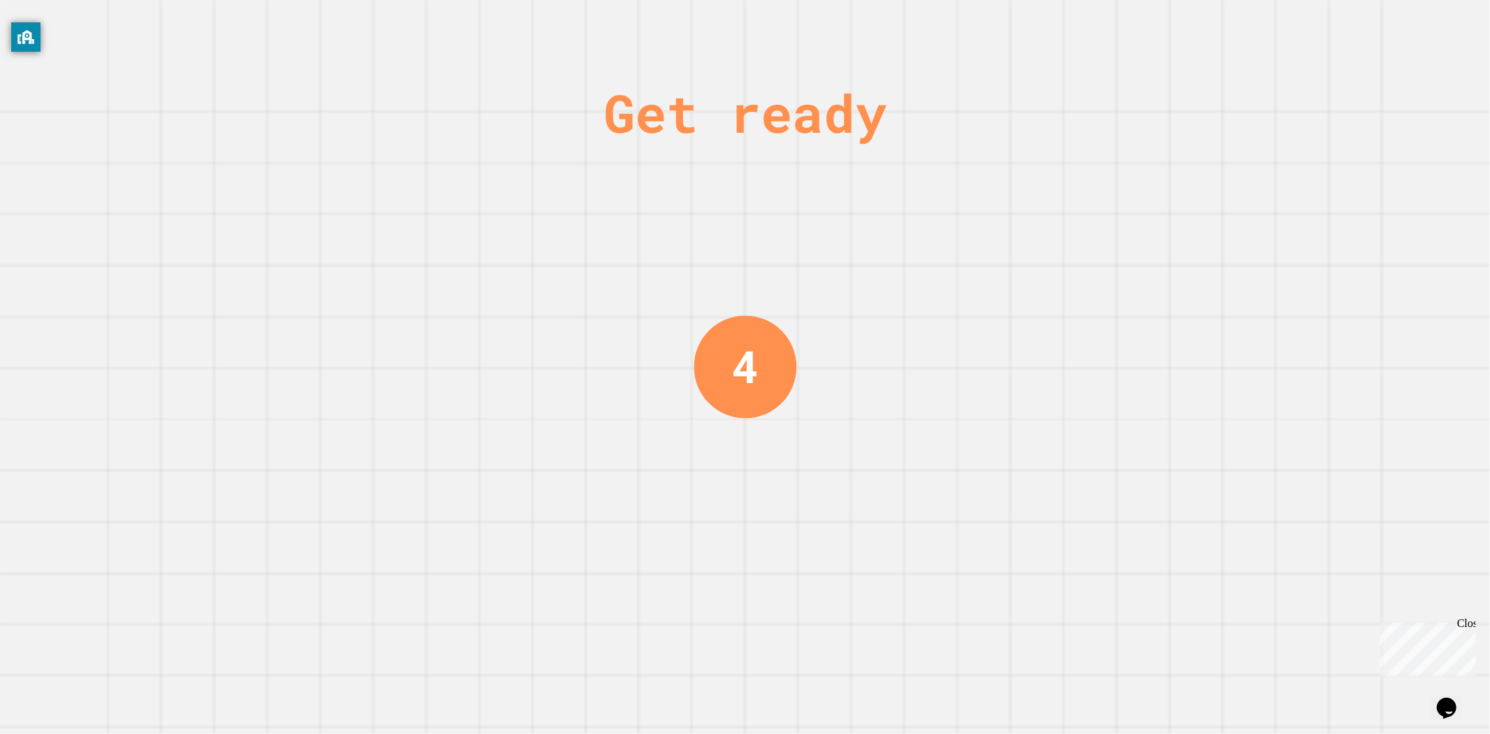
click at [727, 310] on div "Get ready 4" at bounding box center [745, 367] width 105 height 734
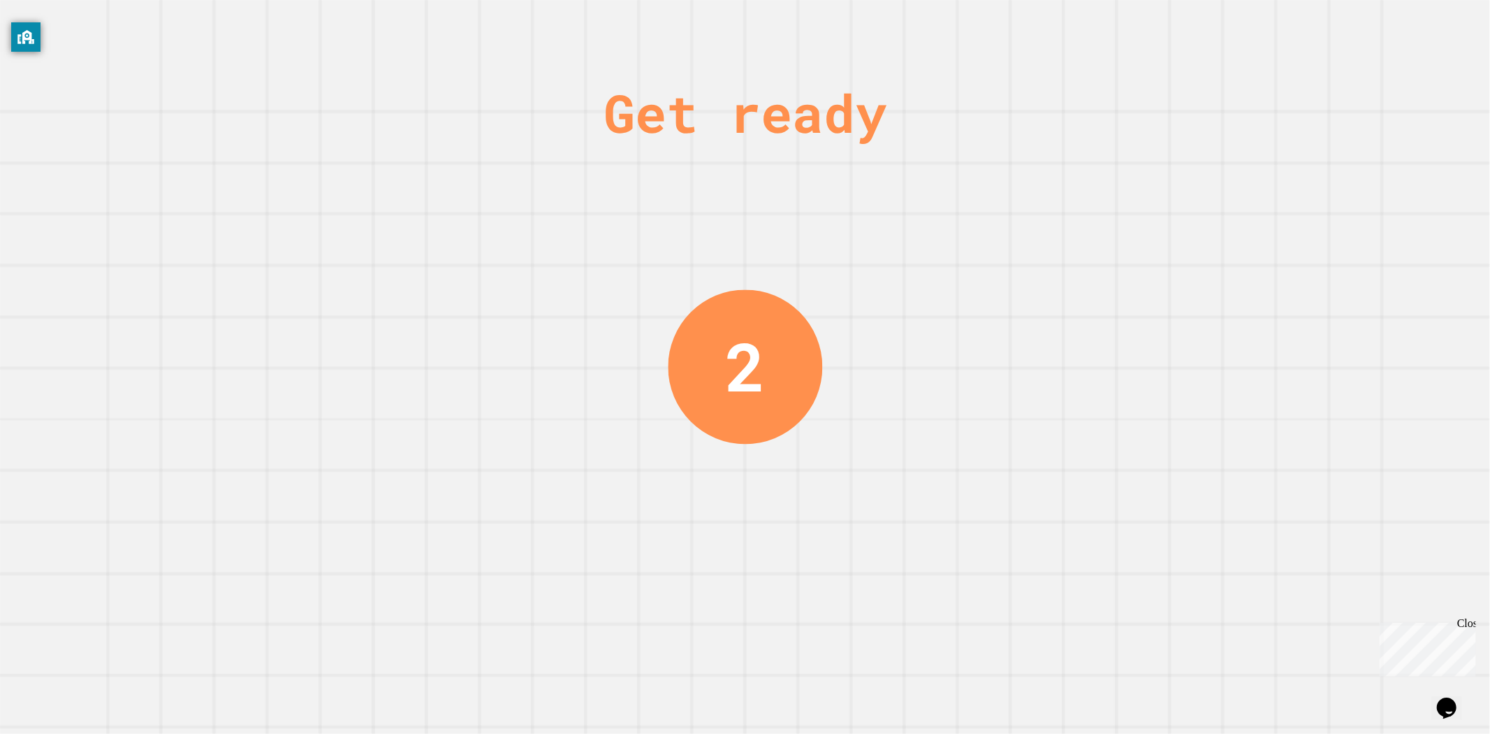
drag, startPoint x: 758, startPoint y: 400, endPoint x: 745, endPoint y: 407, distance: 14.4
click at [757, 401] on div "2" at bounding box center [745, 367] width 154 height 154
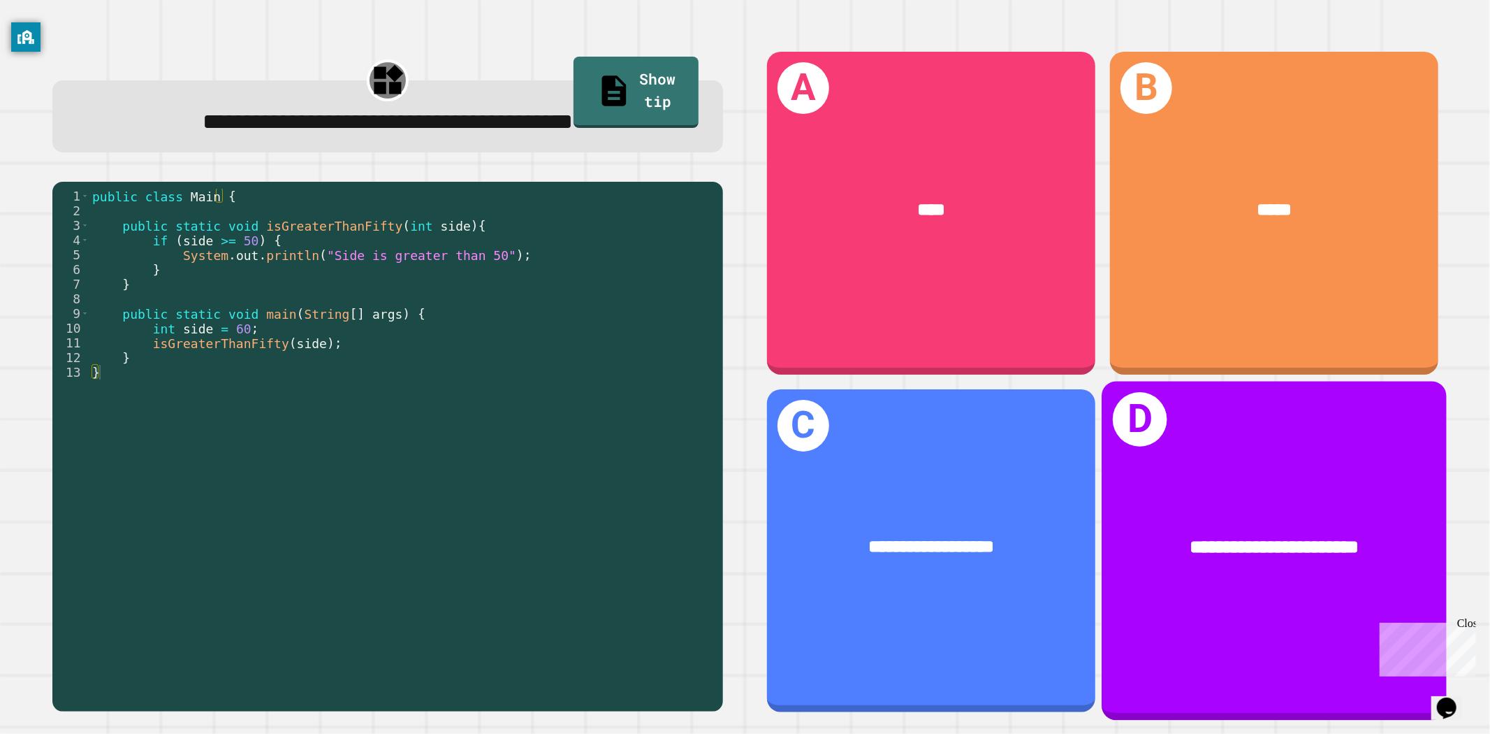
click at [1262, 544] on div "**********" at bounding box center [1274, 547] width 344 height 104
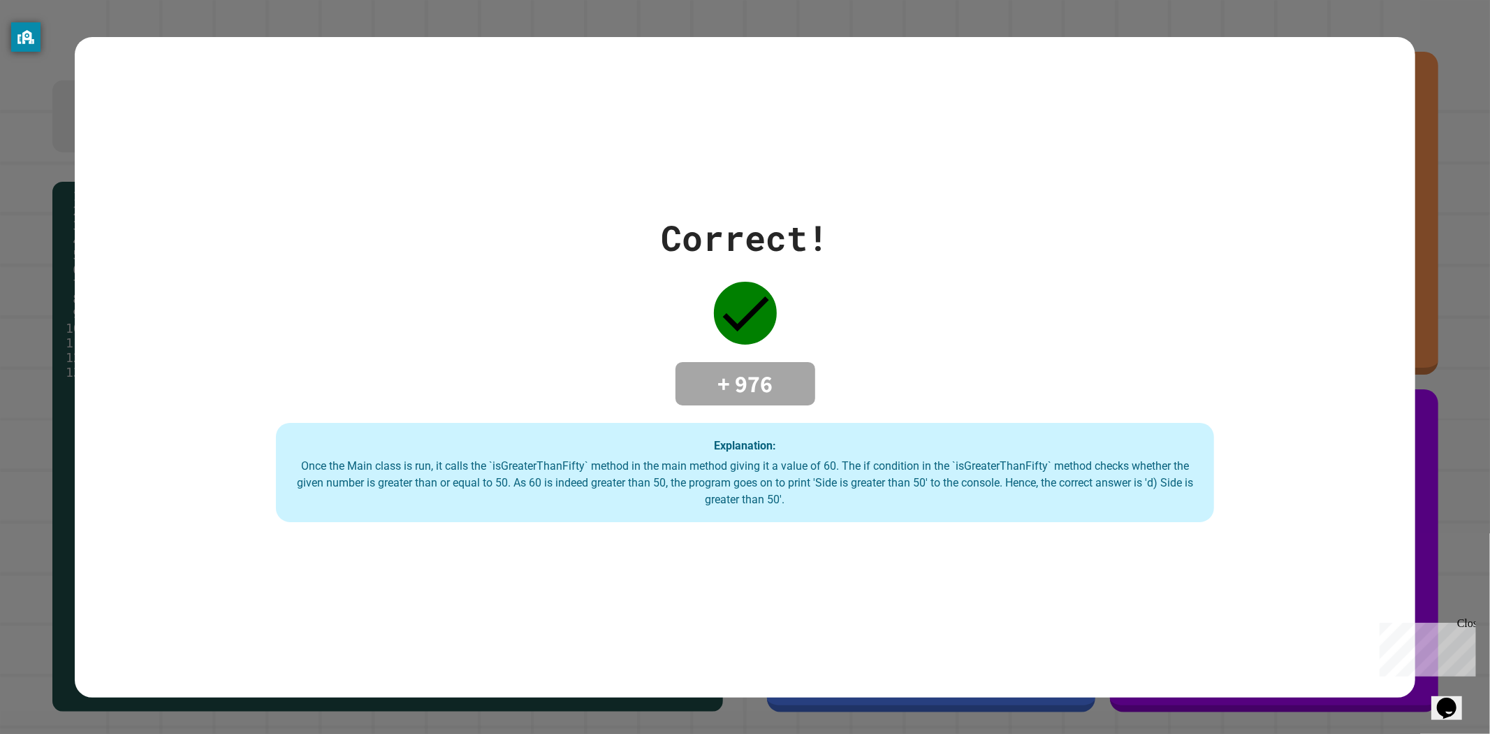
click at [689, 444] on div "Explanation: Once the Main class is run, it calls the `isGreaterThanFifty` meth…" at bounding box center [745, 472] width 939 height 99
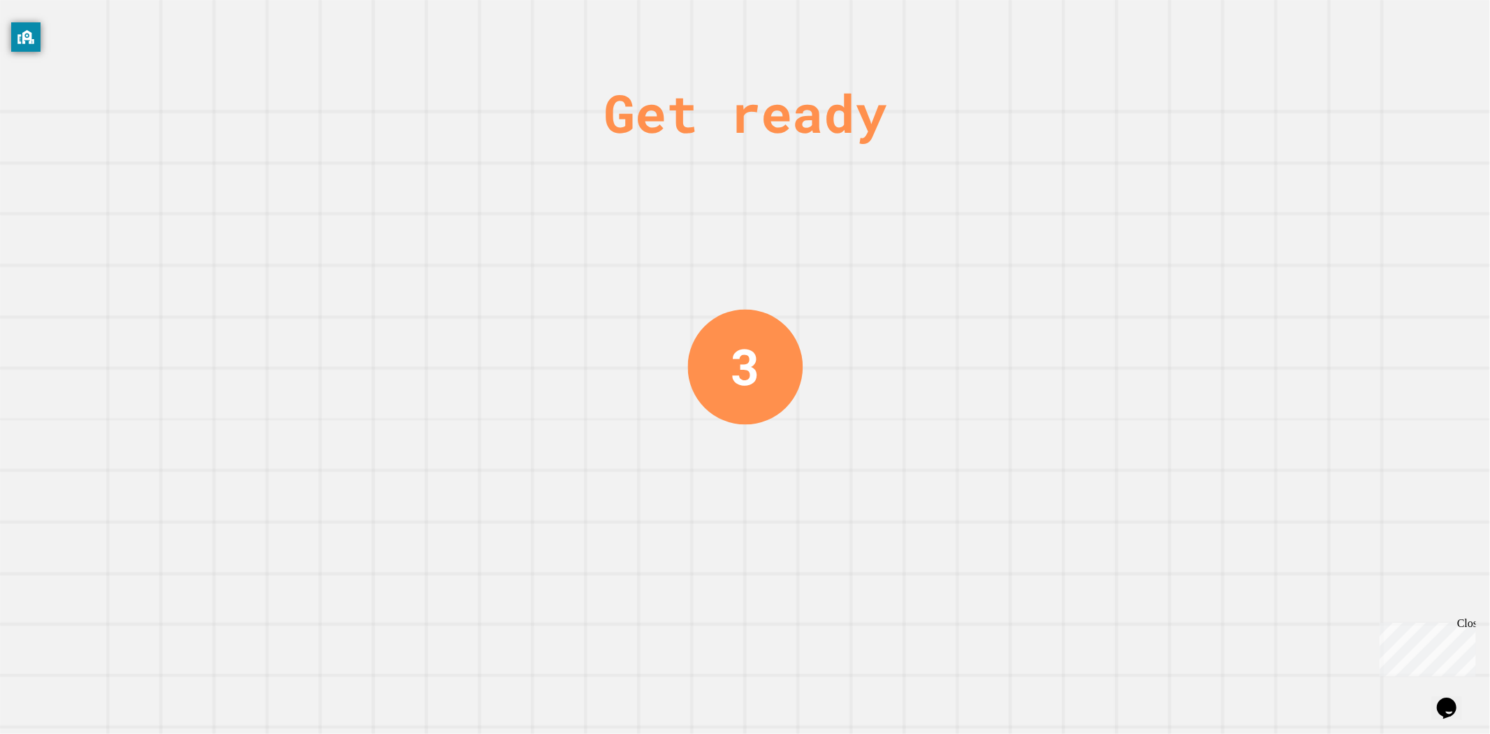
click at [693, 442] on div "Get ready 3" at bounding box center [745, 367] width 105 height 734
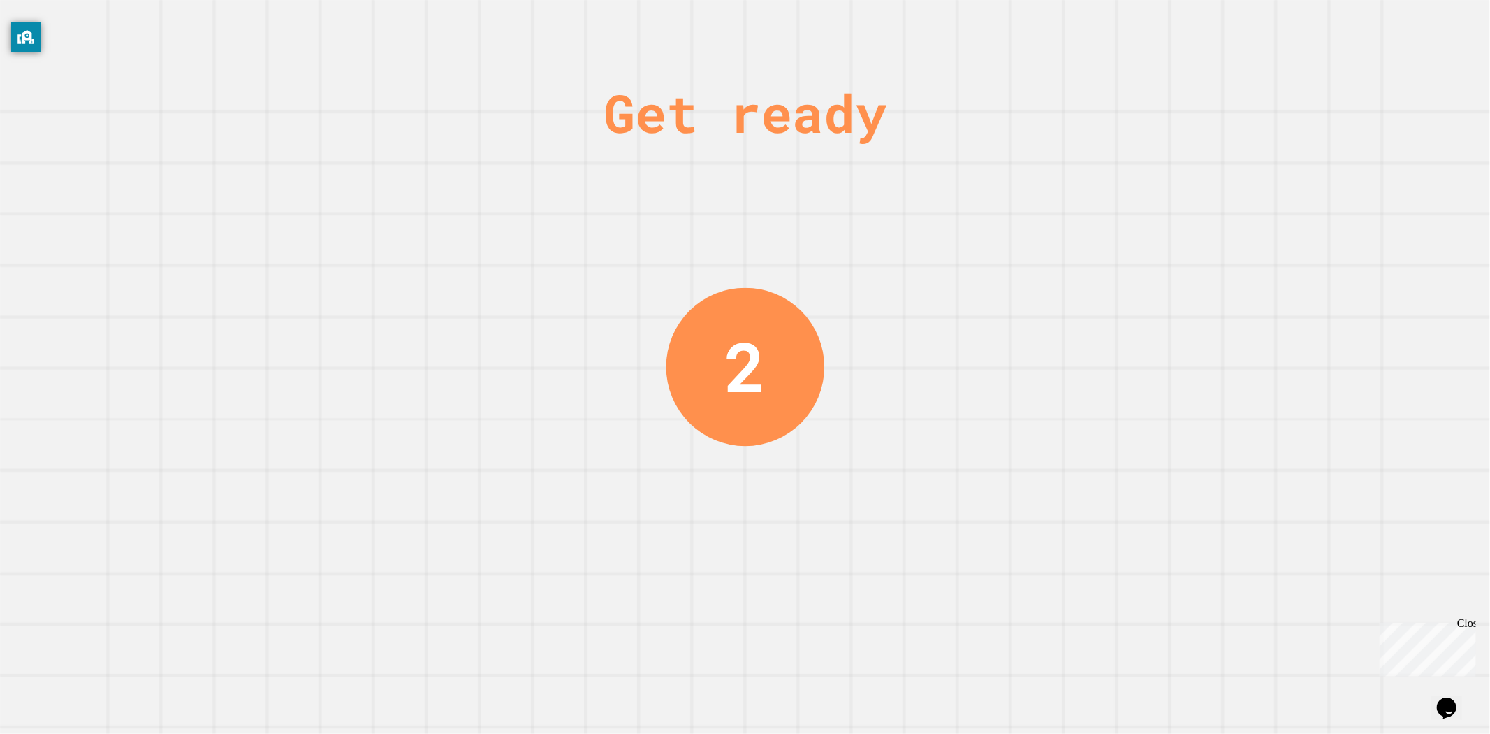
click at [693, 442] on div "Get ready 2" at bounding box center [745, 367] width 105 height 734
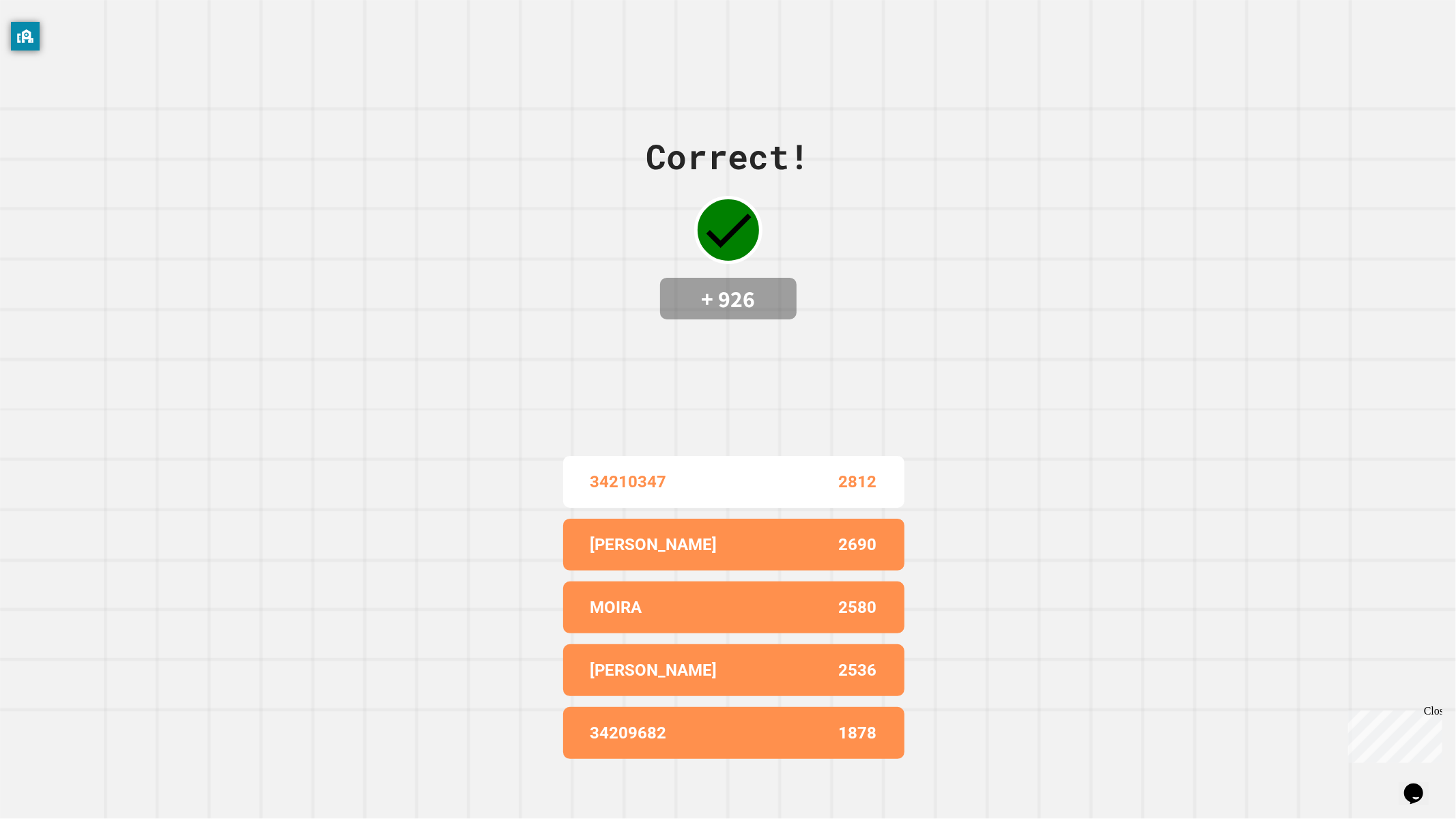
click at [948, 452] on div "Correct! + 926 34210347 2812 [PERSON_NAME] U 2690 MOIRA 2580 [PERSON_NAME] L 25…" at bounding box center [728, 410] width 1456 height 819
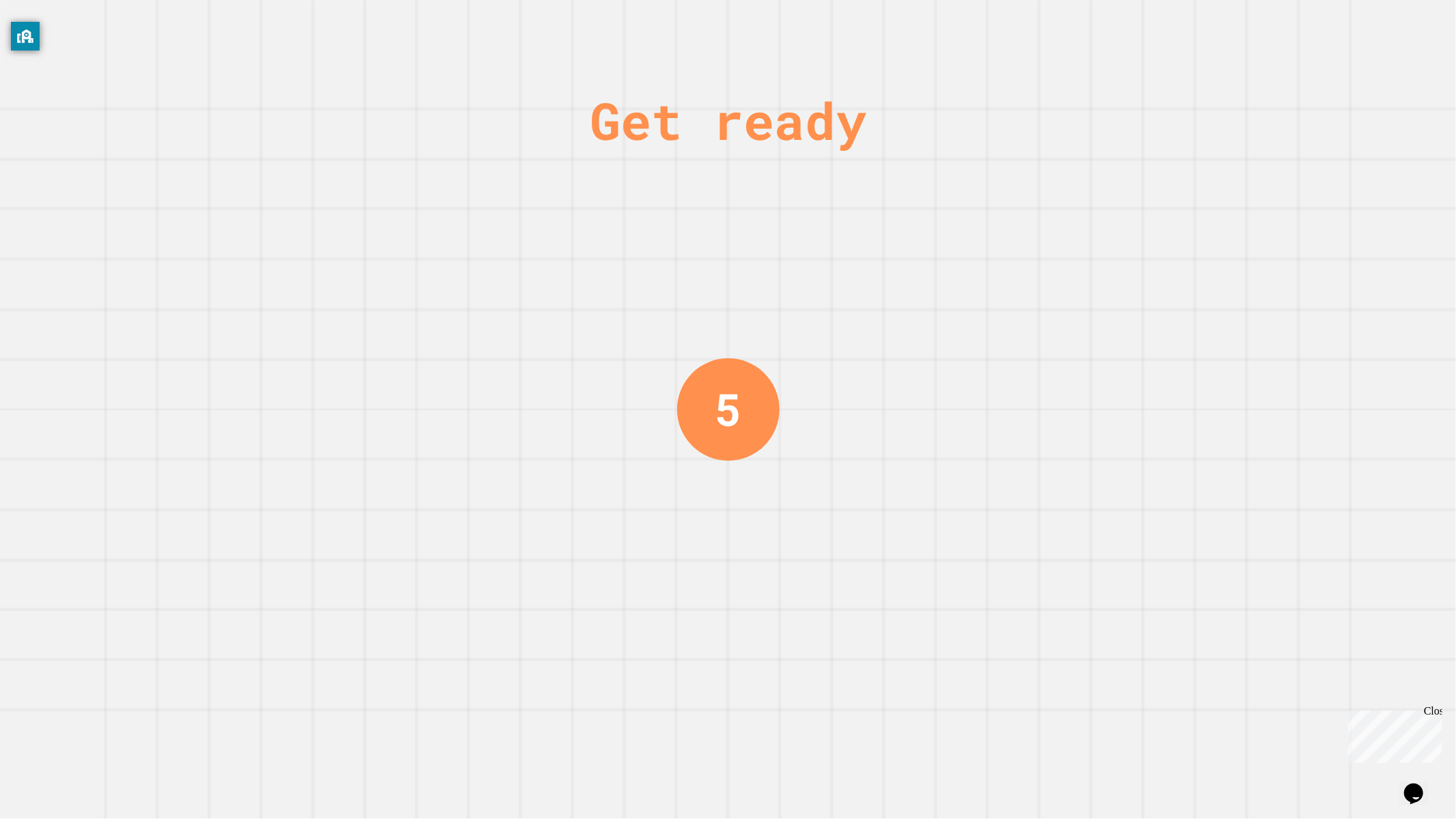
drag, startPoint x: 917, startPoint y: 515, endPoint x: 940, endPoint y: 522, distance: 24.0
click at [939, 520] on div "Get ready 5" at bounding box center [728, 410] width 1456 height 819
click at [793, 478] on div "Get ready 3" at bounding box center [728, 410] width 1456 height 819
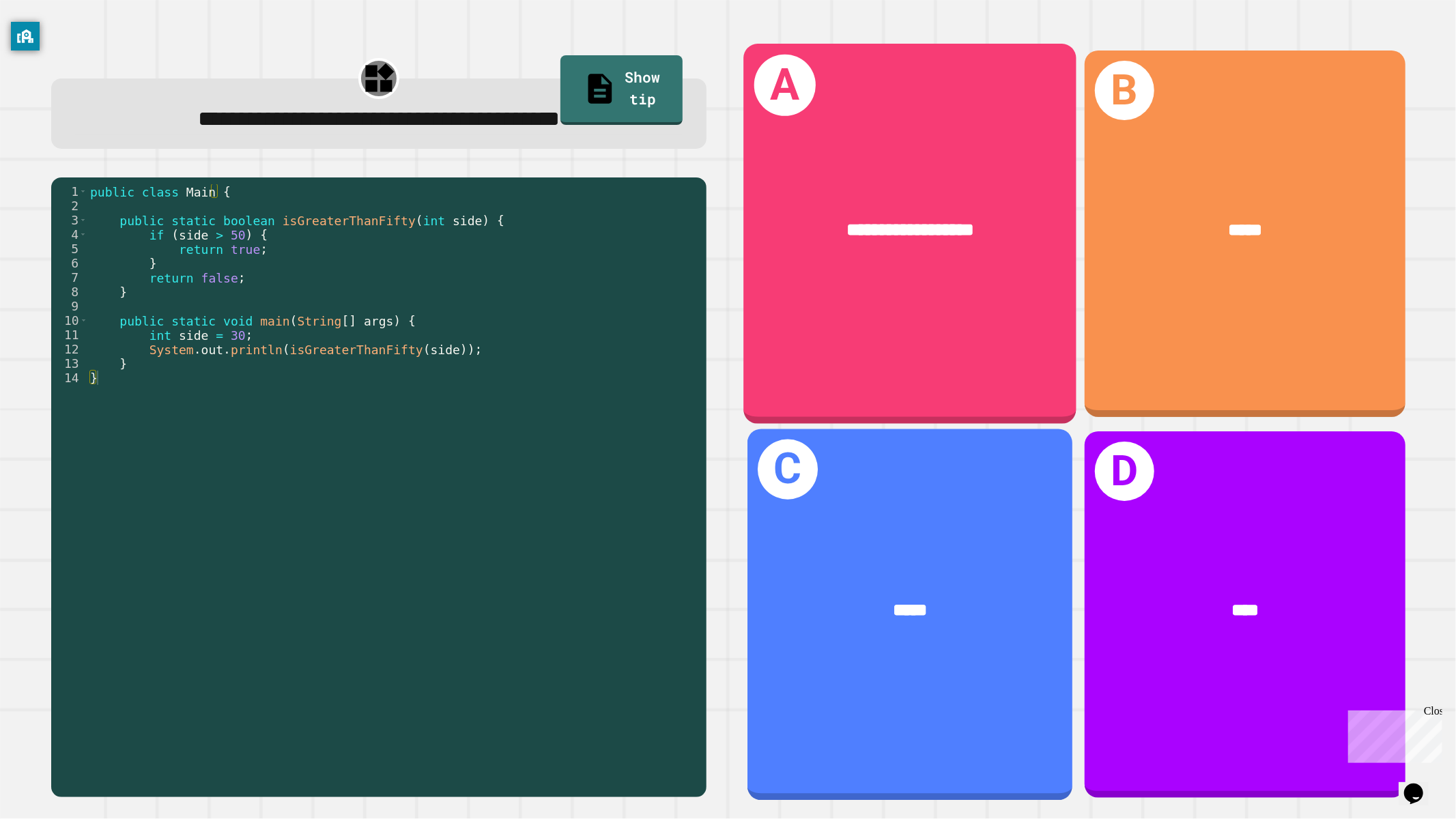
click at [932, 280] on div "**********" at bounding box center [910, 234] width 332 height 380
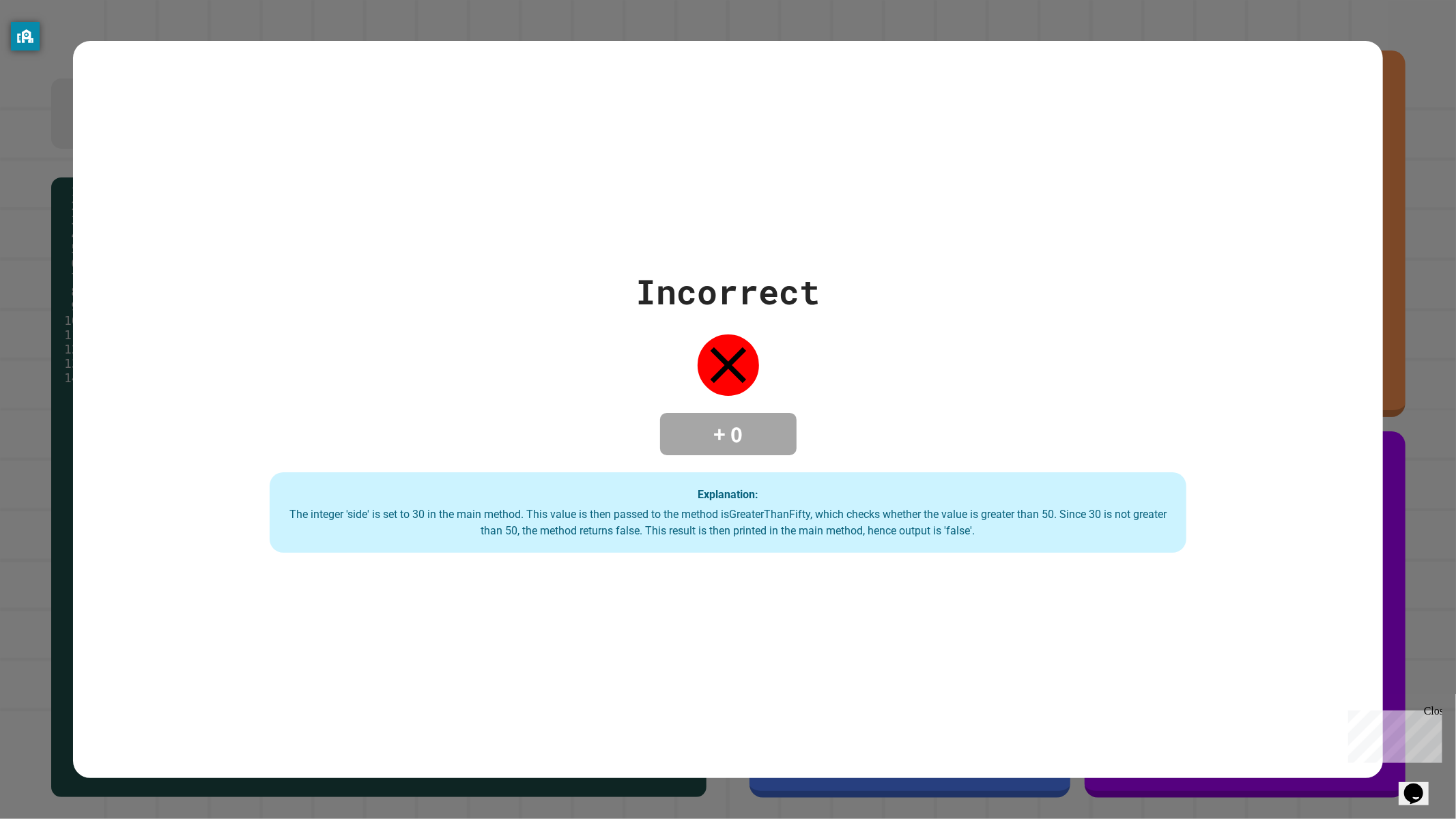
click at [646, 439] on div "Incorrect + 0 Explanation: The integer 'side' is set to 30 in the main method. …" at bounding box center [728, 409] width 1310 height 286
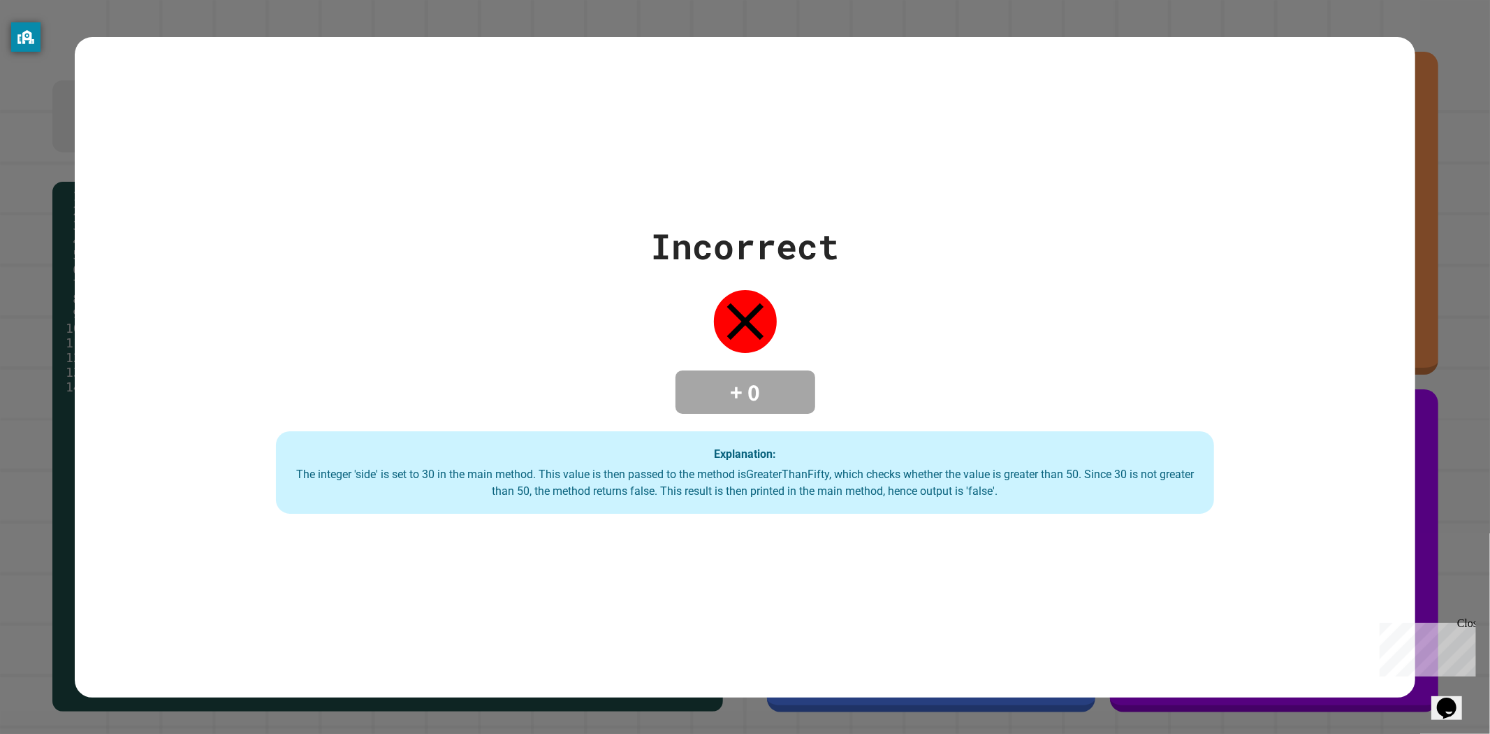
click at [731, 362] on div "Incorrect + 0 Explanation: The integer 'side' is set to 30 in the main method. …" at bounding box center [745, 366] width 1341 height 293
